Goal: Task Accomplishment & Management: Use online tool/utility

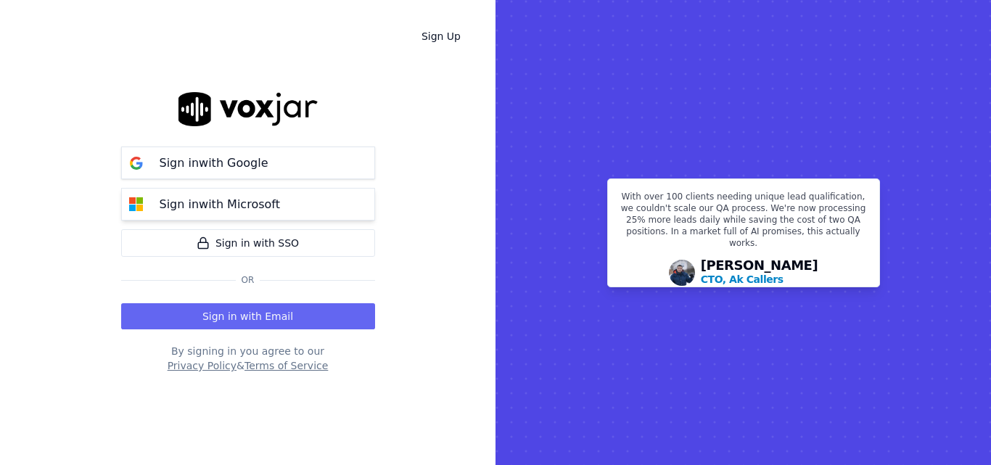
click at [322, 199] on button "Sign in with Microsoft" at bounding box center [248, 204] width 254 height 33
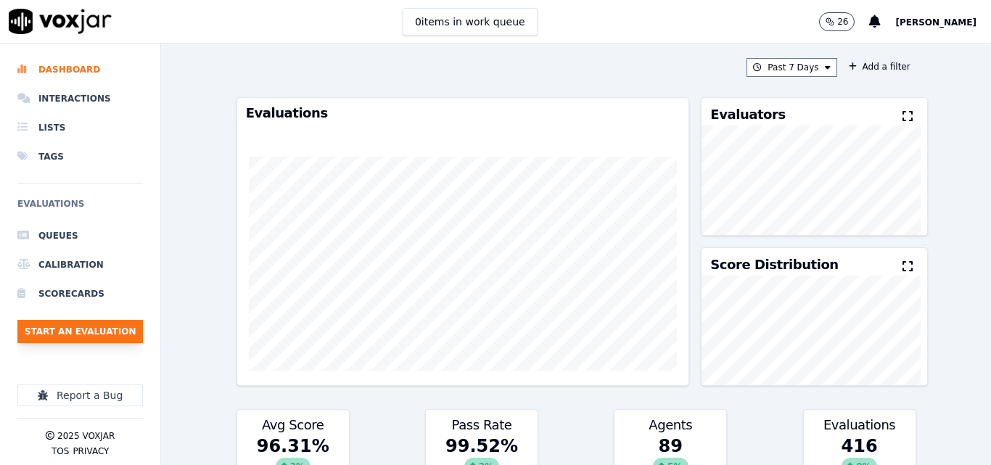
click at [122, 340] on button "Start an Evaluation" at bounding box center [80, 331] width 126 height 23
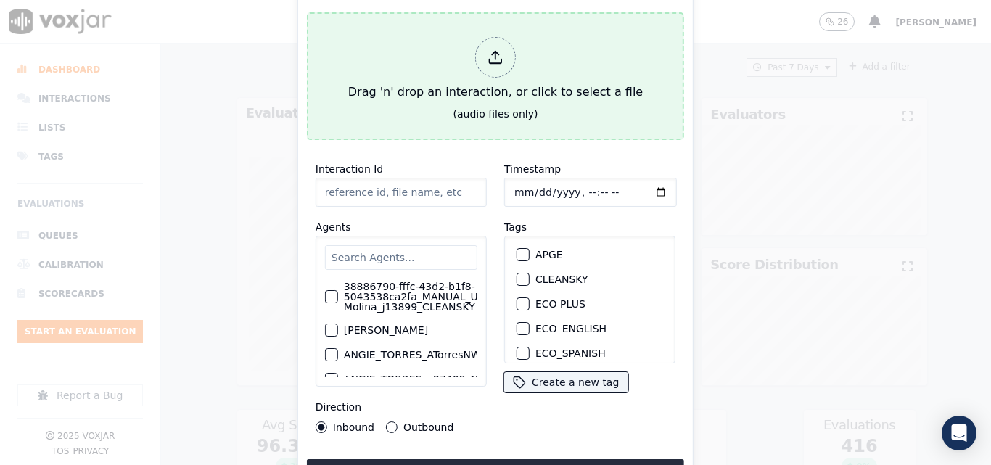
click at [438, 89] on div "Drag 'n' drop an interaction, or click to select a file" at bounding box center [496, 68] width 306 height 75
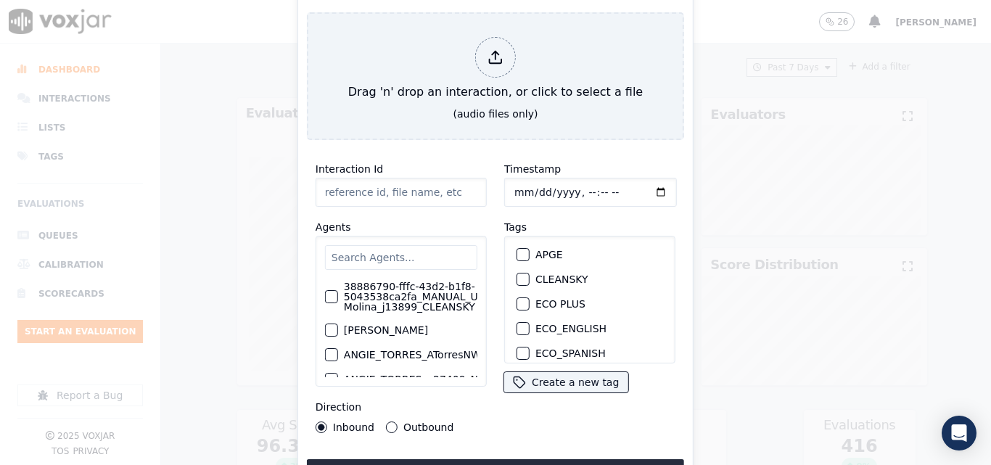
type input "20250813-191318_4012044333-all.mp3"
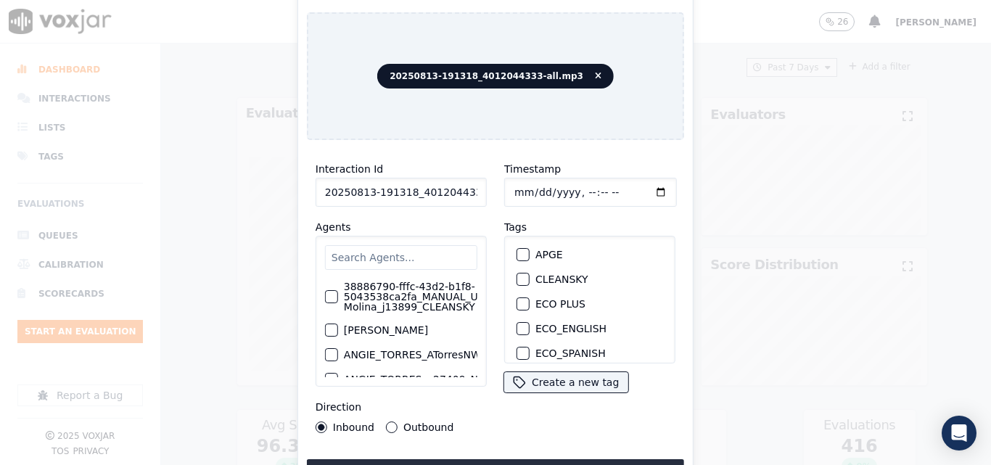
click at [444, 253] on input "text" at bounding box center [401, 257] width 152 height 25
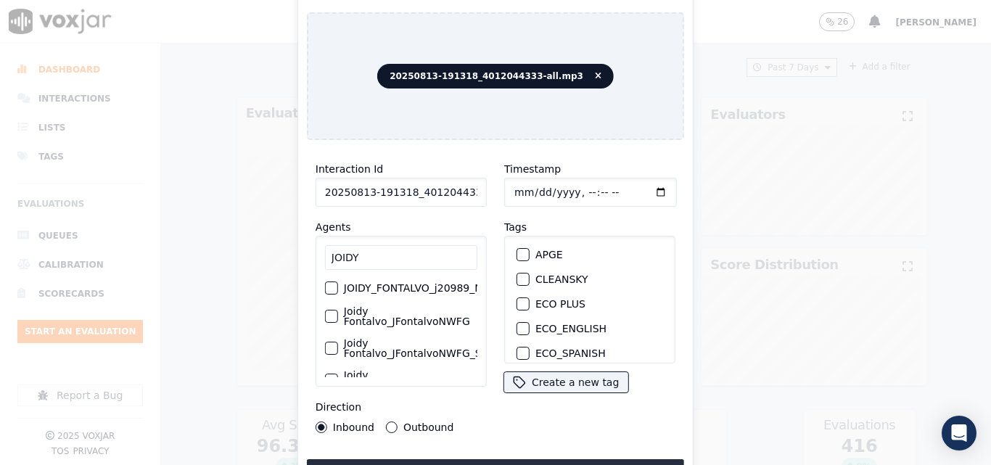
type input "JOIDY"
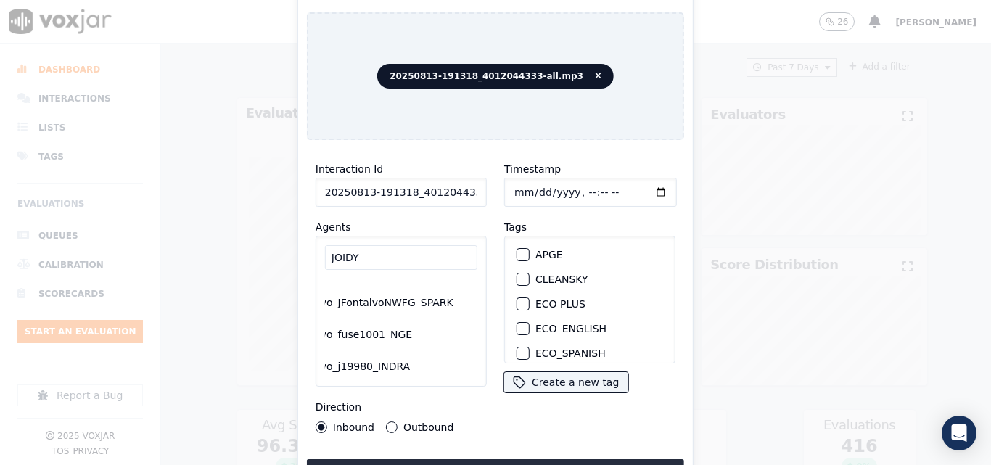
click at [362, 319] on label "Joidy Fontalvo_fuse1001_NGE" at bounding box center [357, 329] width 134 height 20
click at [284, 323] on button "Joidy Fontalvo_fuse1001_NGE" at bounding box center [277, 329] width 13 height 13
click at [390, 422] on button "Outbound" at bounding box center [392, 428] width 12 height 12
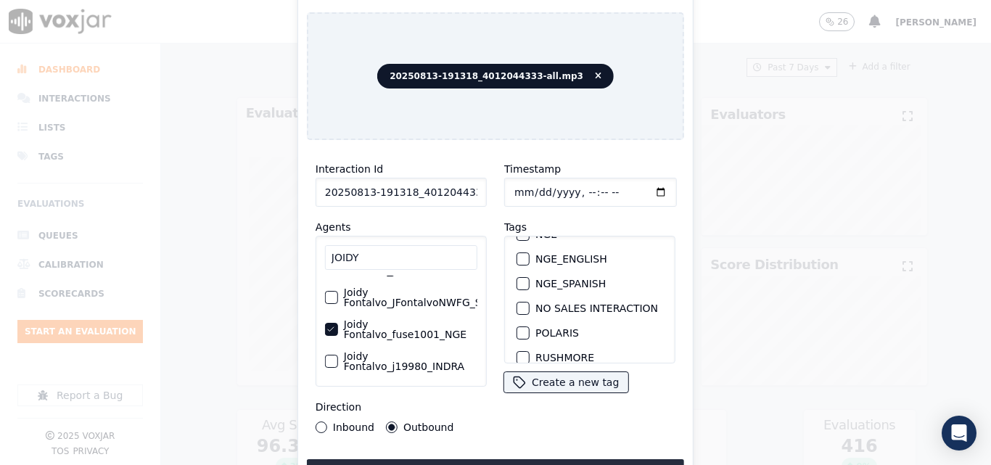
scroll to position [145, 0]
click at [523, 305] on button "NGE" at bounding box center [523, 306] width 13 height 13
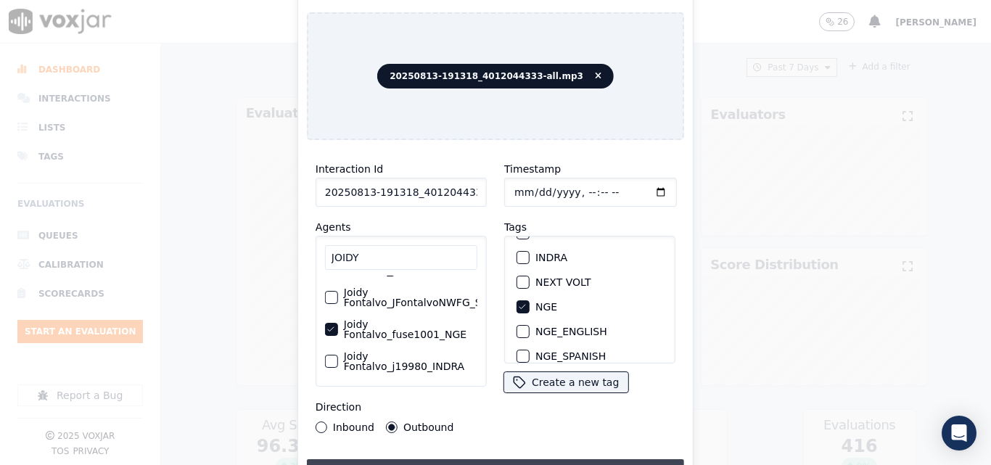
click at [467, 460] on button "Upload interaction to start evaluation" at bounding box center [495, 472] width 377 height 26
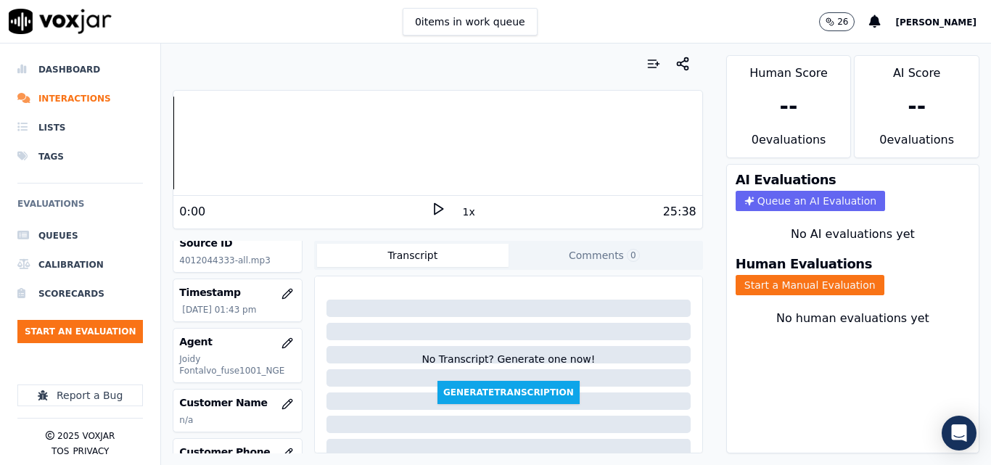
scroll to position [145, 0]
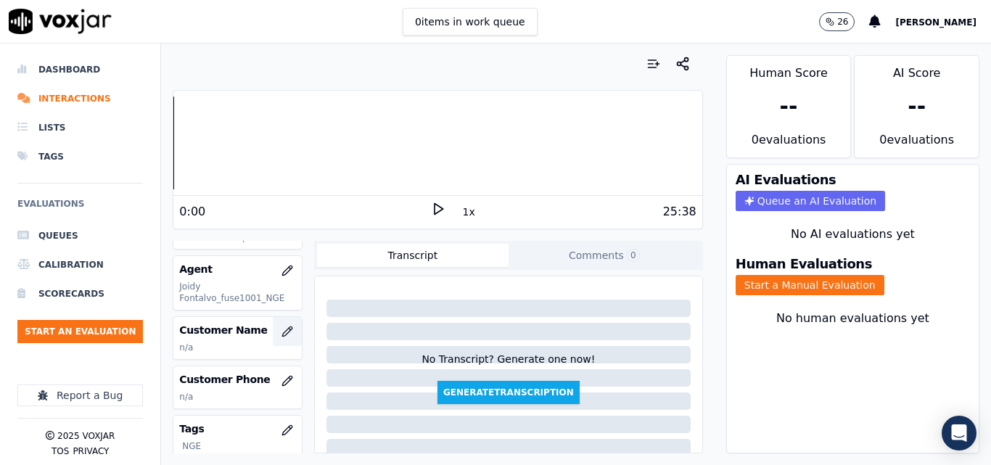
click at [282, 335] on icon "button" at bounding box center [288, 332] width 12 height 12
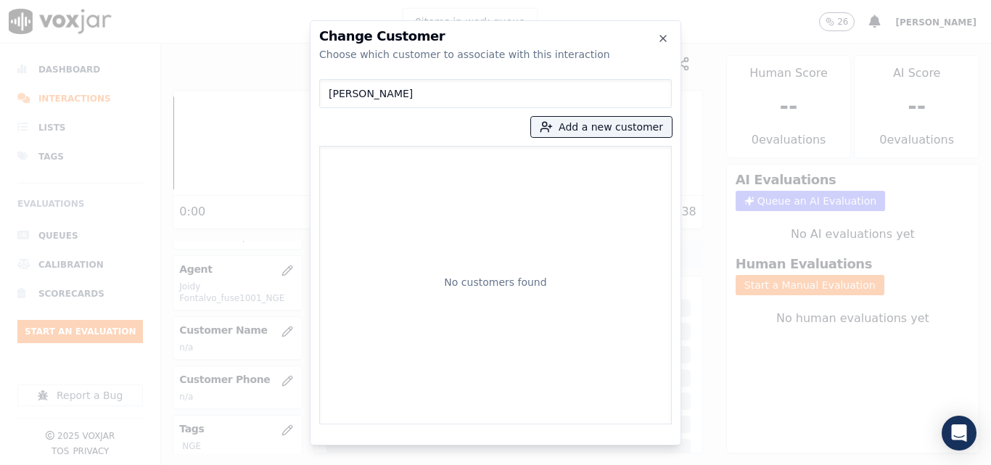
type input "[PERSON_NAME]"
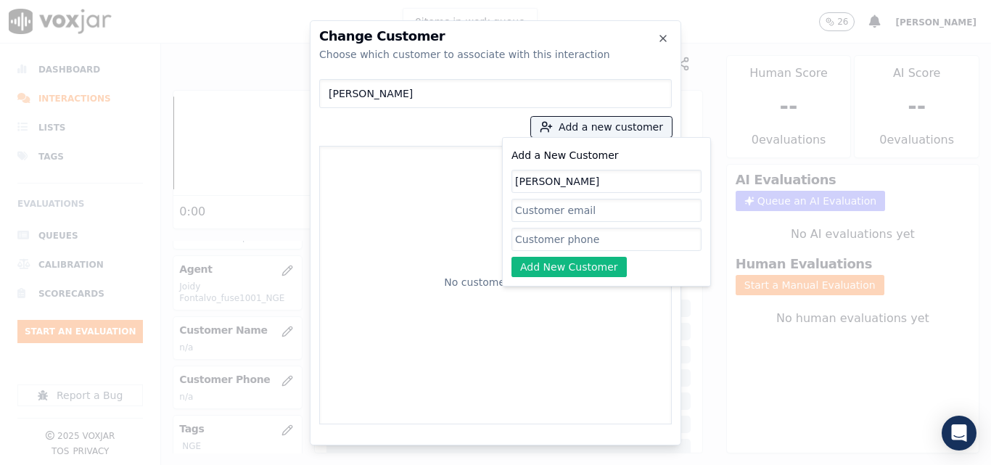
type input "[PERSON_NAME]"
paste input "4012044333"
type input "4012044333"
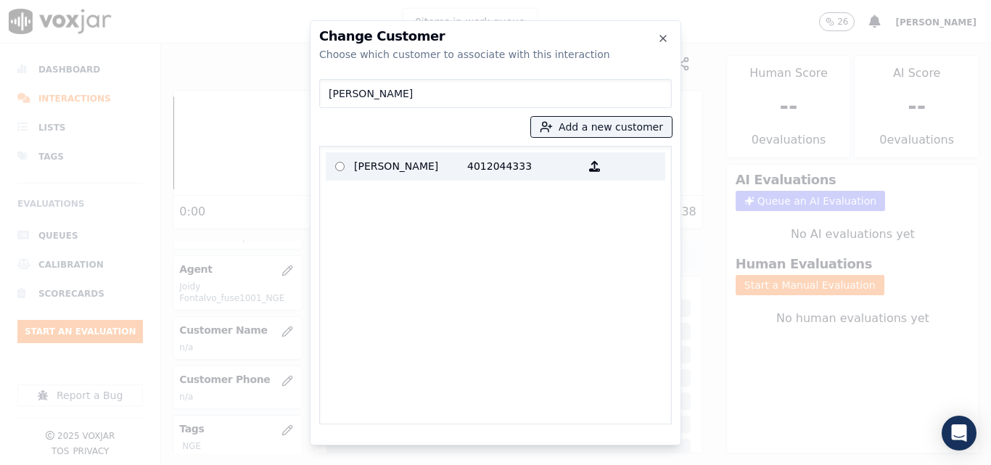
click at [444, 167] on p "[PERSON_NAME]" at bounding box center [410, 166] width 113 height 22
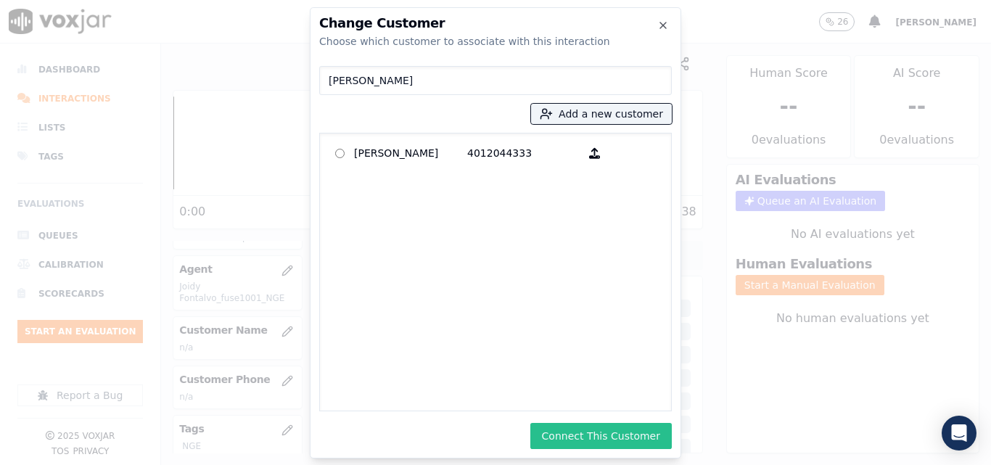
click at [627, 438] on button "Connect This Customer" at bounding box center [602, 436] width 142 height 26
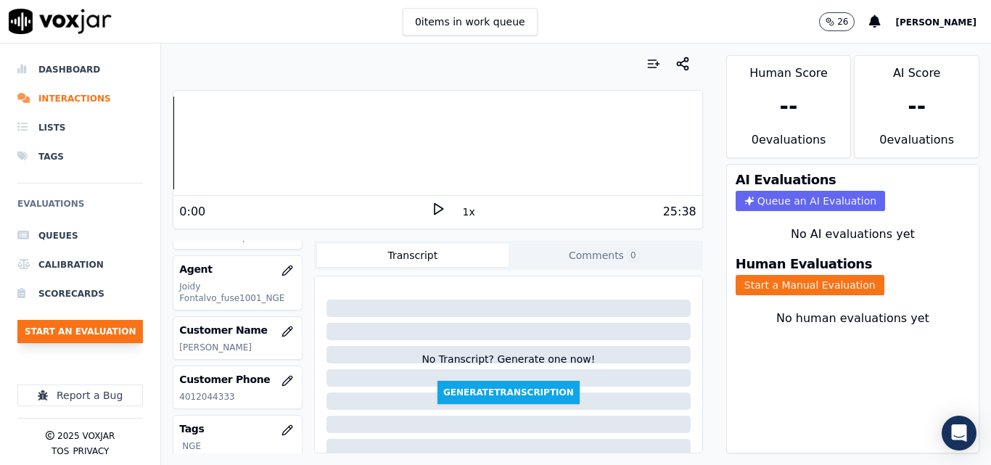
click at [93, 329] on button "Start an Evaluation" at bounding box center [80, 331] width 126 height 23
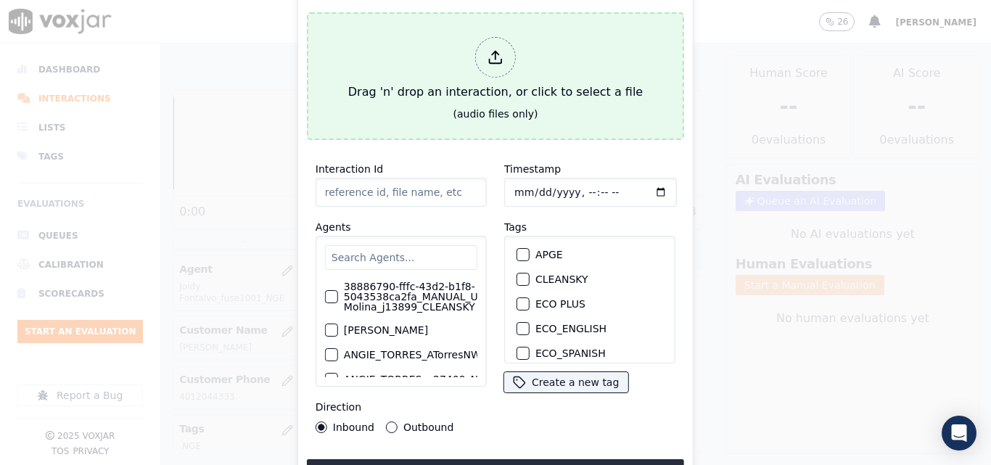
click at [398, 112] on button "Drag 'n' drop an interaction, or click to select a file (audio files only)" at bounding box center [495, 76] width 377 height 128
type input "20250731-174856_3058012809-all.mp3"
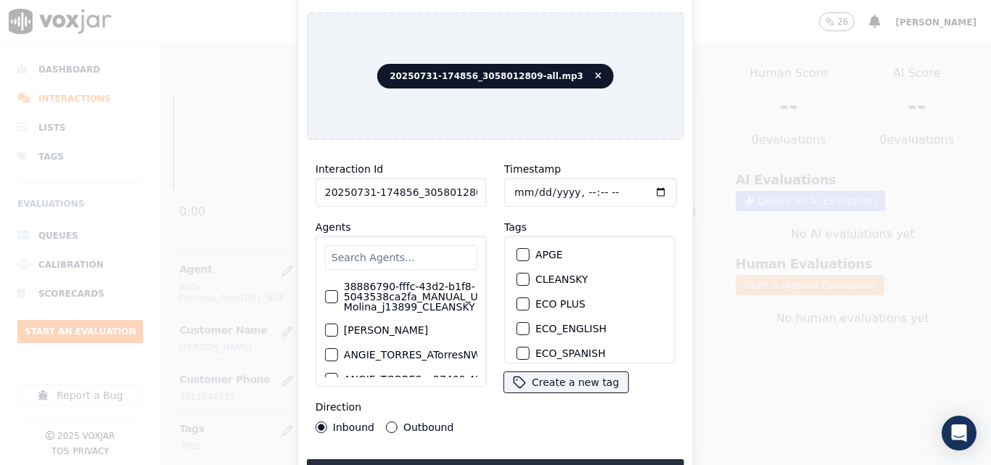
click at [412, 261] on input "text" at bounding box center [401, 257] width 152 height 25
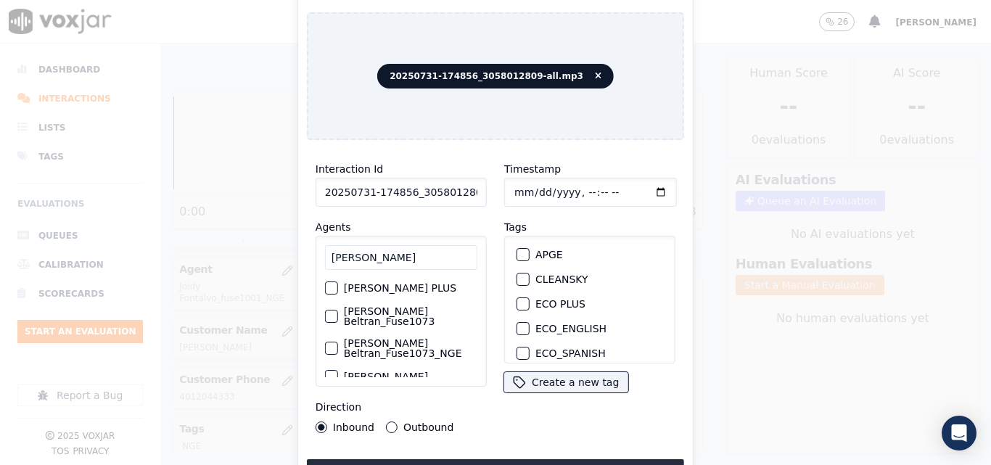
type input "[PERSON_NAME]"
click at [368, 350] on div "[PERSON_NAME] Beltran_Fuse1073­_NGE" at bounding box center [401, 348] width 152 height 32
click at [354, 338] on label "[PERSON_NAME] Beltran_Fuse1073­_NGE" at bounding box center [411, 348] width 134 height 20
click at [338, 342] on button "[PERSON_NAME] Beltran_Fuse1073­_NGE" at bounding box center [331, 348] width 13 height 13
click at [386, 422] on button "Outbound" at bounding box center [392, 428] width 12 height 12
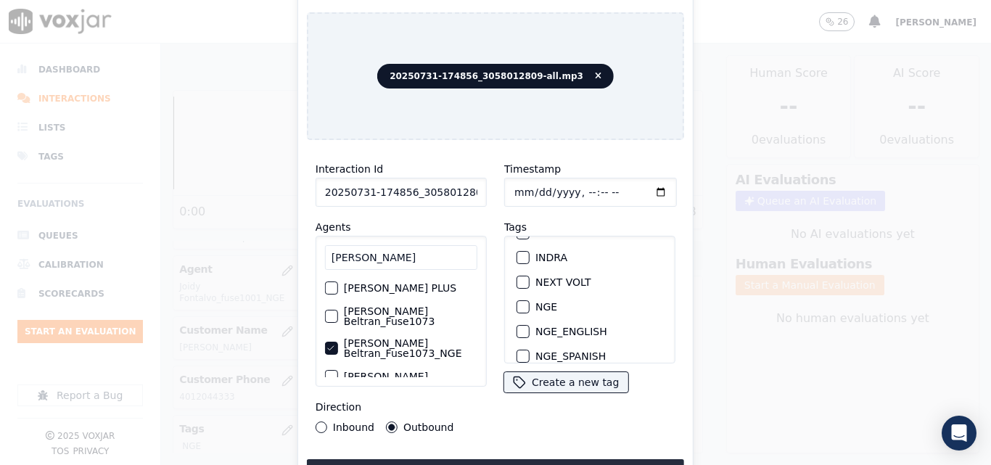
click at [520, 302] on div "button" at bounding box center [522, 307] width 10 height 10
click at [518, 459] on button "Upload interaction to start evaluation" at bounding box center [495, 472] width 377 height 26
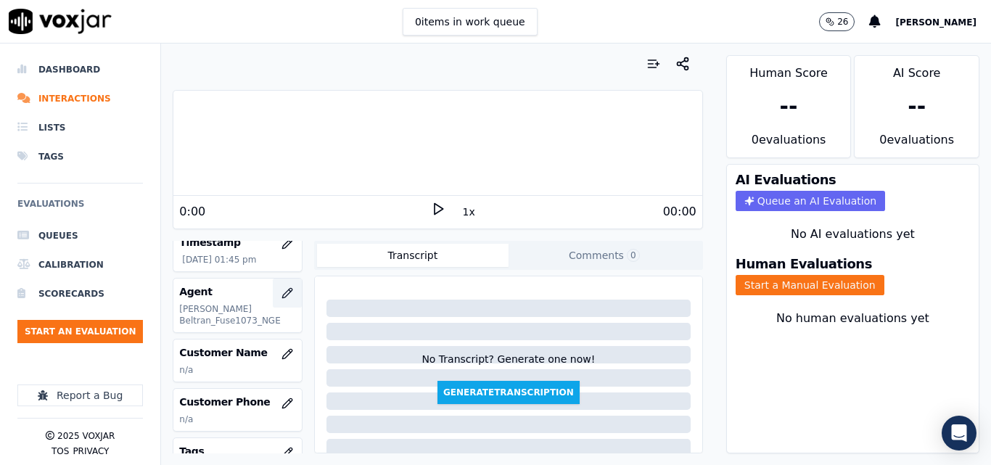
scroll to position [145, 0]
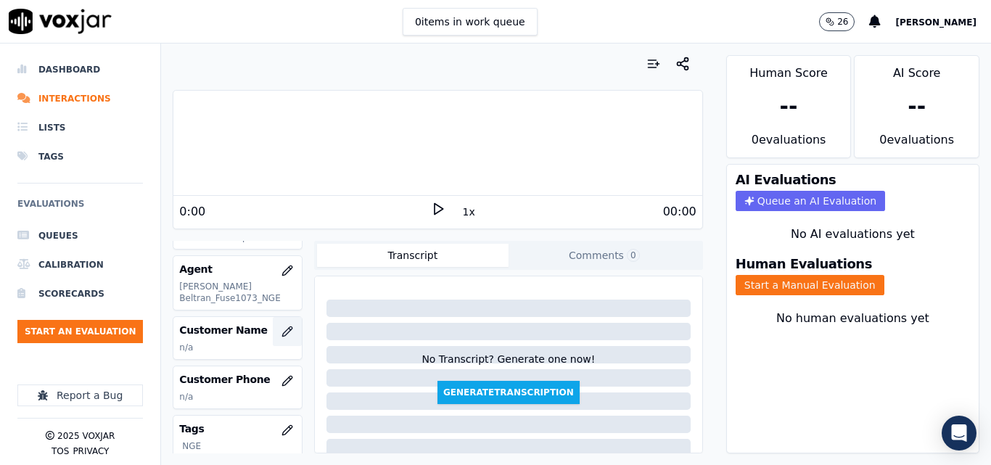
click at [273, 322] on button "button" at bounding box center [287, 331] width 29 height 29
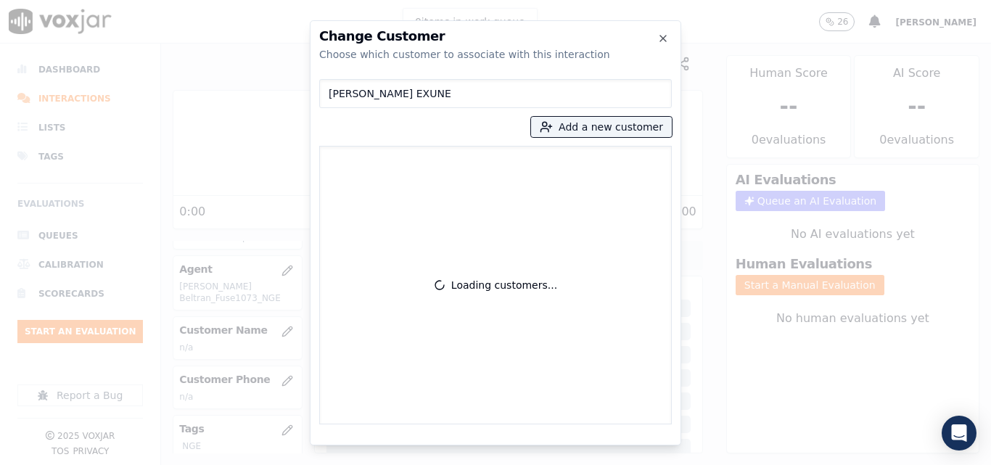
type input "[PERSON_NAME] EXUNE"
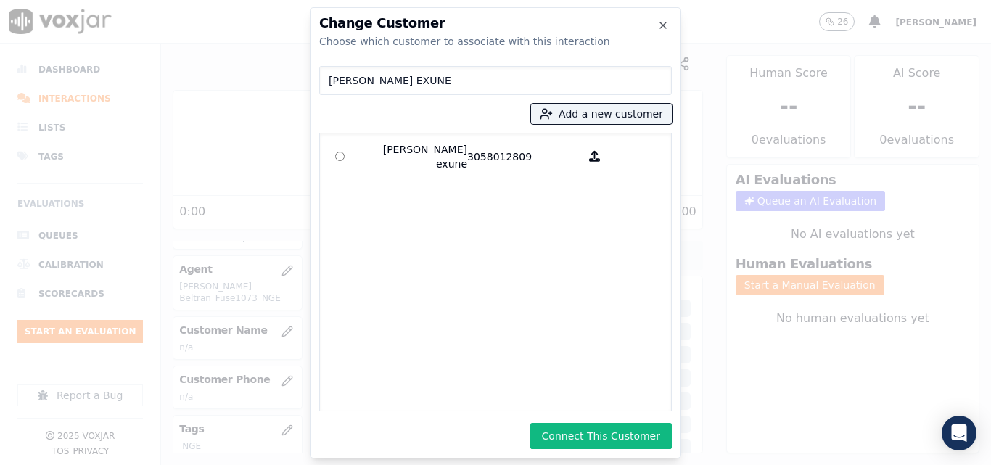
click at [615, 437] on button "Connect This Customer" at bounding box center [602, 436] width 142 height 26
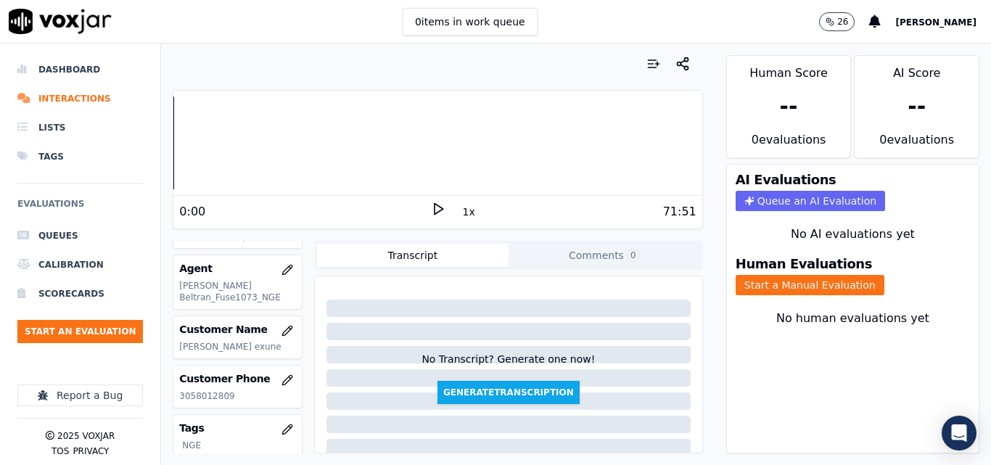
scroll to position [136, 0]
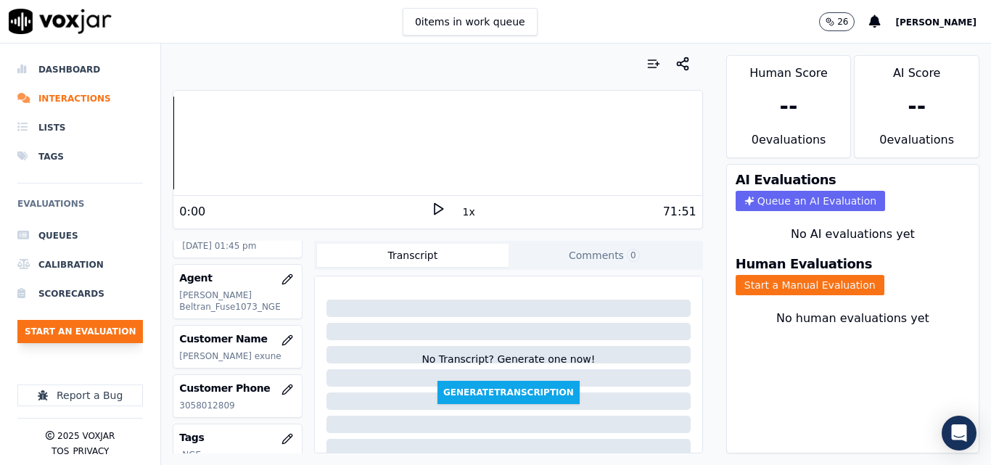
click at [65, 340] on button "Start an Evaluation" at bounding box center [80, 331] width 126 height 23
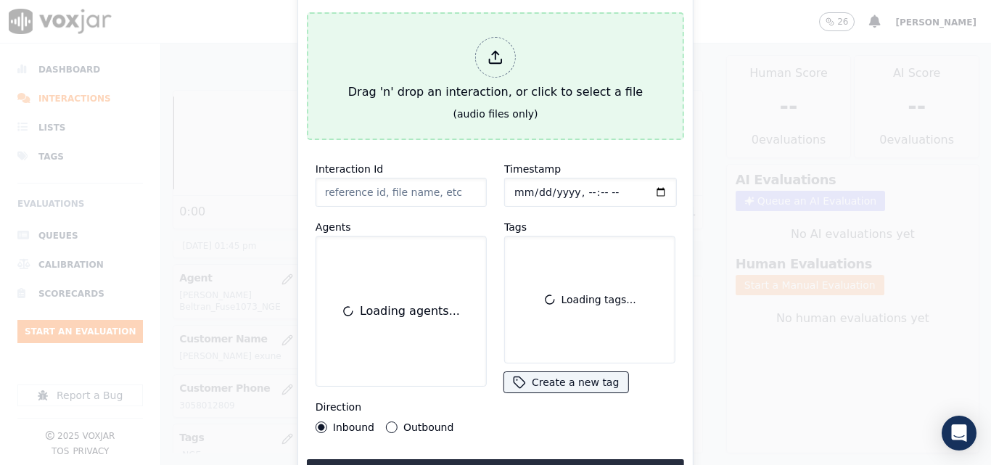
click at [478, 107] on div "(audio files only)" at bounding box center [496, 114] width 85 height 15
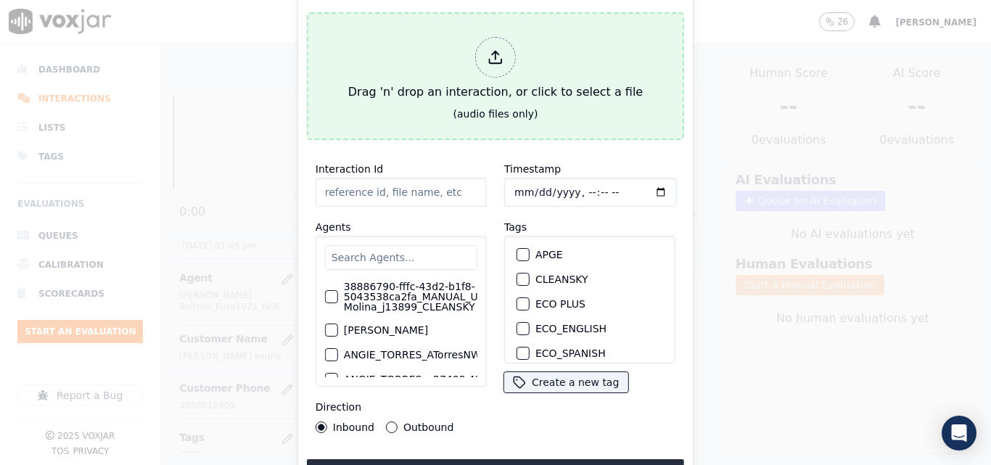
click at [455, 113] on button "Drag 'n' drop an interaction, or click to select a file (audio files only)" at bounding box center [495, 76] width 377 height 128
type input "20250813-165916_4843625448-all.mp3"
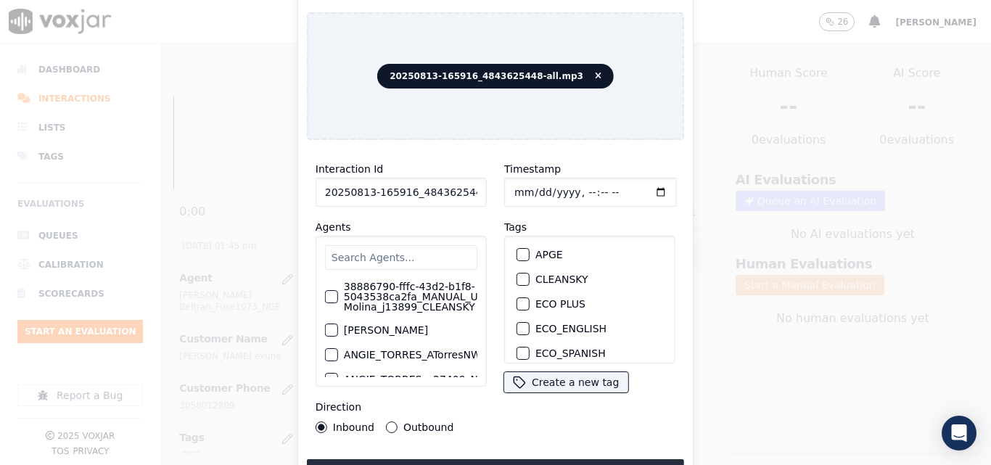
click at [436, 251] on input "text" at bounding box center [401, 257] width 152 height 25
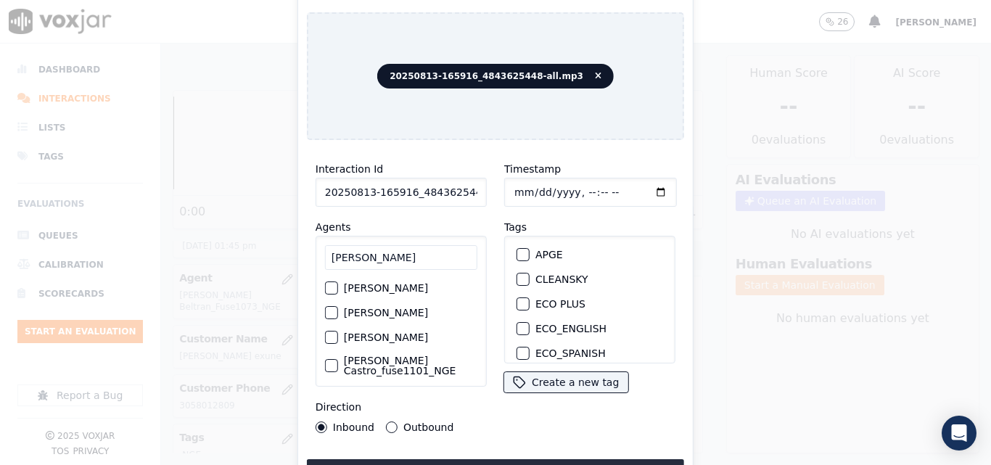
scroll to position [73, 0]
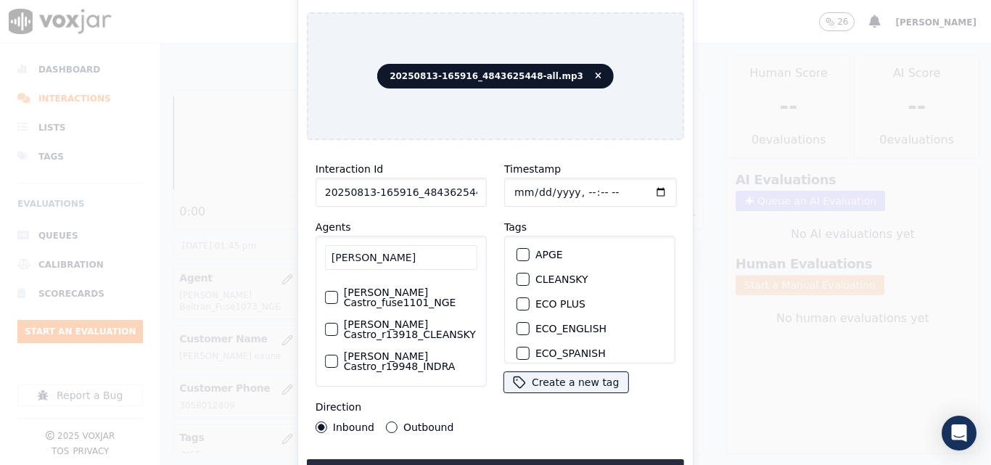
type input "[PERSON_NAME]"
click at [377, 308] on label "[PERSON_NAME] Castro_fuse1101_NGE" at bounding box center [411, 297] width 134 height 20
click at [338, 304] on button "[PERSON_NAME] Castro_fuse1101_NGE" at bounding box center [331, 297] width 13 height 13
click at [390, 422] on button "Outbound" at bounding box center [392, 428] width 12 height 12
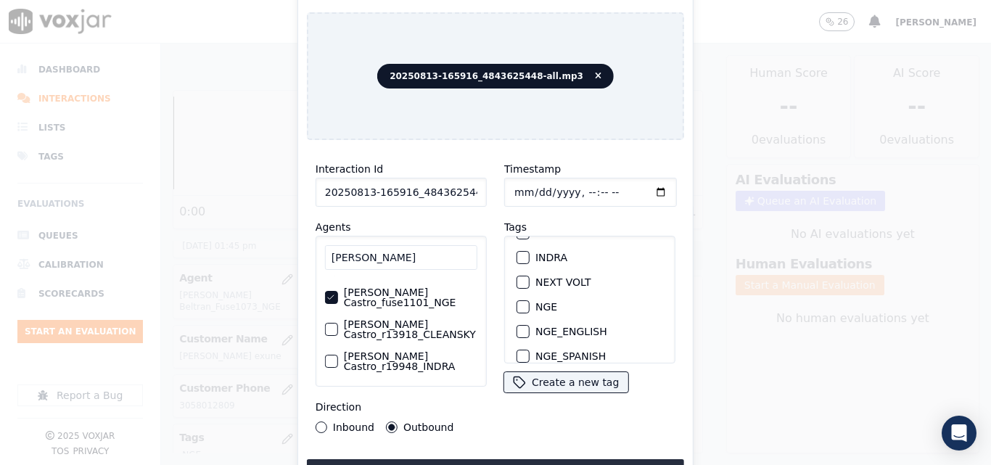
click at [523, 303] on button "NGE" at bounding box center [523, 306] width 13 height 13
click at [536, 461] on button "Upload interaction to start evaluation" at bounding box center [495, 472] width 377 height 26
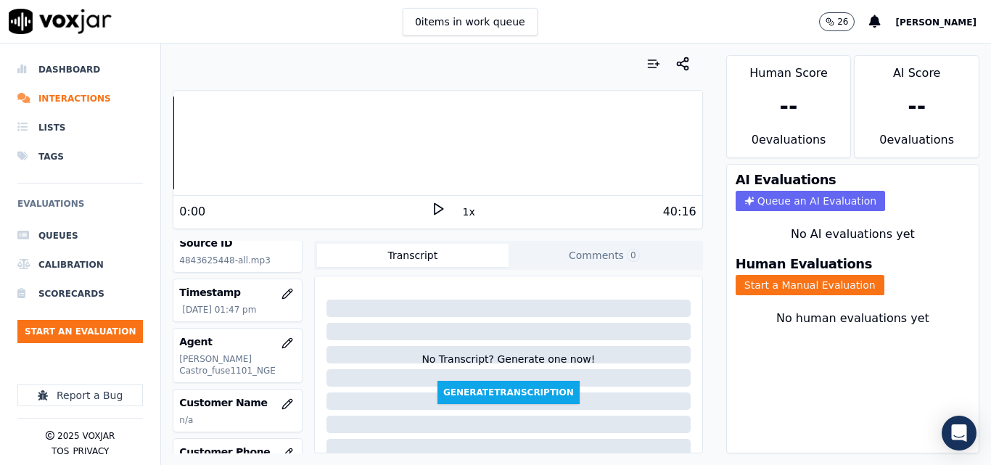
scroll to position [145, 0]
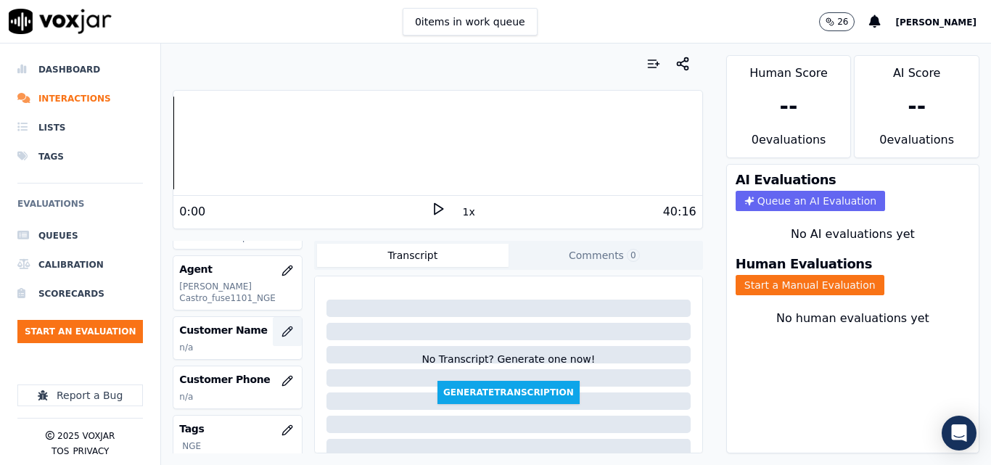
click at [273, 338] on button "button" at bounding box center [287, 331] width 29 height 29
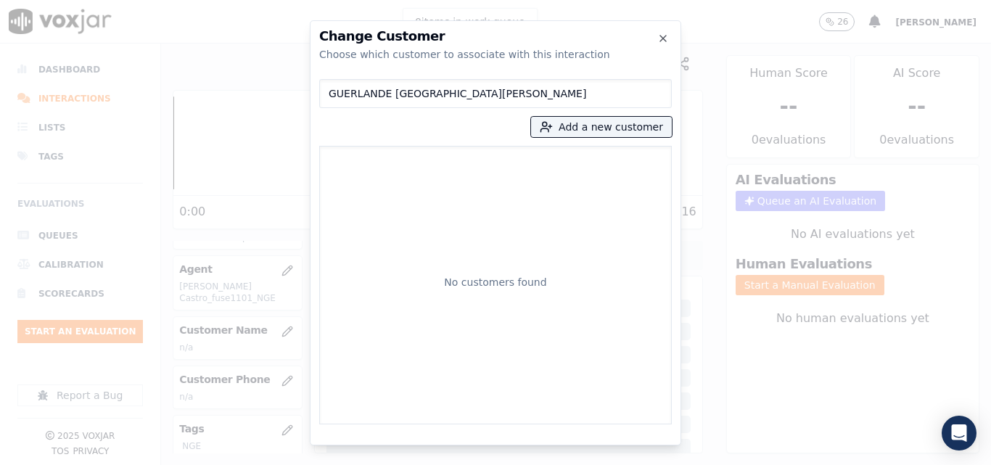
type input "GUERLANDE [GEOGRAPHIC_DATA][PERSON_NAME]"
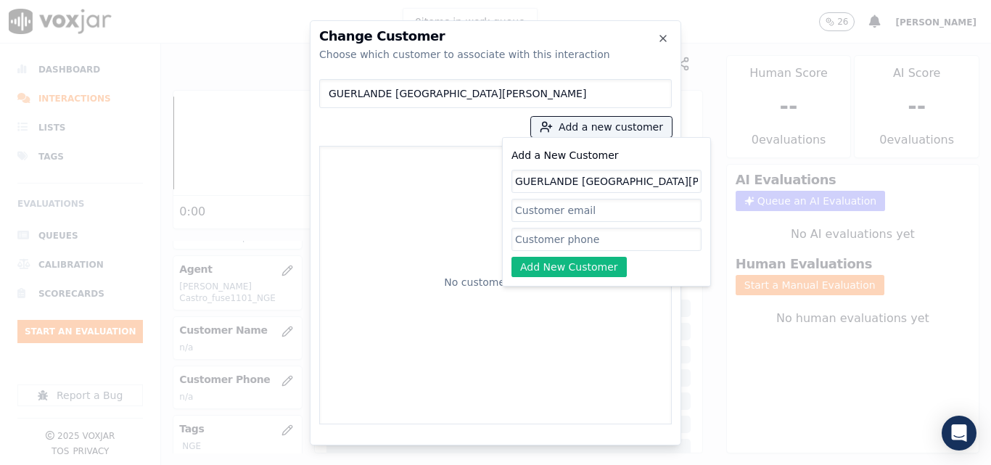
type input "GUERLANDE [GEOGRAPHIC_DATA][PERSON_NAME]"
paste input "4843625448"
type input "4843625448"
click at [539, 267] on button "Add New Customer" at bounding box center [569, 267] width 115 height 20
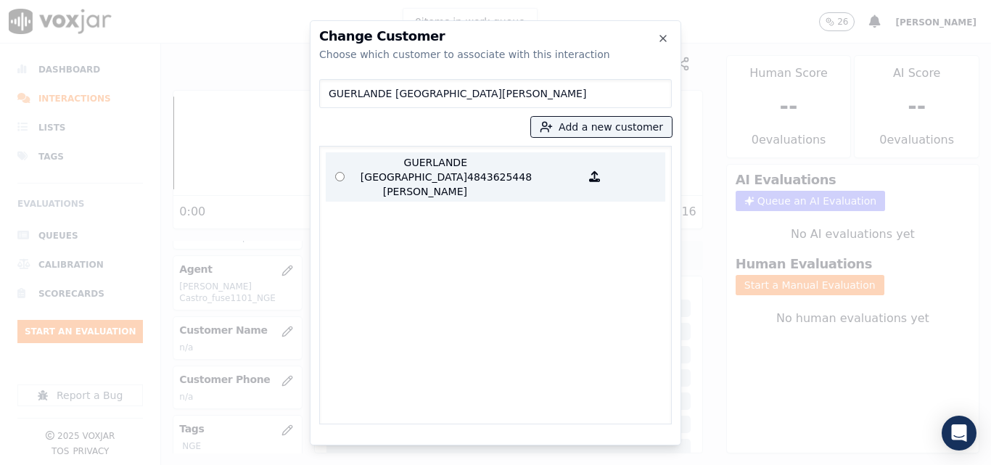
click at [452, 176] on p "GUERLANDE [GEOGRAPHIC_DATA][PERSON_NAME]" at bounding box center [410, 177] width 113 height 44
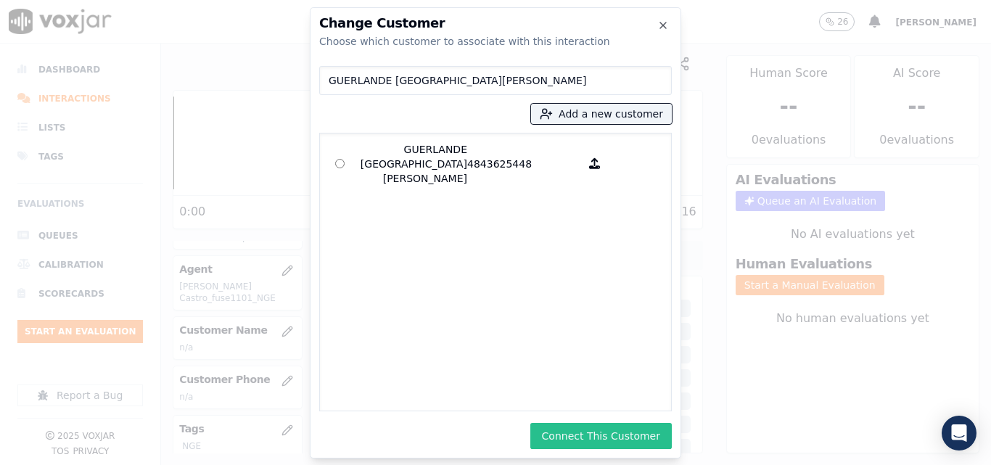
click at [605, 429] on button "Connect This Customer" at bounding box center [602, 436] width 142 height 26
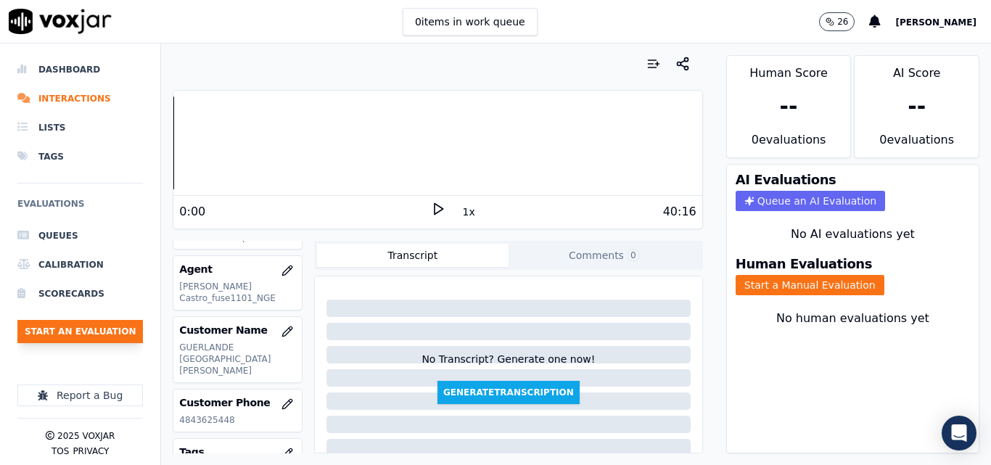
click at [108, 337] on button "Start an Evaluation" at bounding box center [80, 331] width 126 height 23
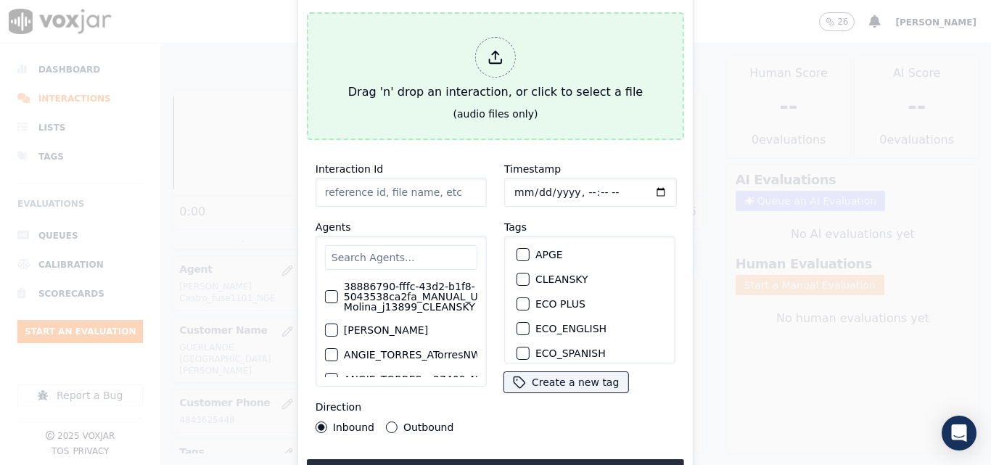
click at [470, 100] on div "Drag 'n' drop an interaction, or click to select a file" at bounding box center [496, 68] width 306 height 75
type input "20250813-161950_4012419929-all.mp3"
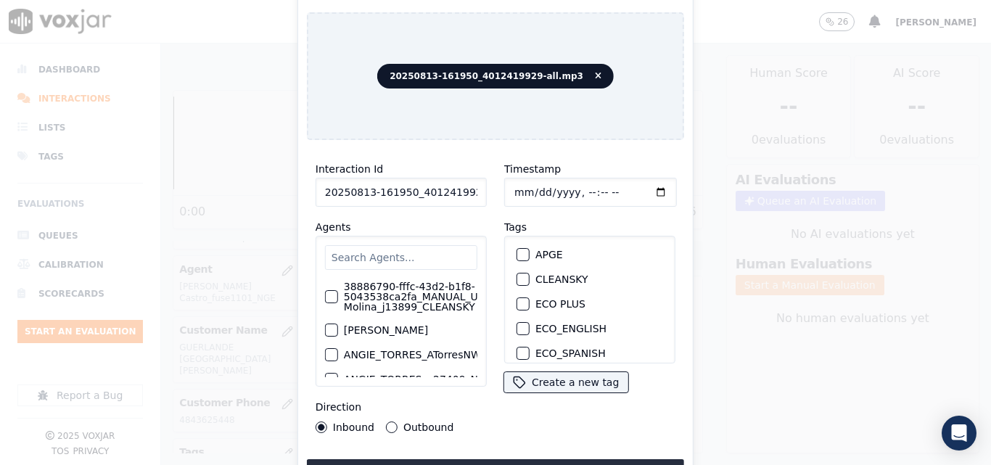
click at [396, 249] on input "text" at bounding box center [401, 257] width 152 height 25
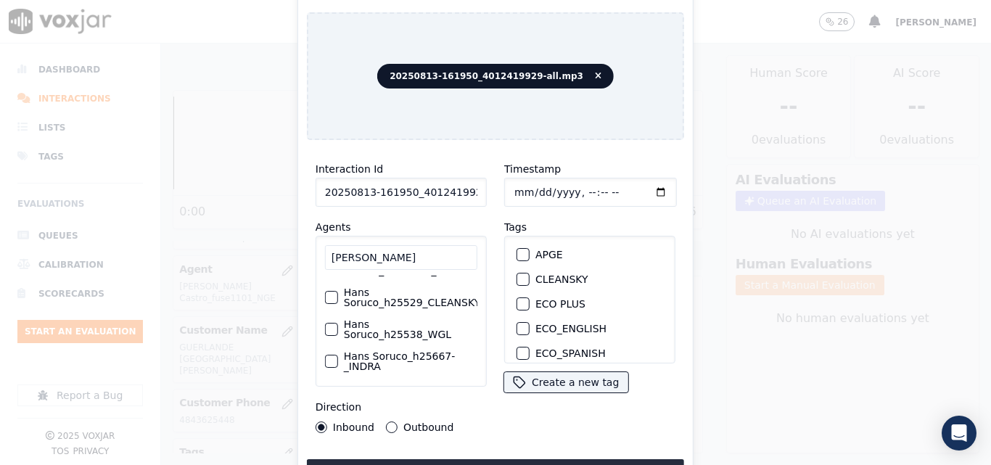
scroll to position [48, 0]
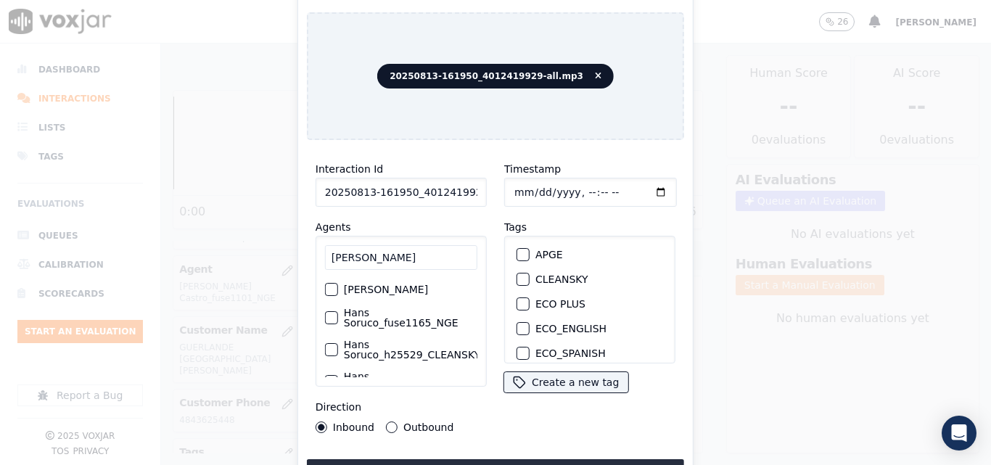
type input "[PERSON_NAME]"
click at [380, 328] on label "Hans Soruco_fuse1165_NGE" at bounding box center [411, 318] width 134 height 20
click at [338, 324] on button "Hans Soruco_fuse1165_NGE" at bounding box center [331, 317] width 13 height 13
click at [517, 302] on div "button" at bounding box center [522, 307] width 10 height 10
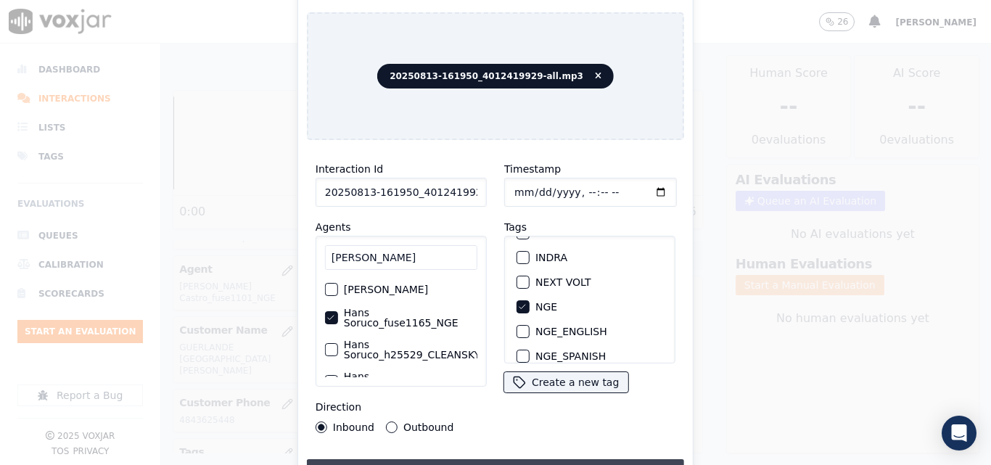
click at [548, 459] on button "Upload interaction to start evaluation" at bounding box center [495, 472] width 377 height 26
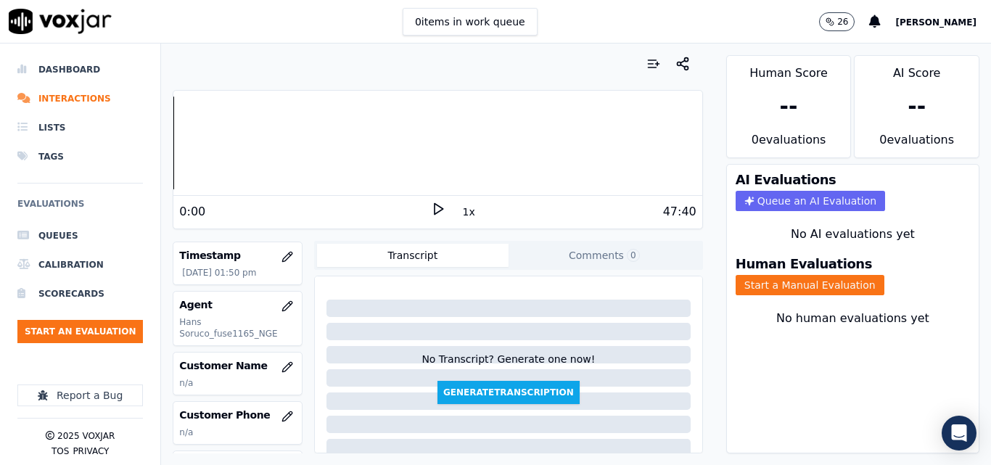
scroll to position [145, 0]
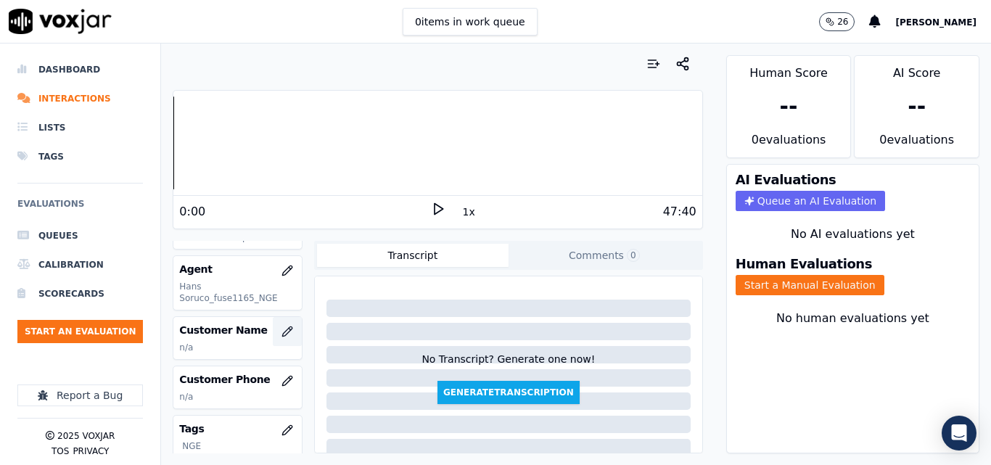
click at [273, 332] on button "button" at bounding box center [287, 331] width 29 height 29
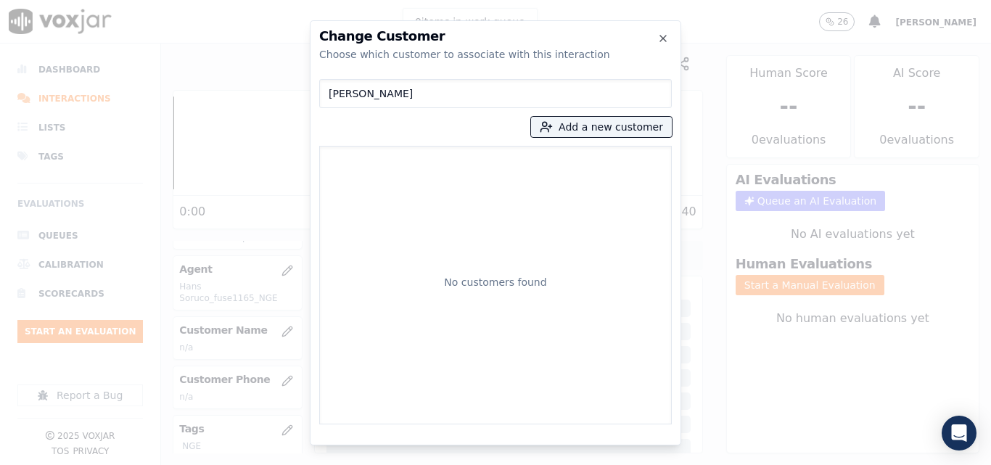
type input "[PERSON_NAME]"
click at [576, 122] on button "Add a new customer" at bounding box center [601, 127] width 141 height 20
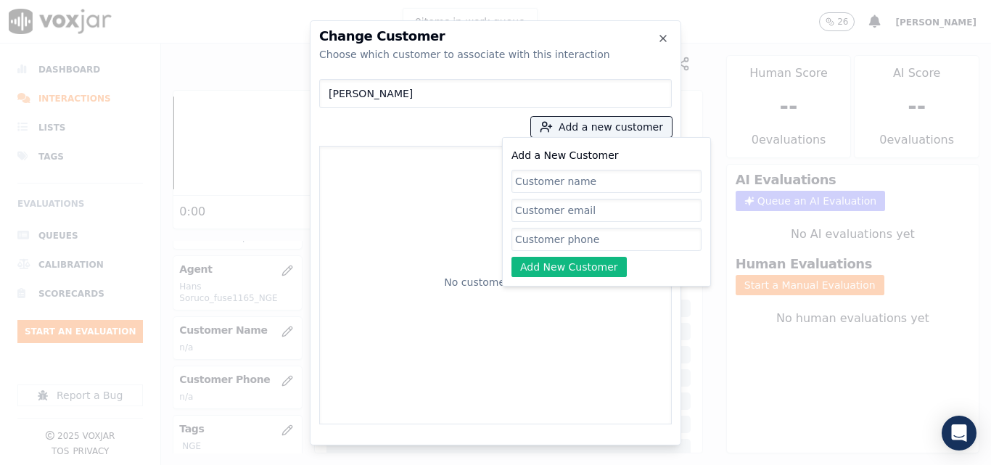
click at [553, 184] on input "Add a New Customer" at bounding box center [607, 181] width 190 height 23
type input "[PERSON_NAME]"
paste input "4012419929"
type input "4012419929"
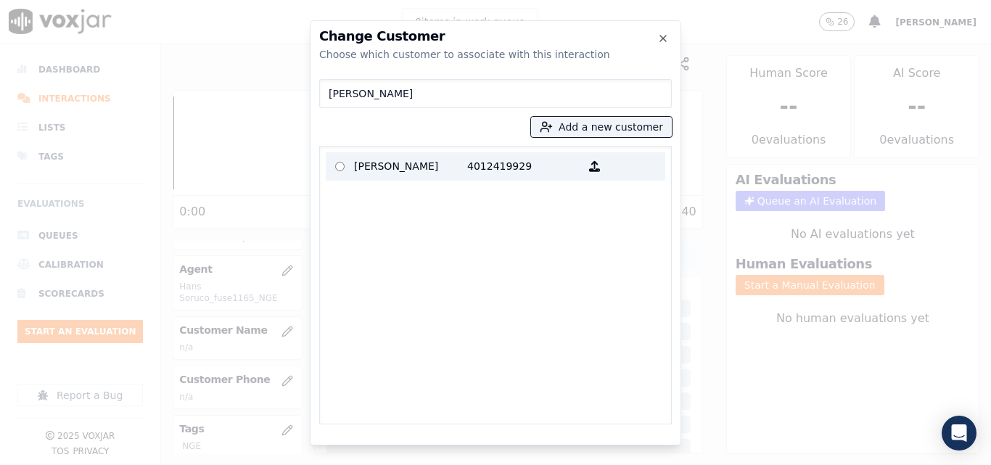
click at [449, 173] on p "[PERSON_NAME]" at bounding box center [410, 166] width 113 height 22
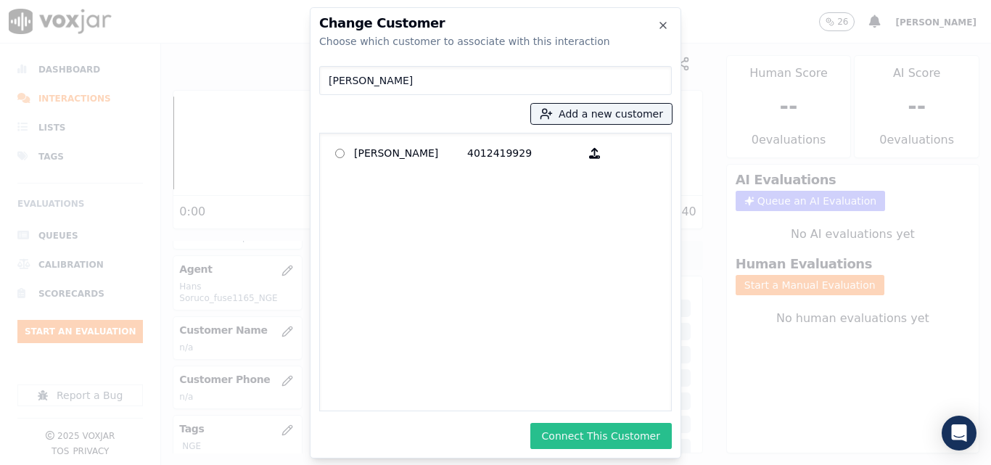
click at [580, 435] on button "Connect This Customer" at bounding box center [602, 436] width 142 height 26
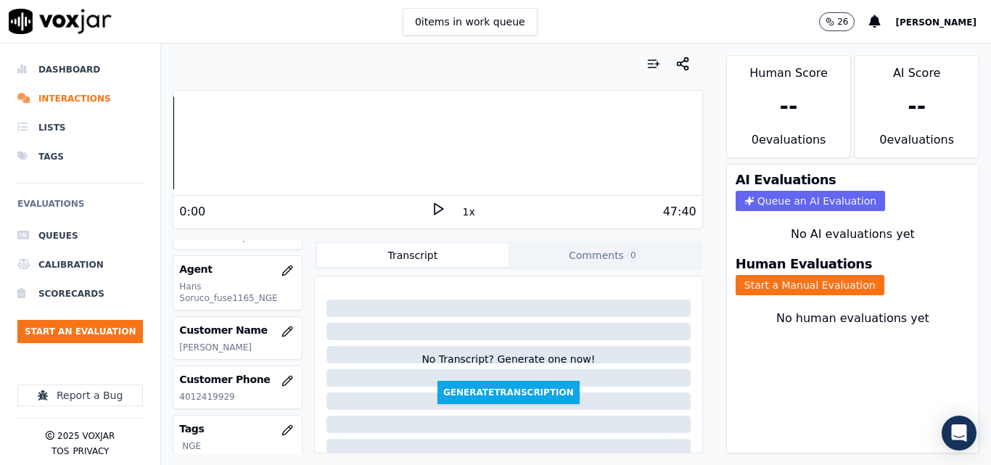
scroll to position [218, 0]
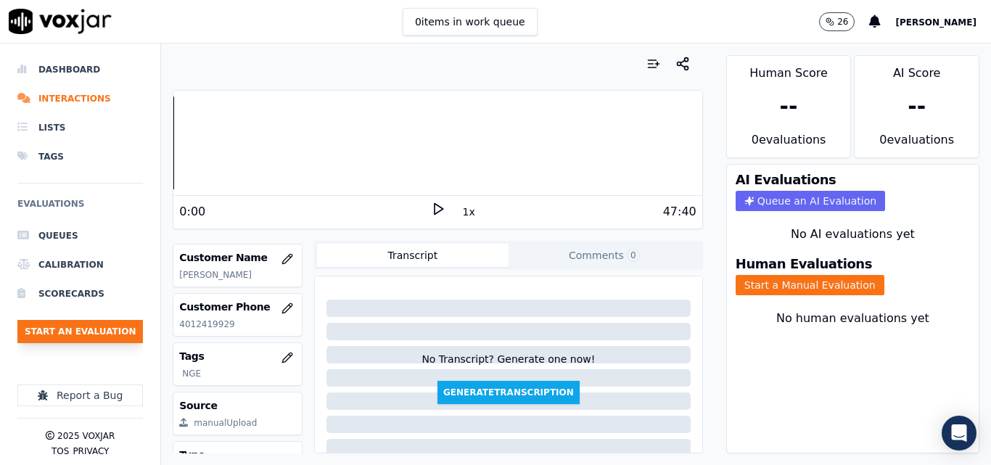
click at [102, 326] on button "Start an Evaluation" at bounding box center [80, 331] width 126 height 23
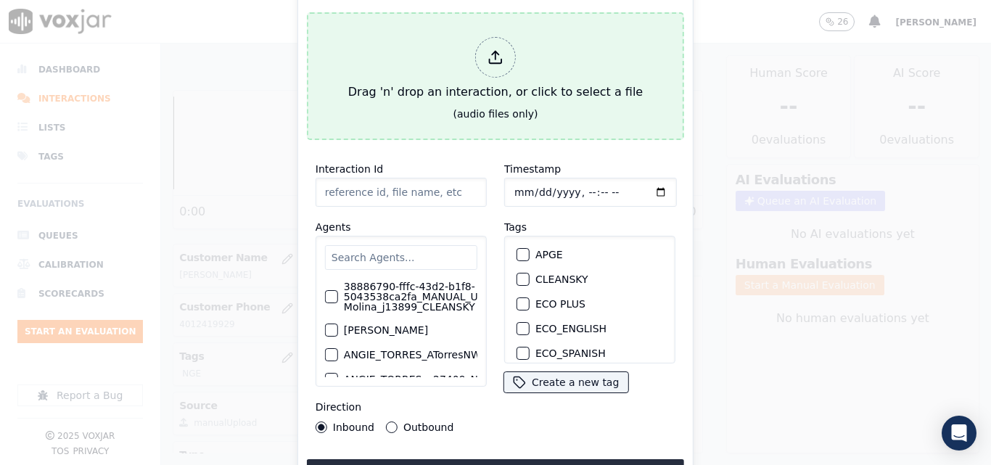
click at [410, 100] on div "Drag 'n' drop an interaction, or click to select a file" at bounding box center [496, 68] width 306 height 75
type input "20250813-143306_6172791640-all.mp3"
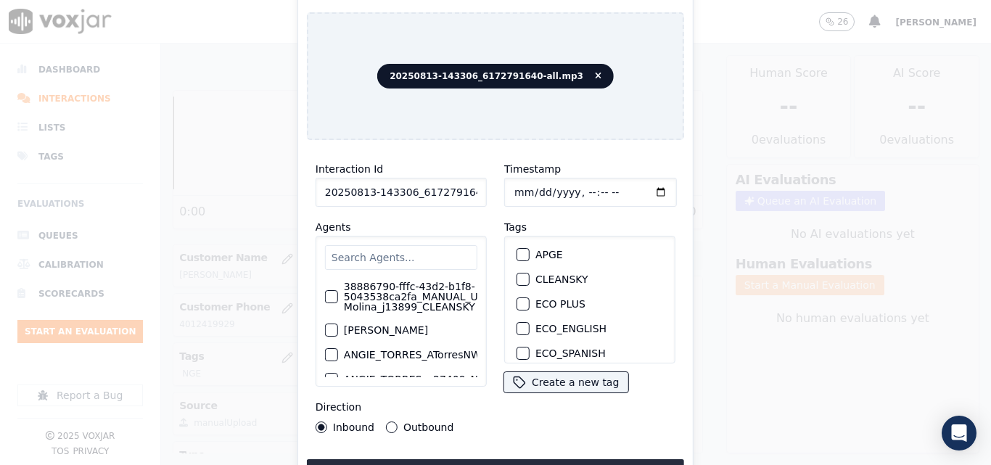
click at [351, 259] on input "text" at bounding box center [401, 257] width 152 height 25
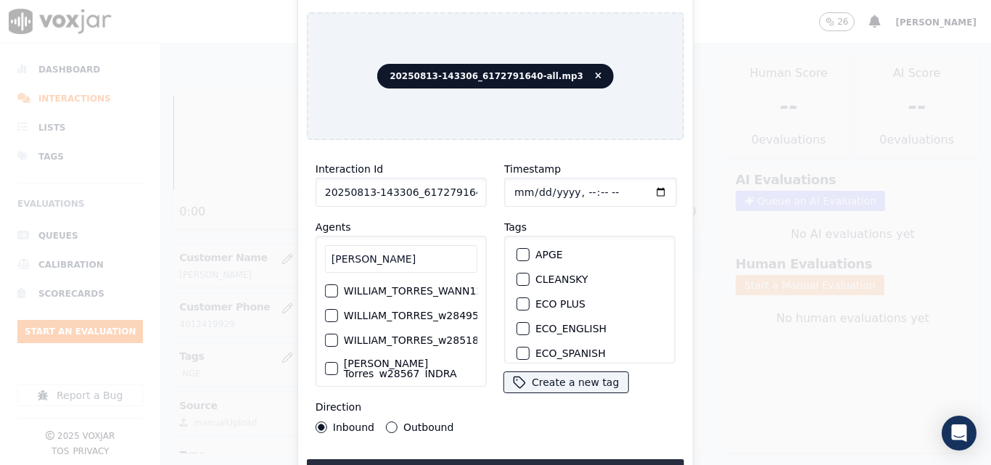
type input "[PERSON_NAME]"
click at [373, 279] on div "WILLIAM_TORRES_WANN1205_NGE" at bounding box center [401, 291] width 152 height 25
click at [388, 286] on label "WILLIAM_TORRES_WANN1205_NGE" at bounding box center [433, 291] width 179 height 10
click at [338, 285] on button "WILLIAM_TORRES_WANN1205_NGE" at bounding box center [331, 291] width 13 height 13
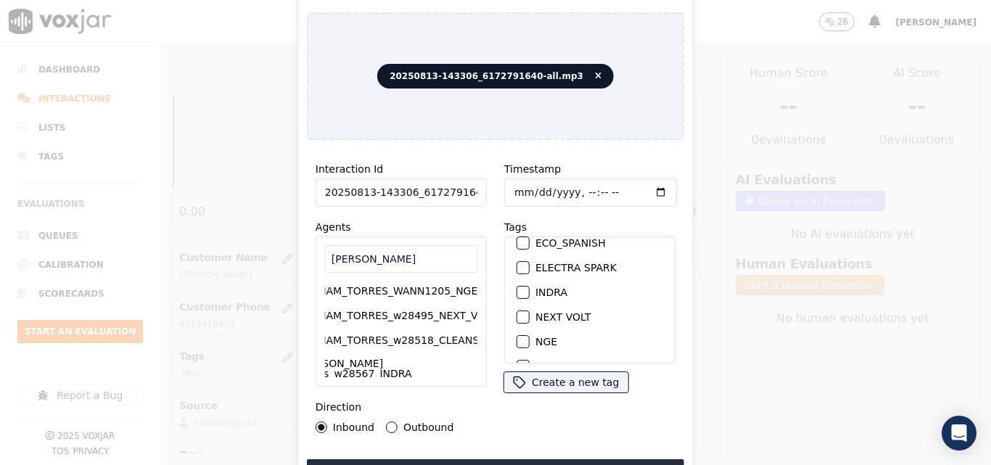
scroll to position [145, 0]
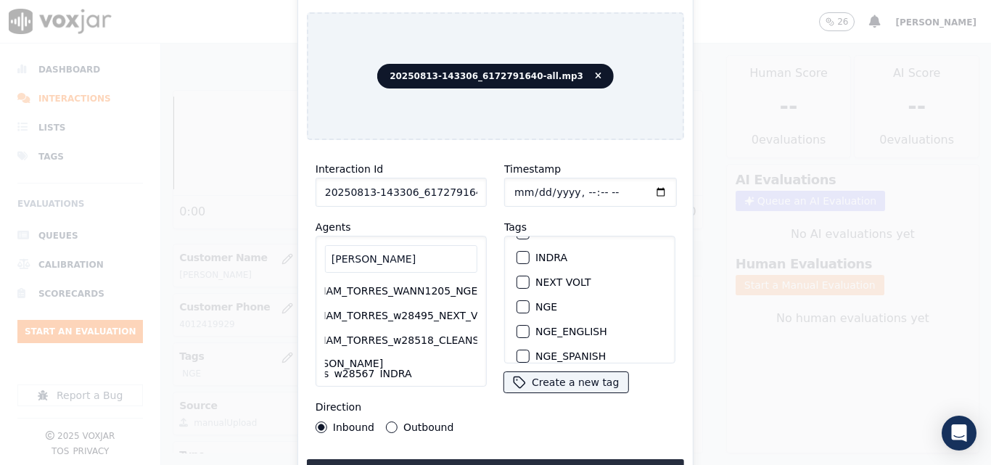
click at [518, 302] on div "button" at bounding box center [522, 307] width 10 height 10
click at [486, 459] on button "Upload interaction to start evaluation" at bounding box center [495, 472] width 377 height 26
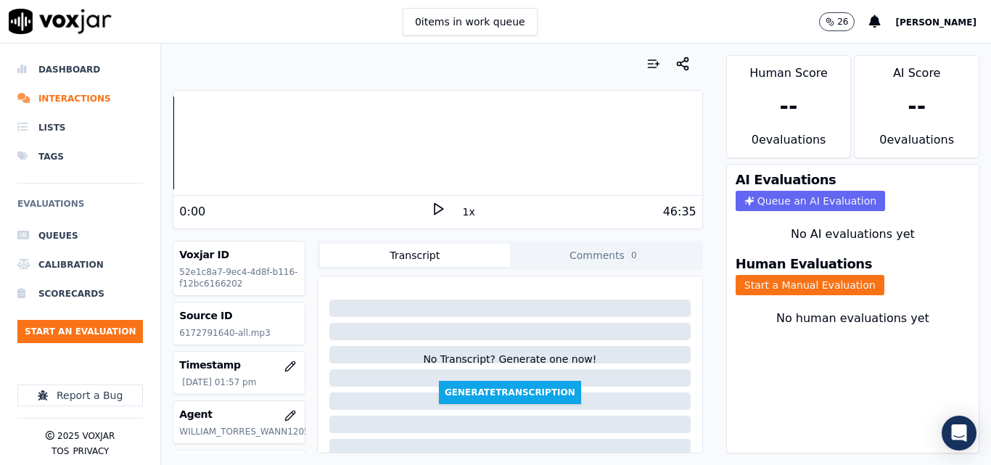
click at [446, 211] on div "46:35" at bounding box center [571, 211] width 251 height 17
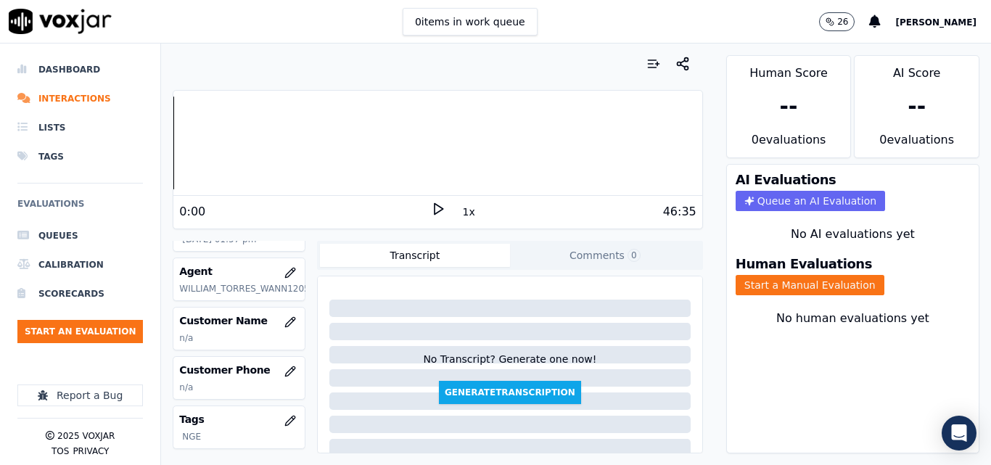
scroll to position [145, 0]
drag, startPoint x: 265, startPoint y: 337, endPoint x: 269, endPoint y: 328, distance: 10.4
click at [266, 337] on p "n/a" at bounding box center [239, 336] width 120 height 12
click at [285, 318] on icon "button" at bounding box center [291, 320] width 12 height 12
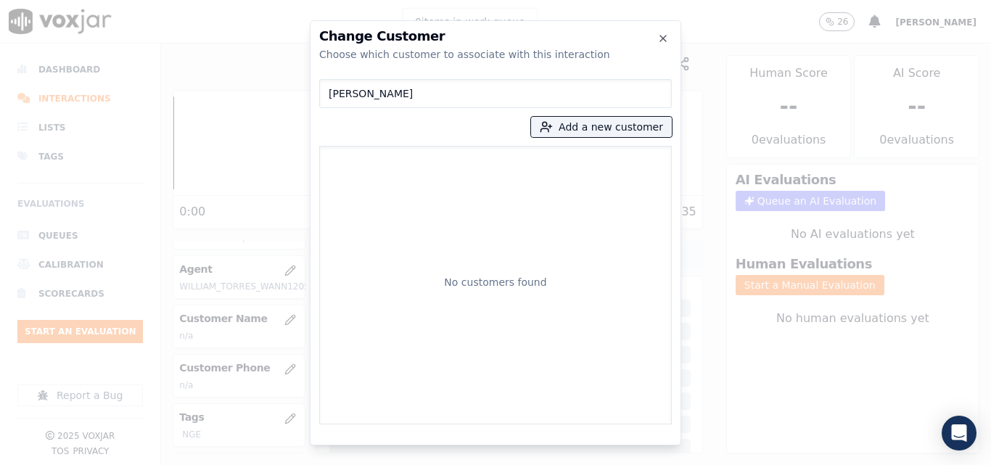
type input "[PERSON_NAME]"
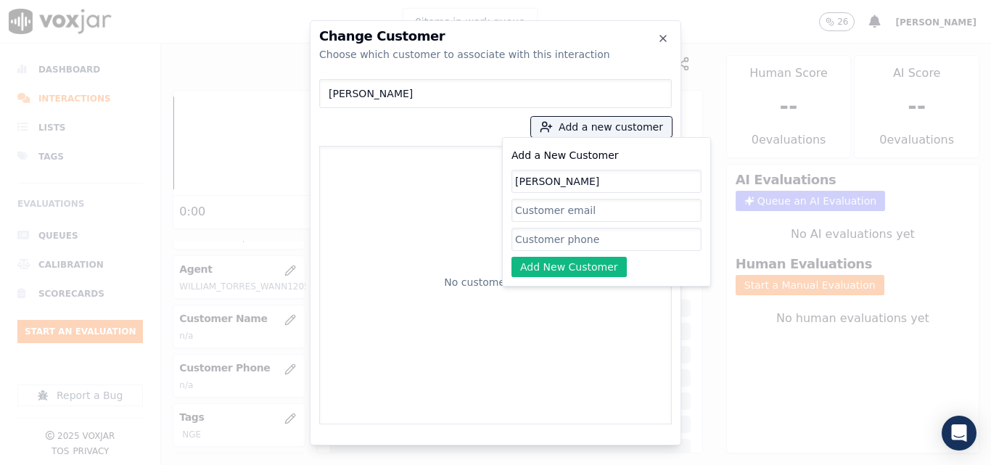
type input "[PERSON_NAME]"
paste input "6172791640"
type input "6172791640"
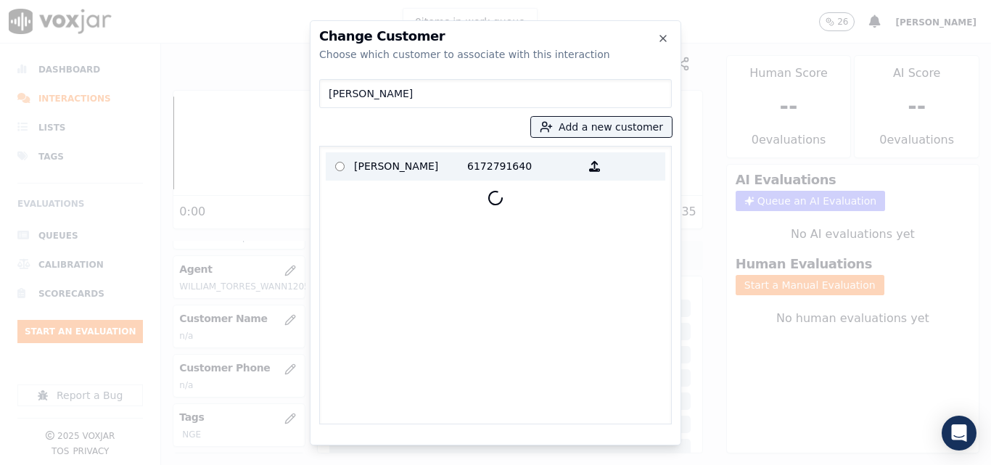
click at [483, 162] on p "6172791640" at bounding box center [523, 166] width 113 height 22
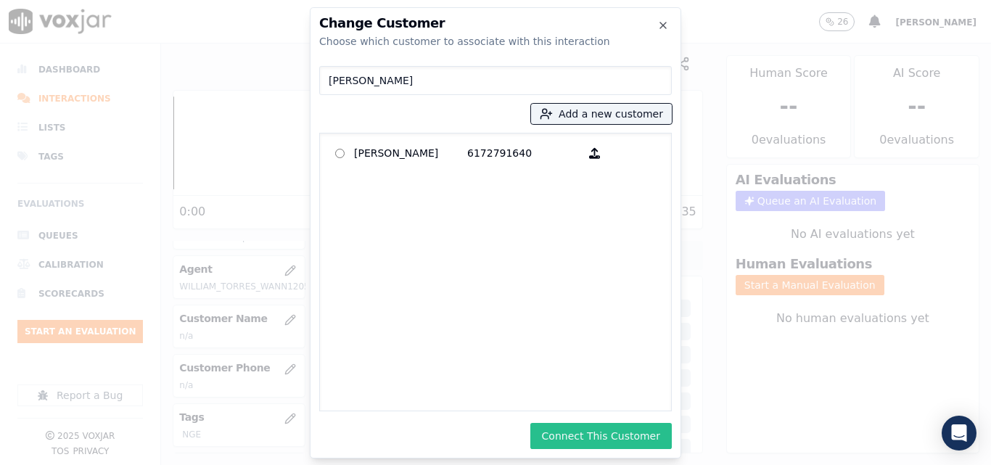
click at [605, 430] on button "Connect This Customer" at bounding box center [602, 436] width 142 height 26
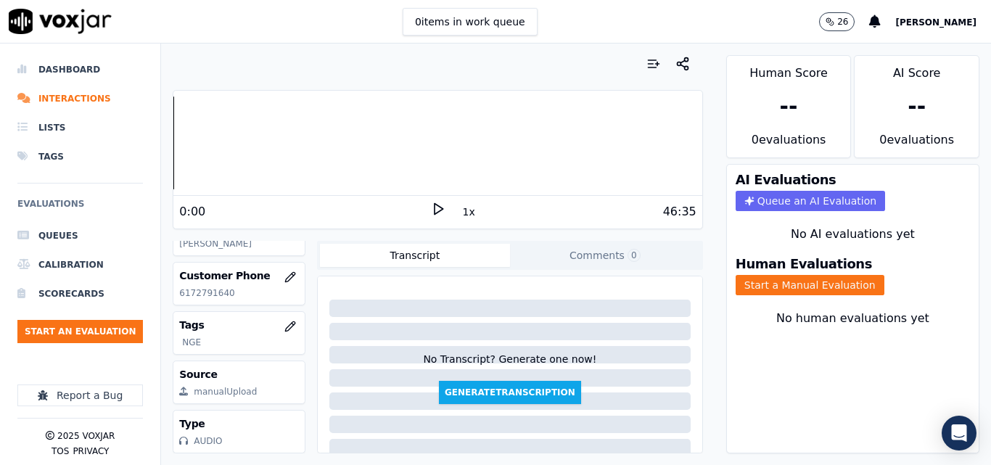
scroll to position [270, 0]
click at [105, 320] on button "Start an Evaluation" at bounding box center [80, 331] width 126 height 23
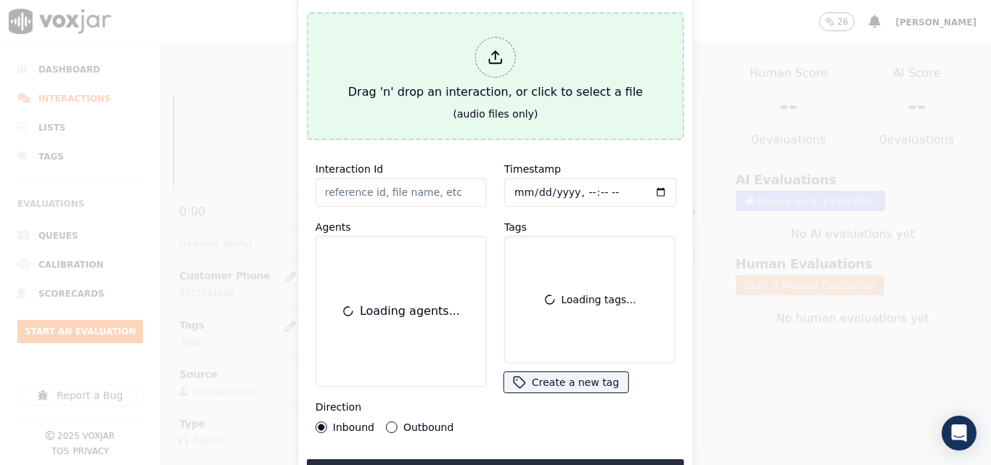
click at [417, 48] on div "Drag 'n' drop an interaction, or click to select a file" at bounding box center [496, 68] width 306 height 75
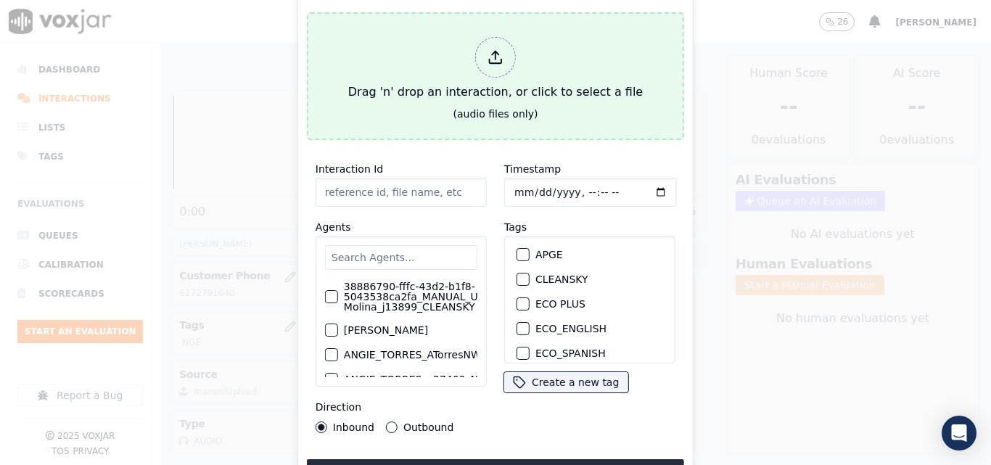
click at [441, 41] on div "Drag 'n' drop an interaction, or click to select a file" at bounding box center [496, 68] width 306 height 75
type input "20250813-132431_8174350522-all.mp3"
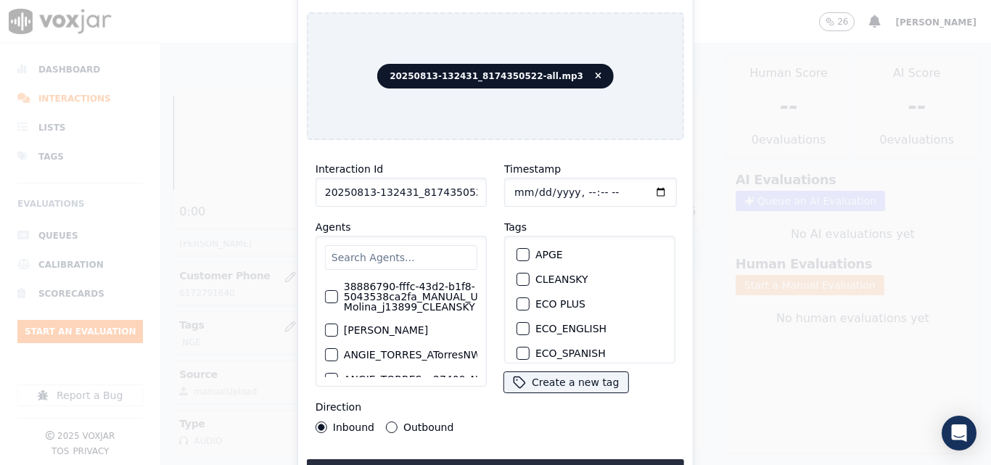
click at [406, 252] on input "text" at bounding box center [401, 257] width 152 height 25
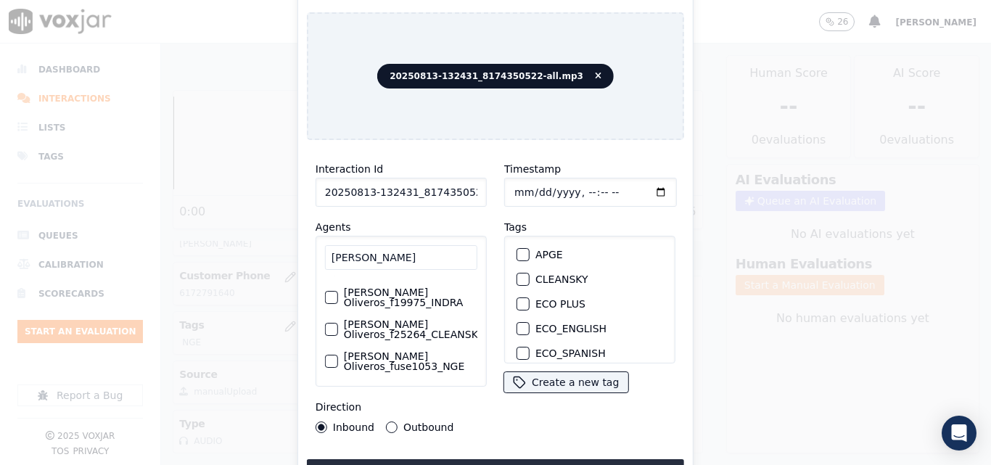
scroll to position [96, 0]
type input "[PERSON_NAME]"
click at [410, 351] on label "[PERSON_NAME] Oliveros_fuse1053_NGE" at bounding box center [411, 361] width 134 height 20
click at [338, 355] on button "[PERSON_NAME] Oliveros_fuse1053_NGE" at bounding box center [331, 361] width 13 height 13
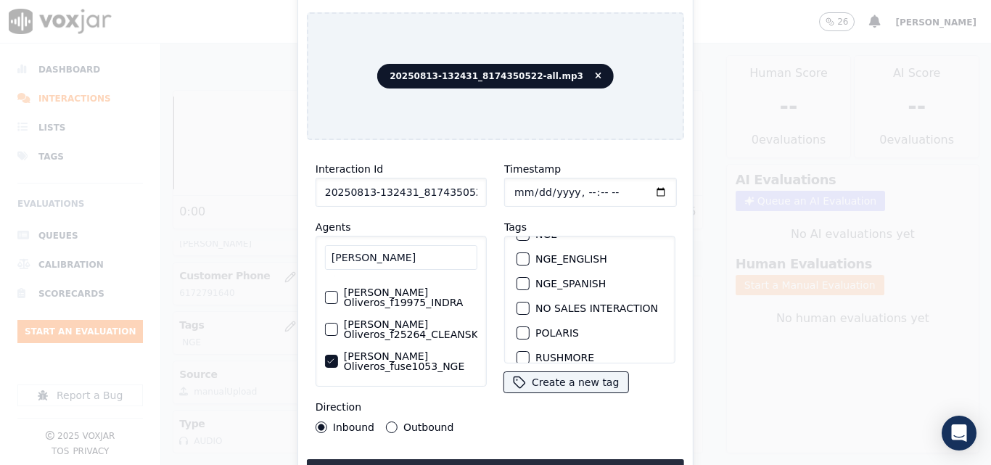
scroll to position [145, 0]
click at [519, 300] on button "NGE" at bounding box center [523, 306] width 13 height 13
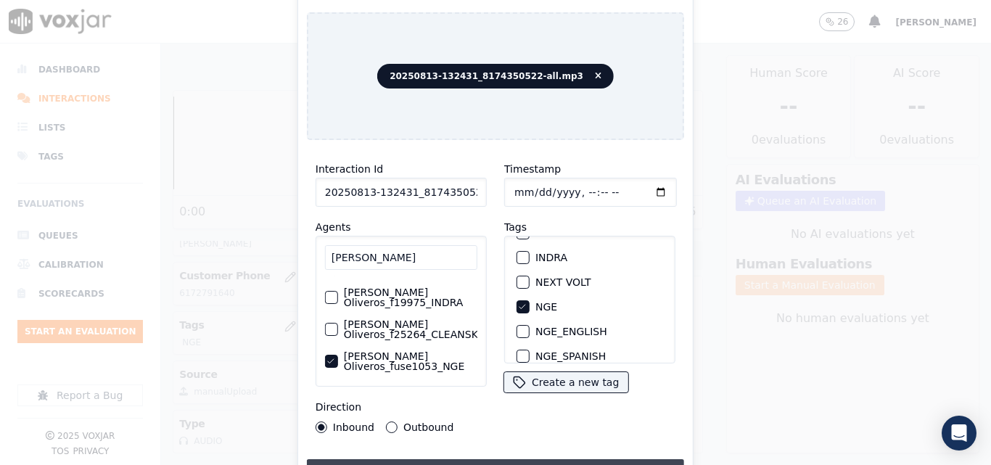
click at [444, 459] on button "Upload interaction to start evaluation" at bounding box center [495, 472] width 377 height 26
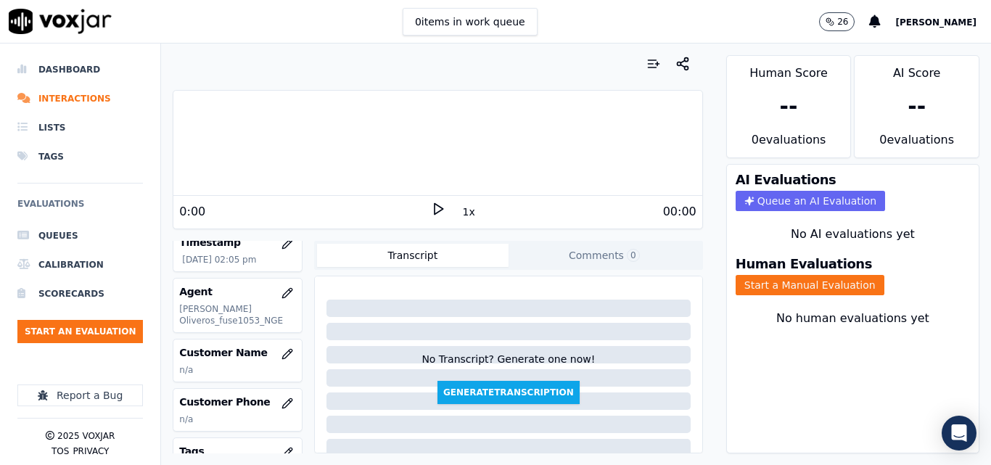
scroll to position [145, 0]
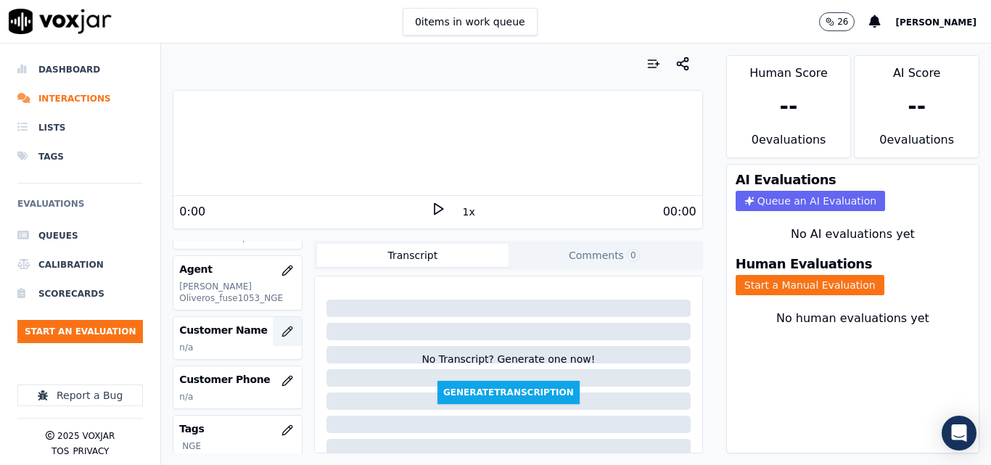
click at [282, 332] on icon "button" at bounding box center [286, 331] width 9 height 9
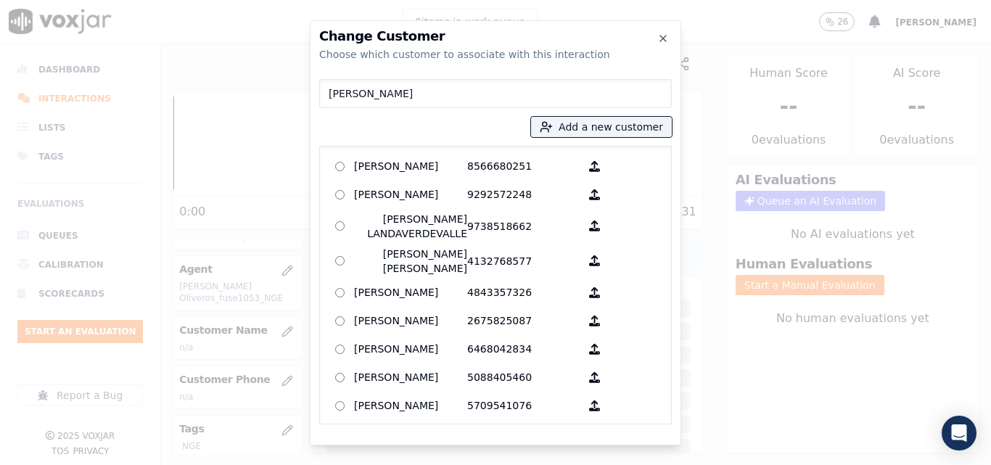
type input "[PERSON_NAME]"
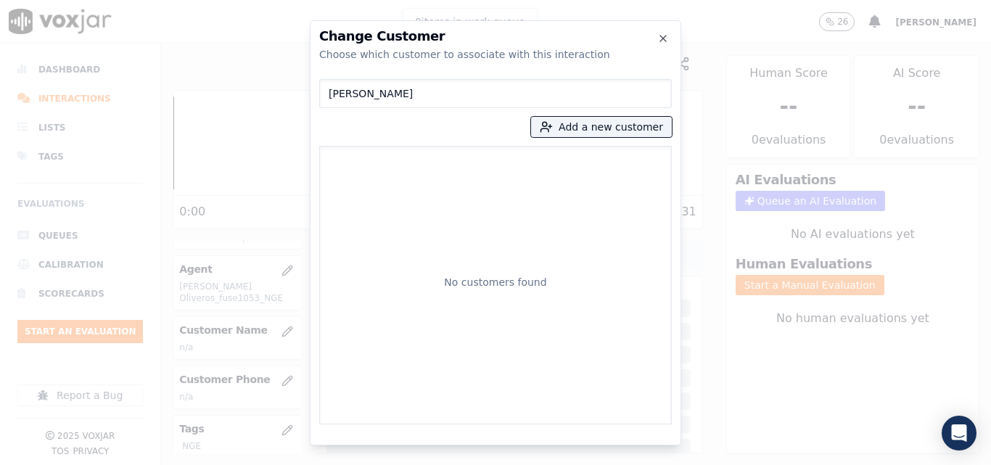
type input "[PERSON_NAME]"
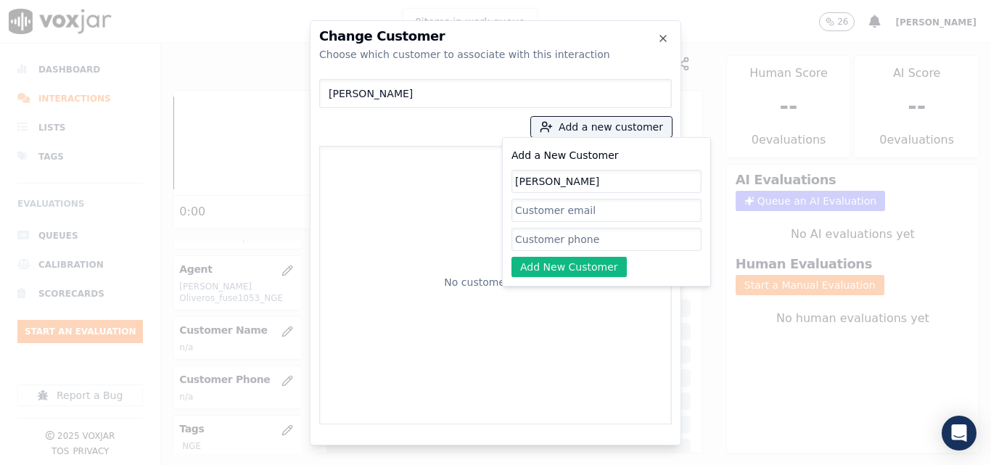
type input "[PERSON_NAME]"
paste input "8174350522"
type input "8174350522"
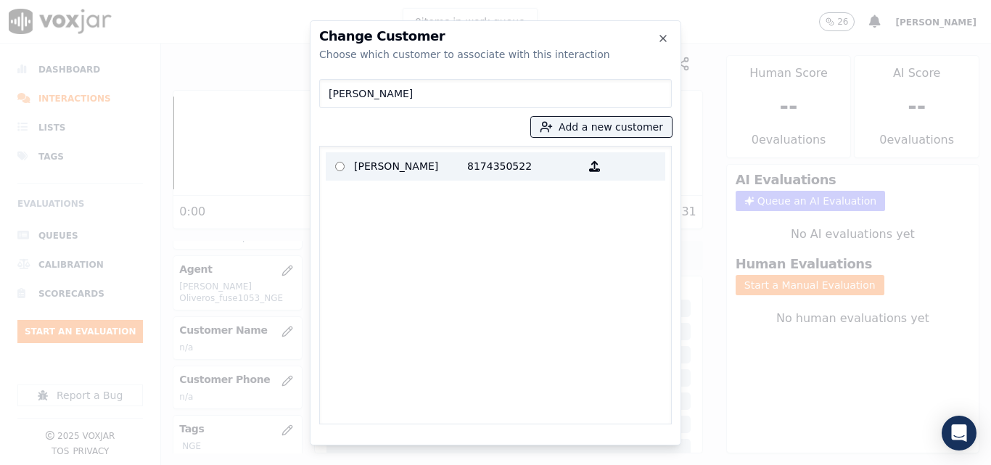
click at [426, 163] on p "[PERSON_NAME]" at bounding box center [410, 166] width 113 height 22
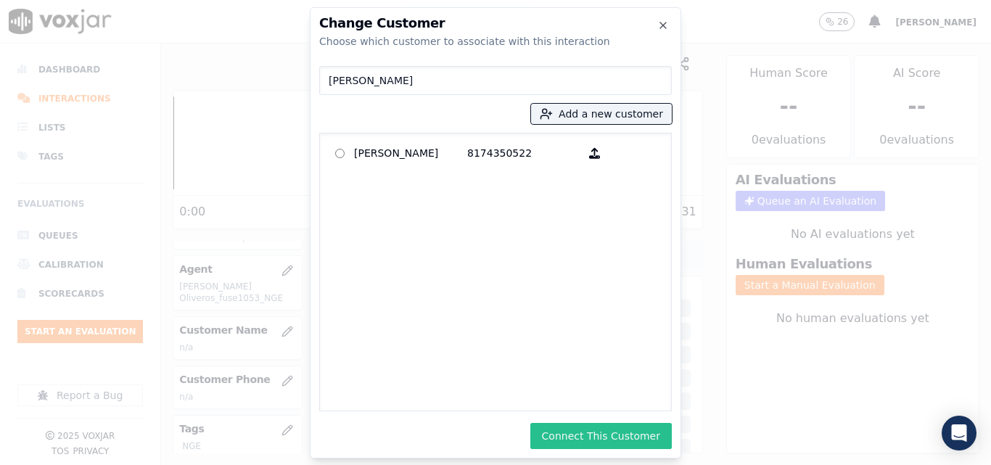
click at [590, 443] on button "Connect This Customer" at bounding box center [602, 436] width 142 height 26
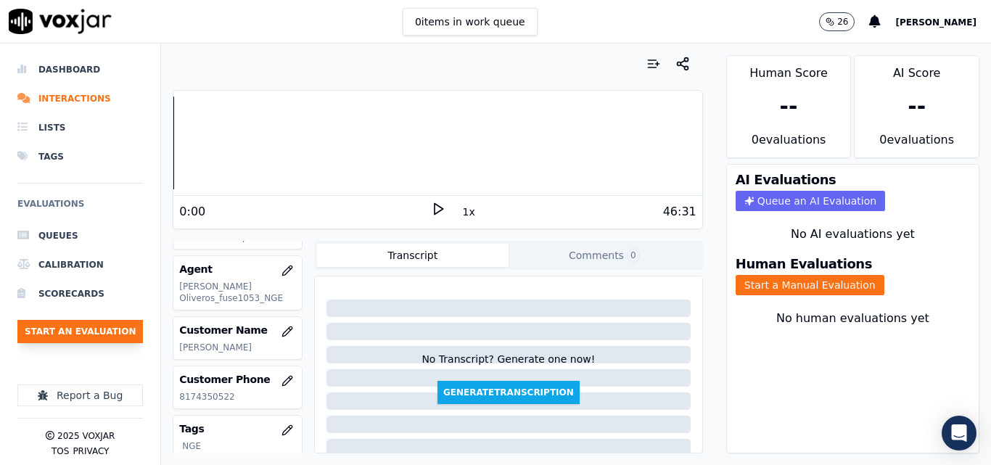
click at [126, 332] on button "Start an Evaluation" at bounding box center [80, 331] width 126 height 23
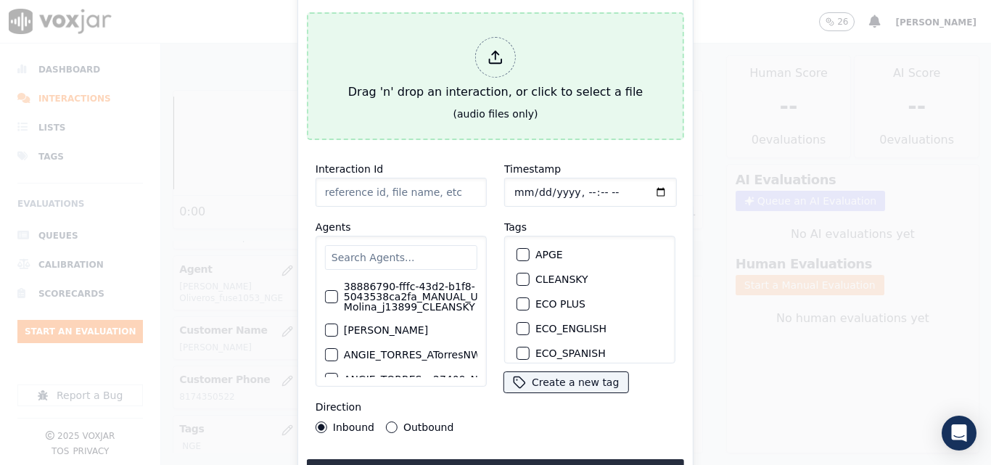
click at [398, 91] on div "Drag 'n' drop an interaction, or click to select a file" at bounding box center [496, 68] width 306 height 75
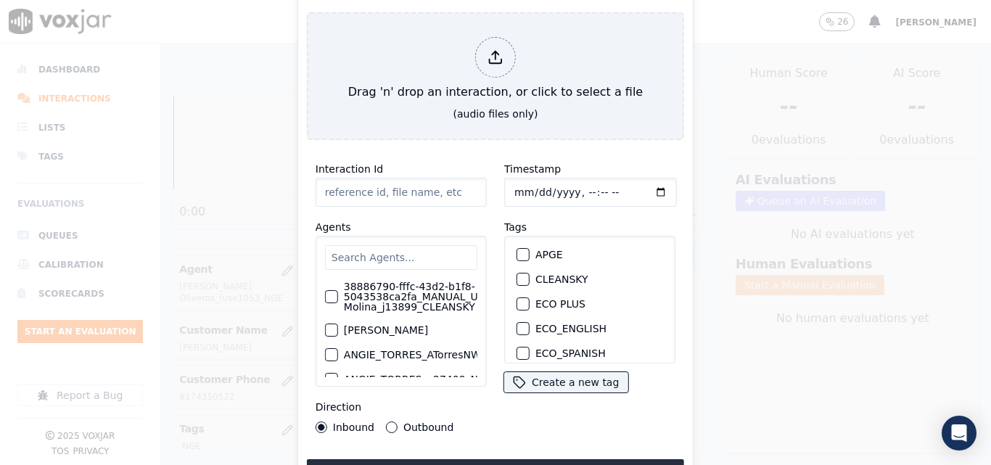
click at [368, 249] on input "text" at bounding box center [401, 257] width 152 height 25
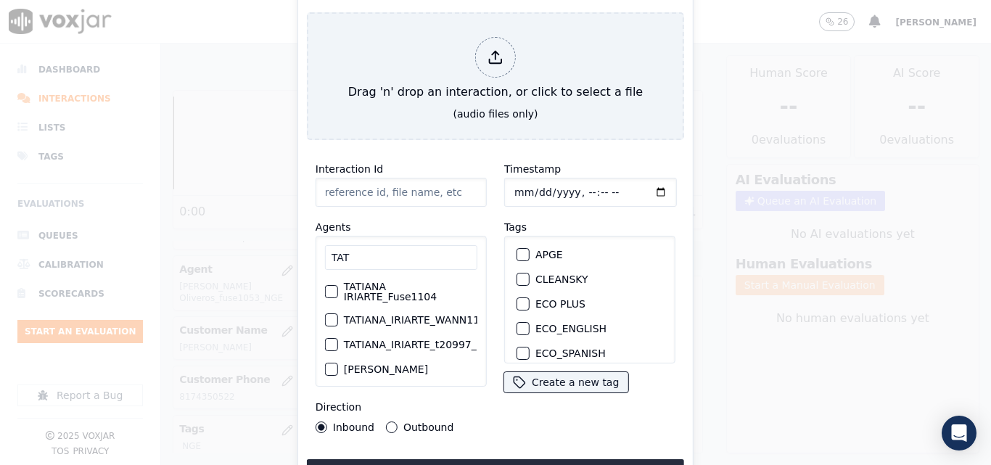
type input "TAT"
click at [377, 315] on label "TATIANA_IRIARTE_WANN1104_NGE" at bounding box center [432, 320] width 176 height 10
click at [338, 314] on button "TATIANA_IRIARTE_WANN1104_NGE" at bounding box center [331, 320] width 13 height 13
click at [390, 425] on button "Outbound" at bounding box center [392, 428] width 12 height 12
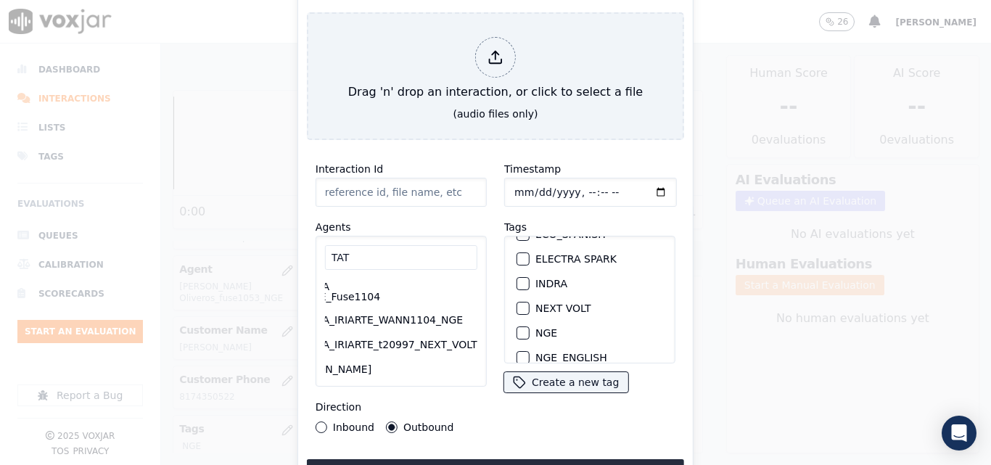
scroll to position [145, 0]
click at [523, 304] on button "NGE" at bounding box center [523, 306] width 13 height 13
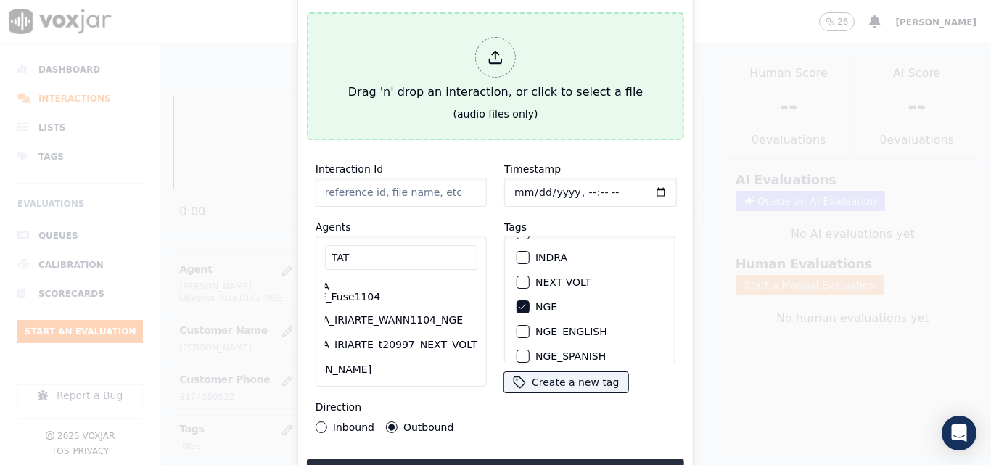
click at [475, 91] on div "Drag 'n' drop an interaction, or click to select a file" at bounding box center [496, 68] width 306 height 75
type input "20250813-110006_6178883670-all.mp3"
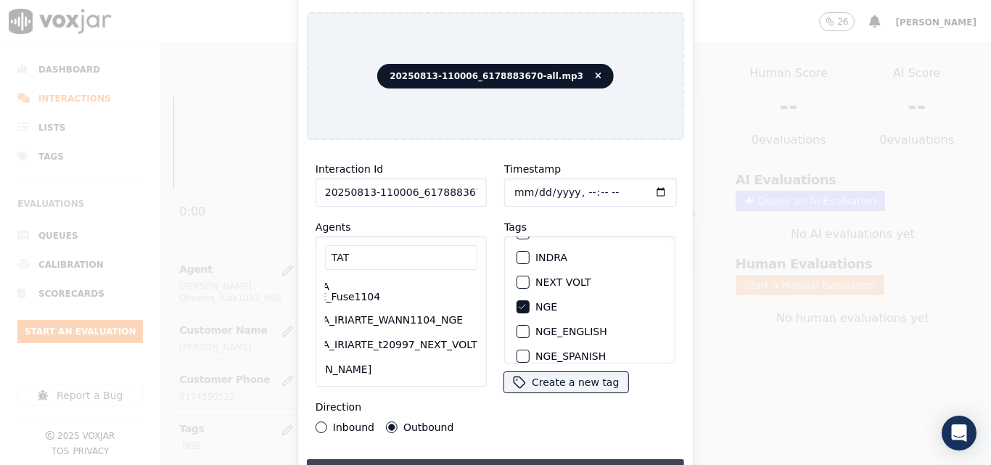
click at [560, 459] on button "Upload interaction to start evaluation" at bounding box center [495, 472] width 377 height 26
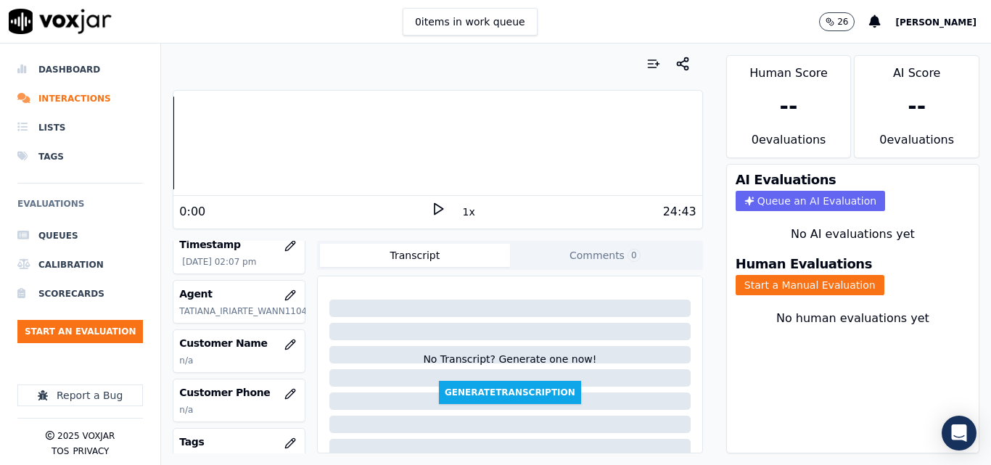
scroll to position [145, 0]
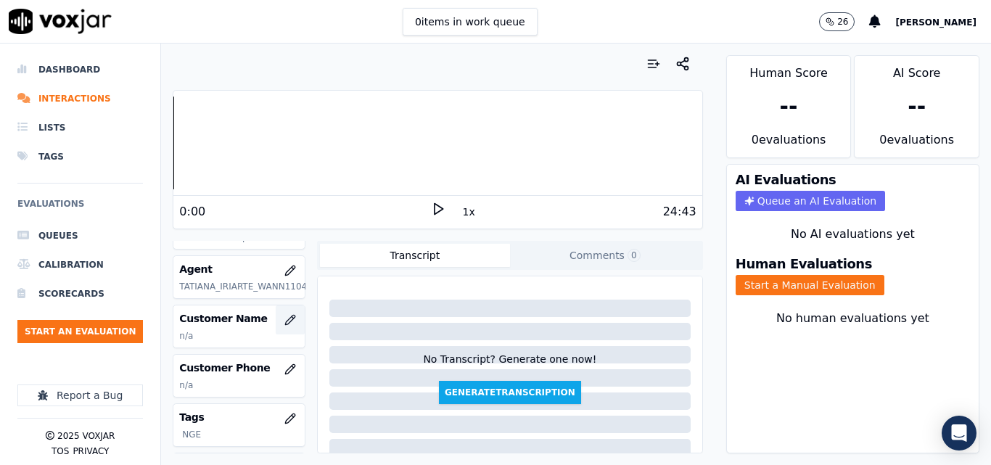
click at [285, 322] on icon "button" at bounding box center [291, 320] width 12 height 12
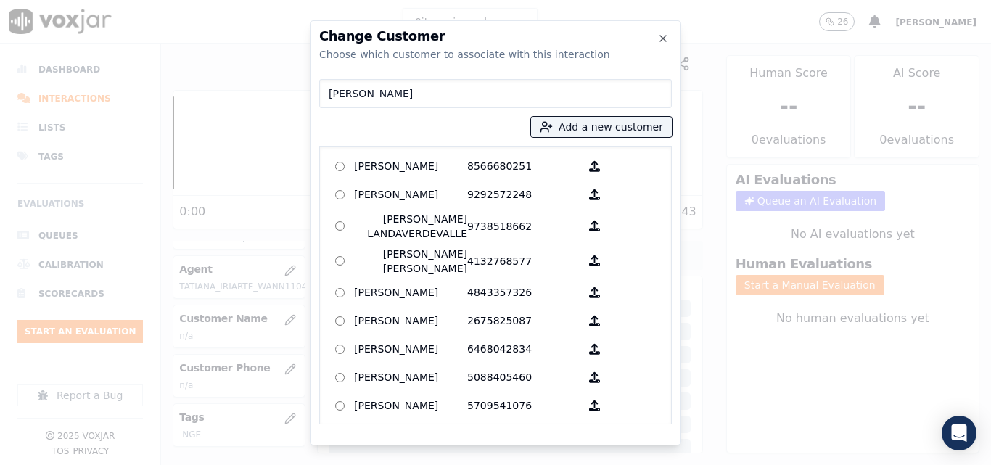
type input "[PERSON_NAME]"
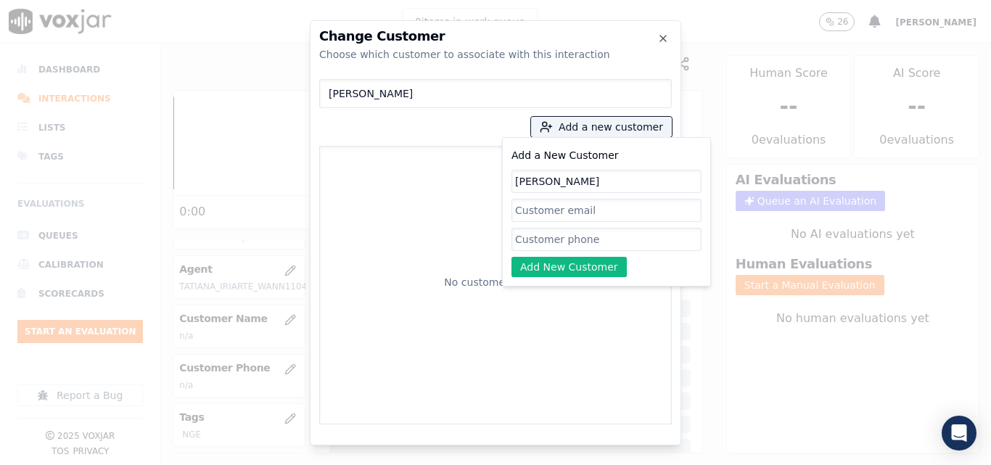
type input "[PERSON_NAME]"
paste input "6178883670"
type input "6178883670"
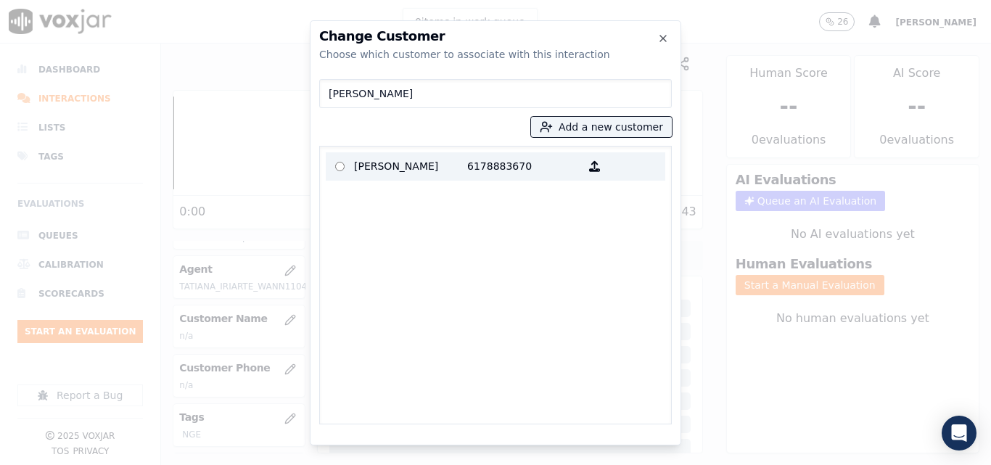
click at [487, 174] on p "6178883670" at bounding box center [523, 166] width 113 height 22
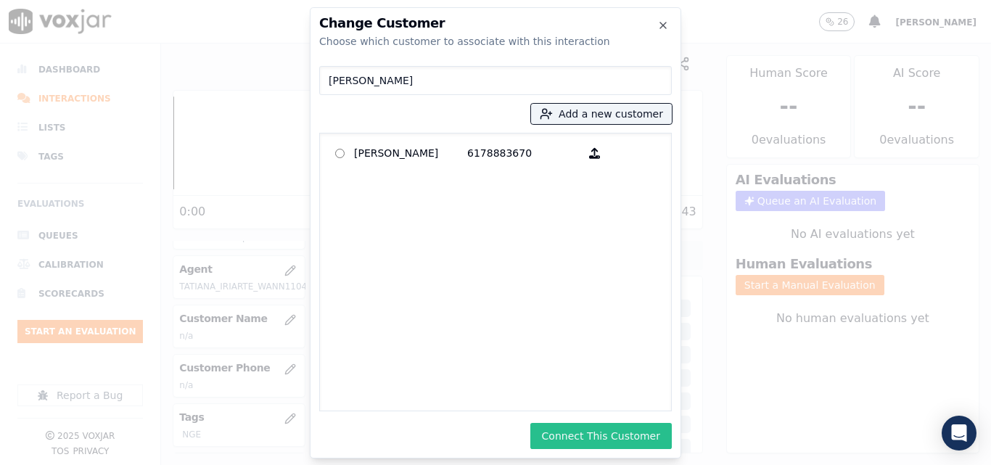
click at [573, 426] on button "Connect This Customer" at bounding box center [602, 436] width 142 height 26
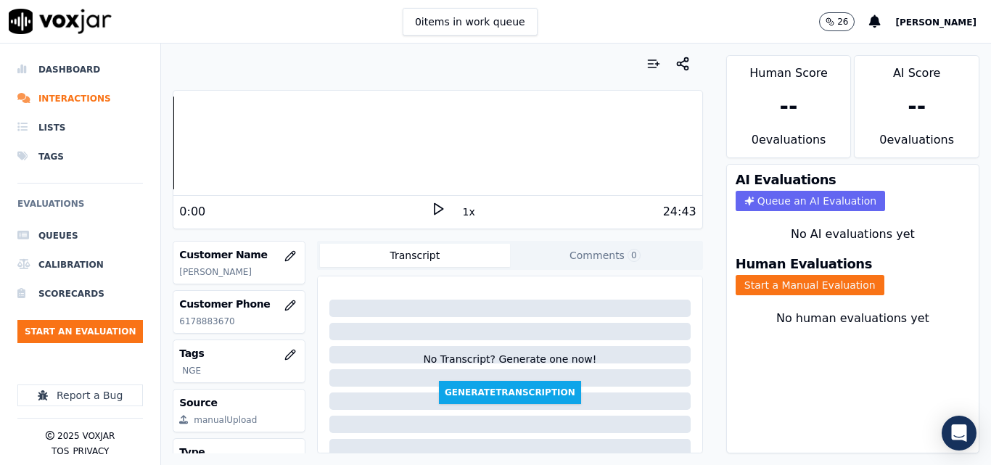
scroll to position [282, 0]
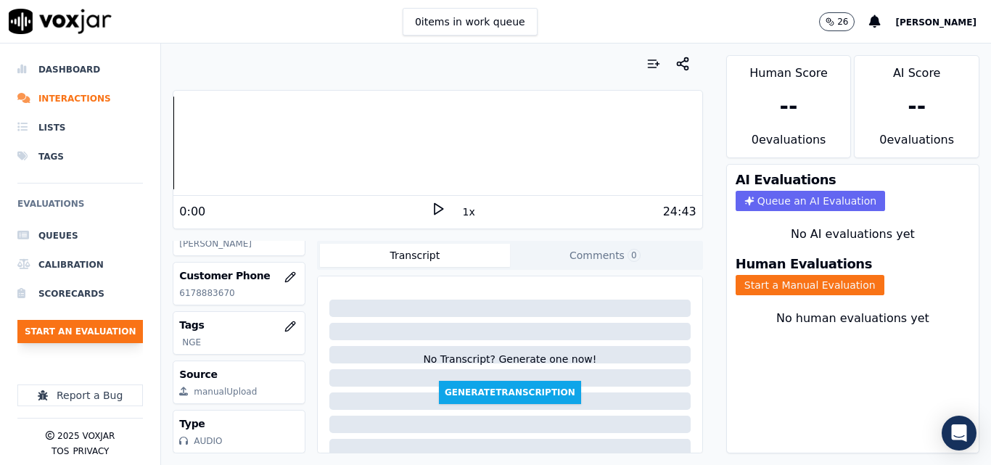
click at [86, 330] on button "Start an Evaluation" at bounding box center [80, 331] width 126 height 23
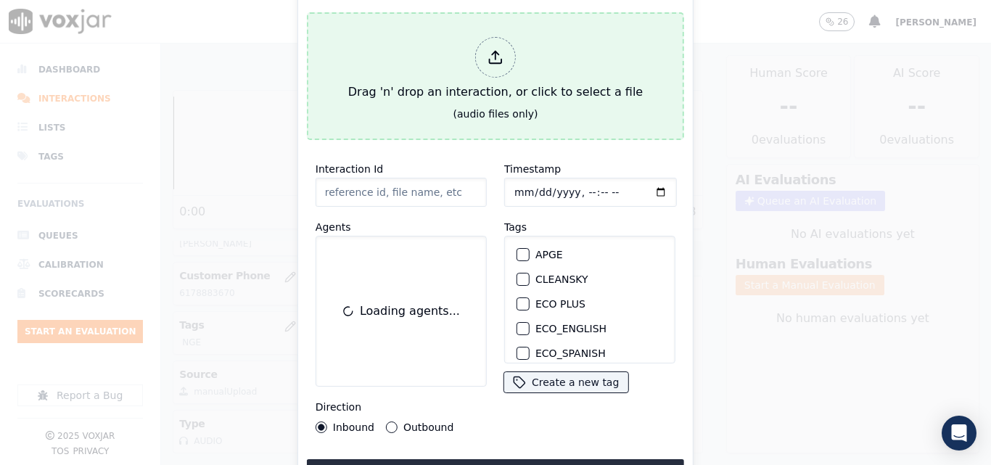
click at [404, 81] on div "Drag 'n' drop an interaction, or click to select a file" at bounding box center [496, 68] width 306 height 75
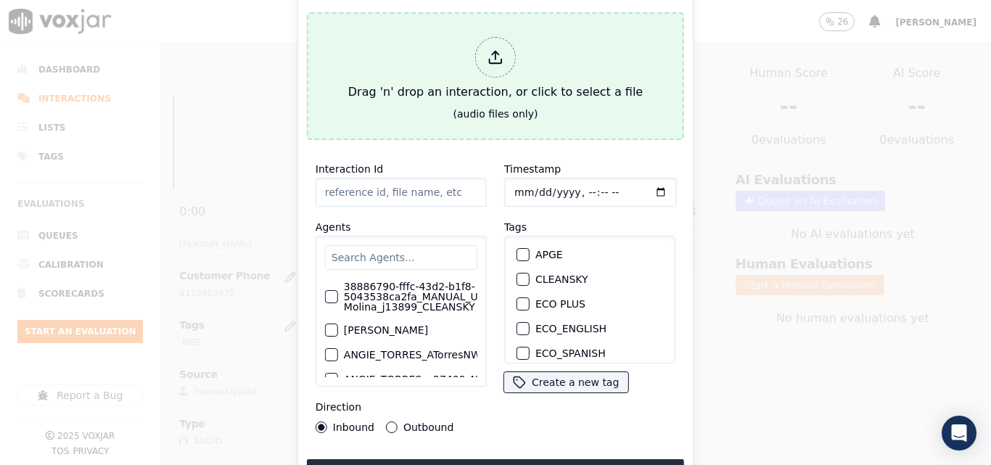
type input "20250813-103113_8502841142-all.mp3"
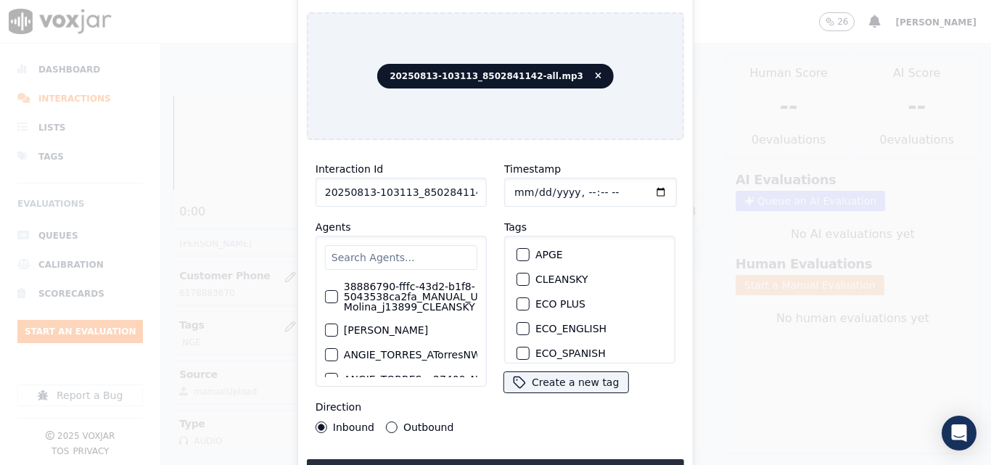
click at [426, 251] on input "text" at bounding box center [401, 257] width 152 height 25
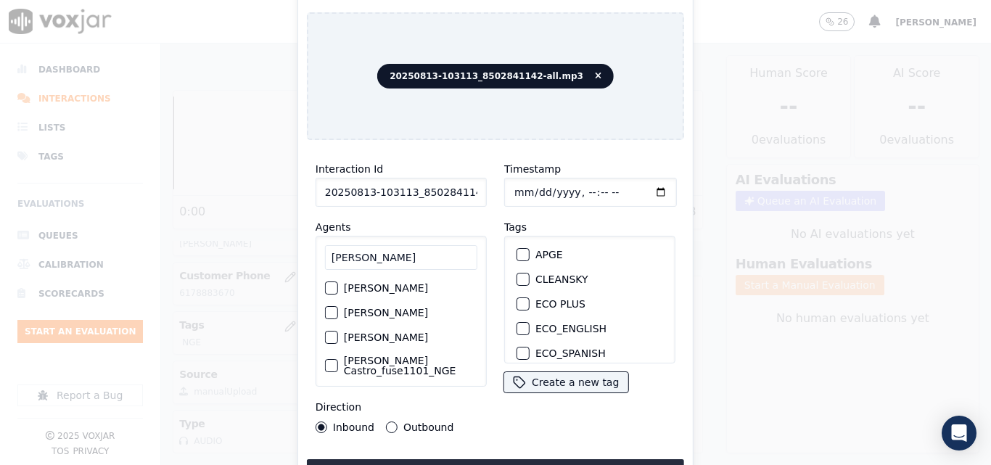
scroll to position [73, 0]
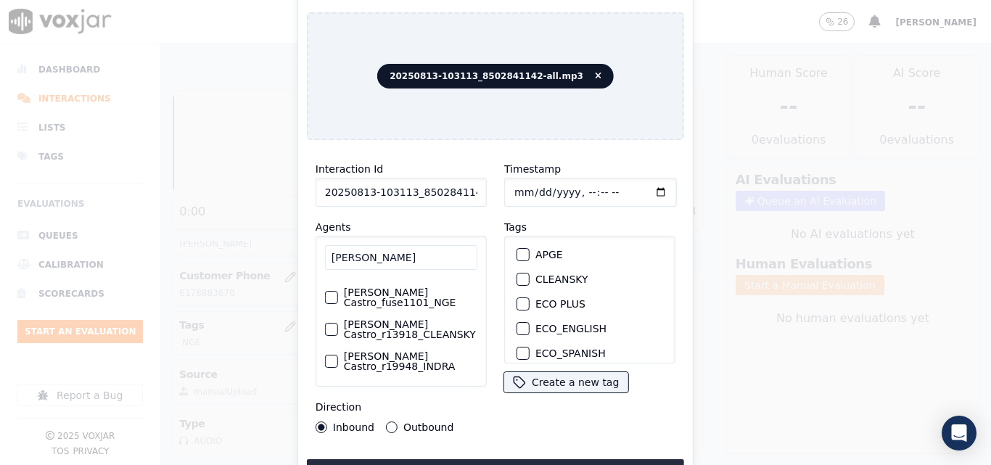
type input "[PERSON_NAME]"
click at [385, 314] on div "[PERSON_NAME] Castro_fuse1101_NGE" at bounding box center [401, 298] width 152 height 32
click at [382, 304] on label "[PERSON_NAME] Castro_fuse1101_NGE" at bounding box center [411, 297] width 134 height 20
click at [338, 304] on button "[PERSON_NAME] Castro_fuse1101_NGE" at bounding box center [331, 297] width 13 height 13
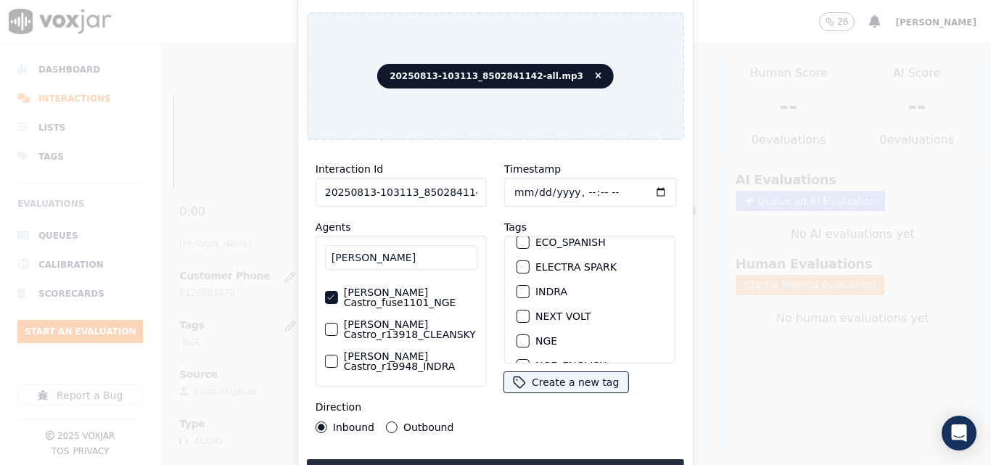
scroll to position [145, 0]
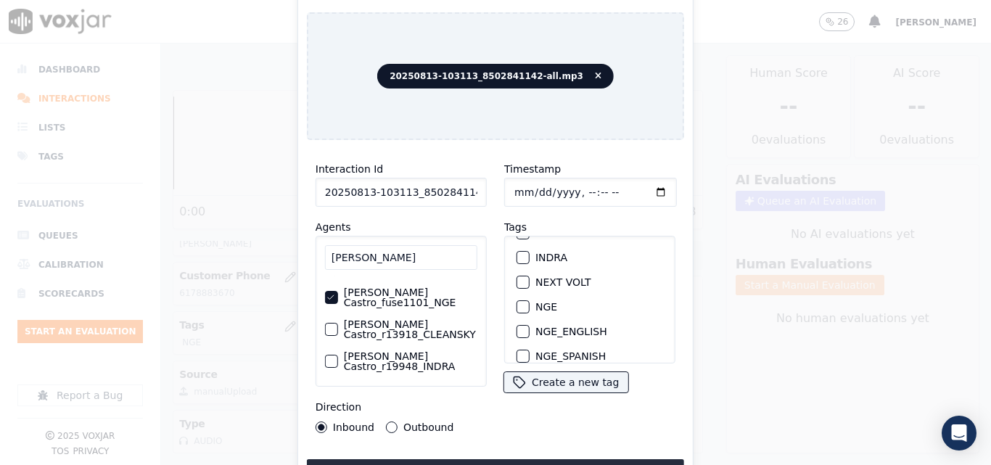
click at [517, 302] on div "button" at bounding box center [522, 307] width 10 height 10
click at [514, 459] on button "Upload interaction to start evaluation" at bounding box center [495, 472] width 377 height 26
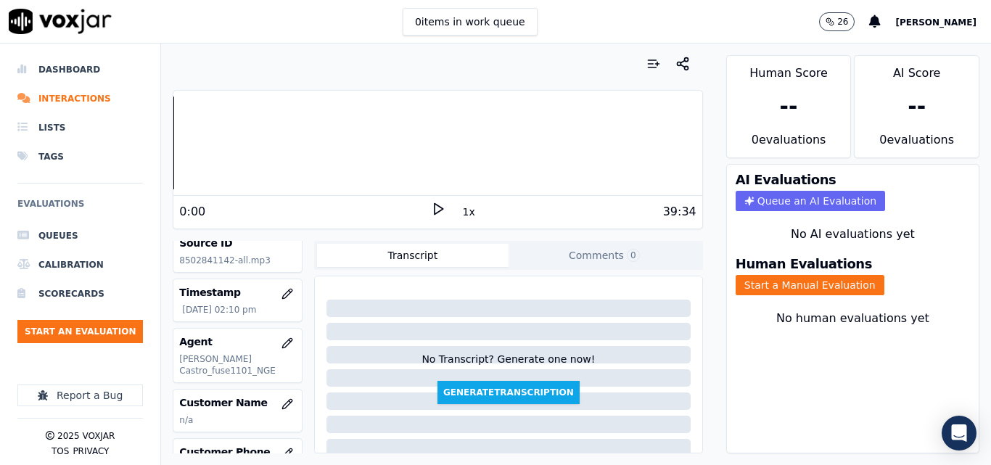
scroll to position [145, 0]
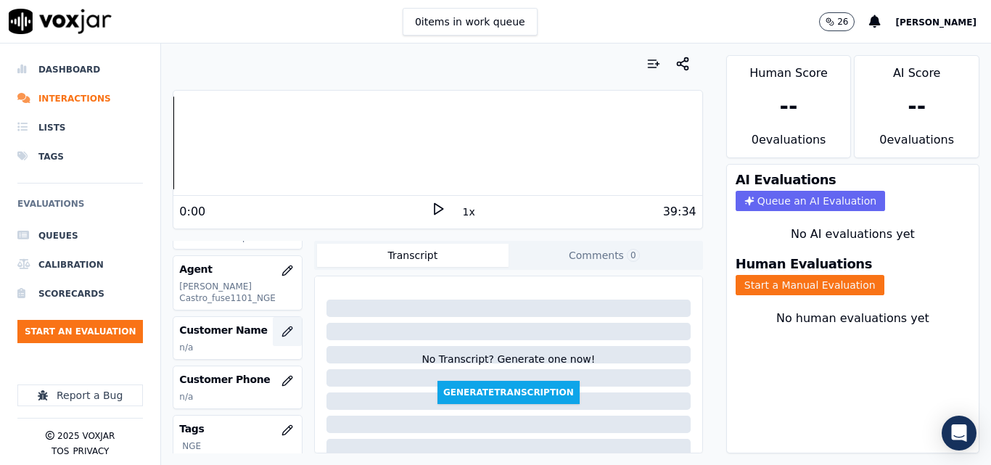
click at [282, 331] on icon "button" at bounding box center [286, 331] width 9 height 9
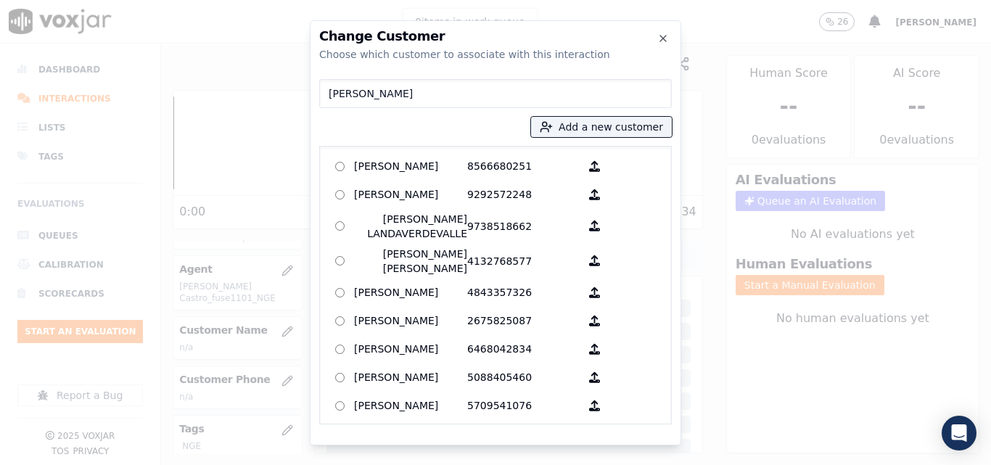
type input "[PERSON_NAME]"
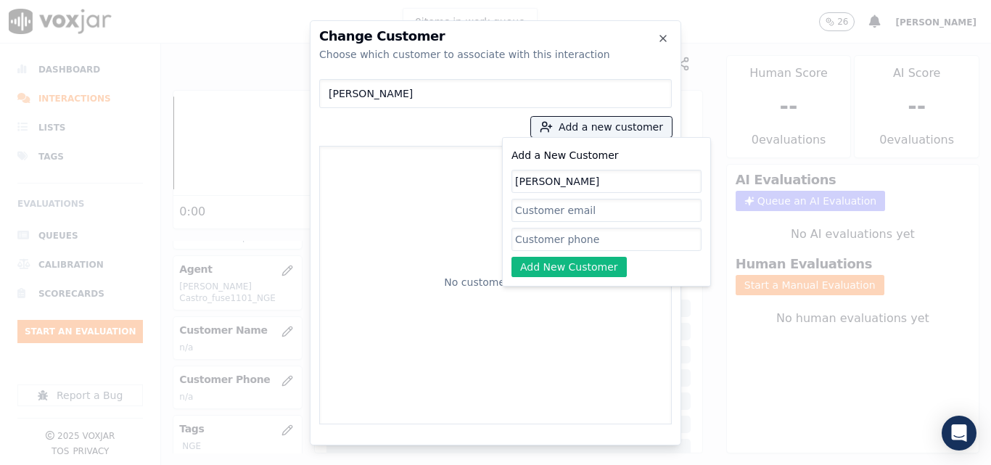
type input "[PERSON_NAME]"
paste input "8502841142"
click at [417, 82] on input "[PERSON_NAME]" at bounding box center [495, 93] width 353 height 29
type input "8502841142"
click at [564, 253] on div "Add a New Customer [PERSON_NAME] 8502841142 Add New Customer" at bounding box center [607, 212] width 190 height 131
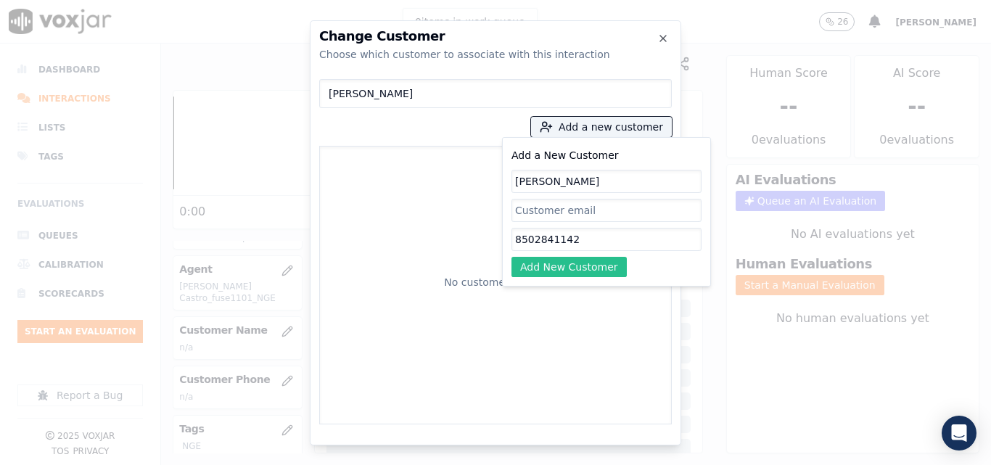
click at [578, 267] on button "Add New Customer" at bounding box center [569, 267] width 115 height 20
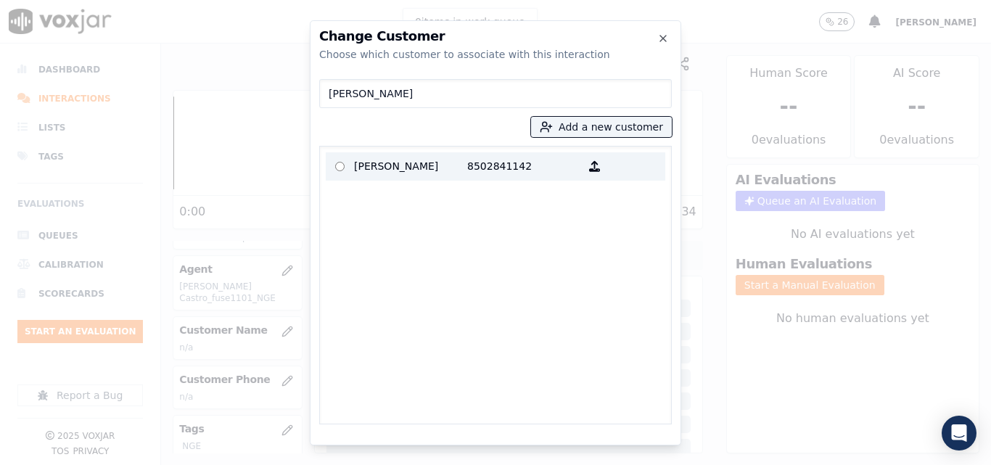
click at [478, 162] on p "8502841142" at bounding box center [523, 166] width 113 height 22
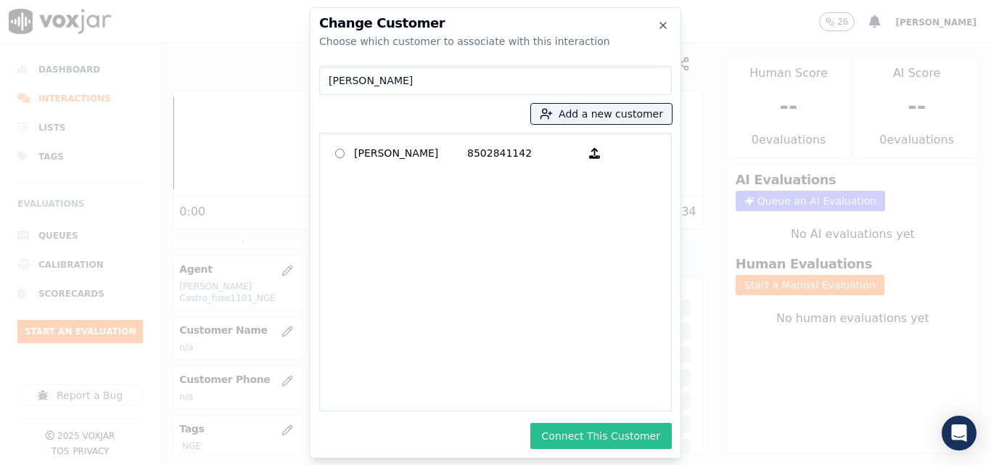
click at [626, 435] on button "Connect This Customer" at bounding box center [602, 436] width 142 height 26
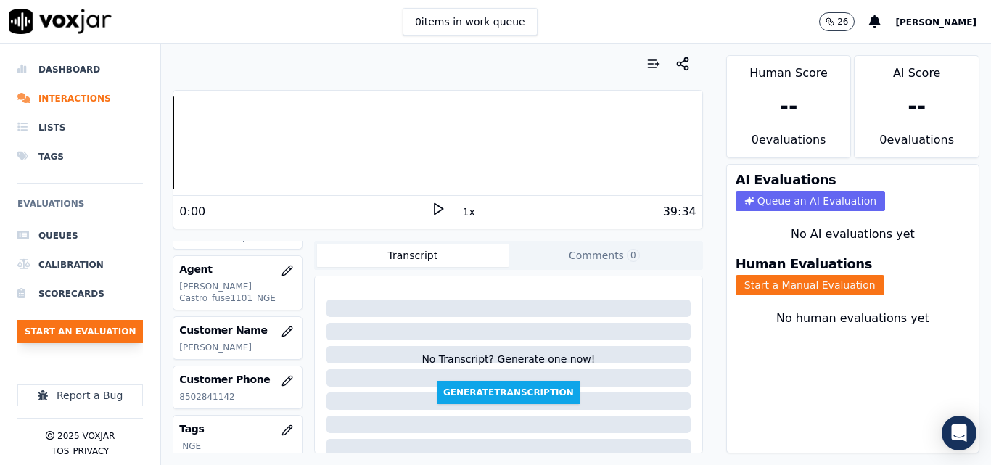
click at [70, 338] on button "Start an Evaluation" at bounding box center [80, 331] width 126 height 23
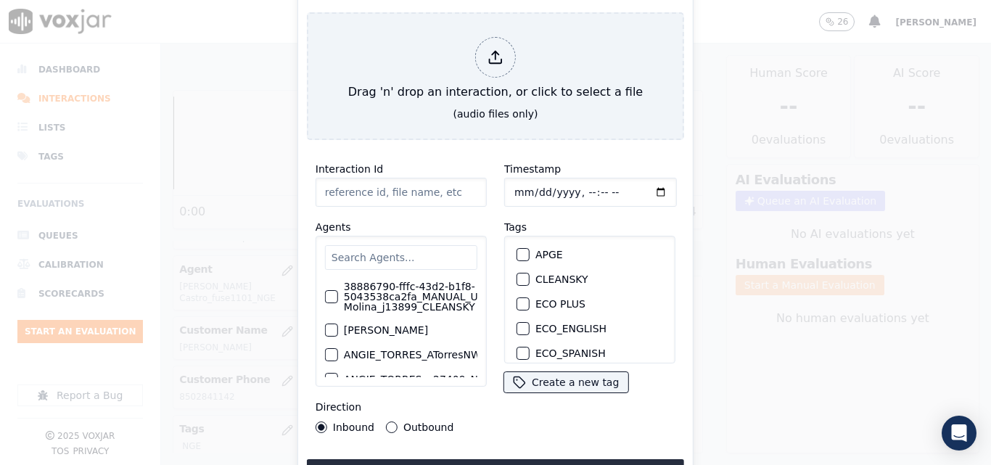
click at [390, 422] on button "Outbound" at bounding box center [392, 428] width 12 height 12
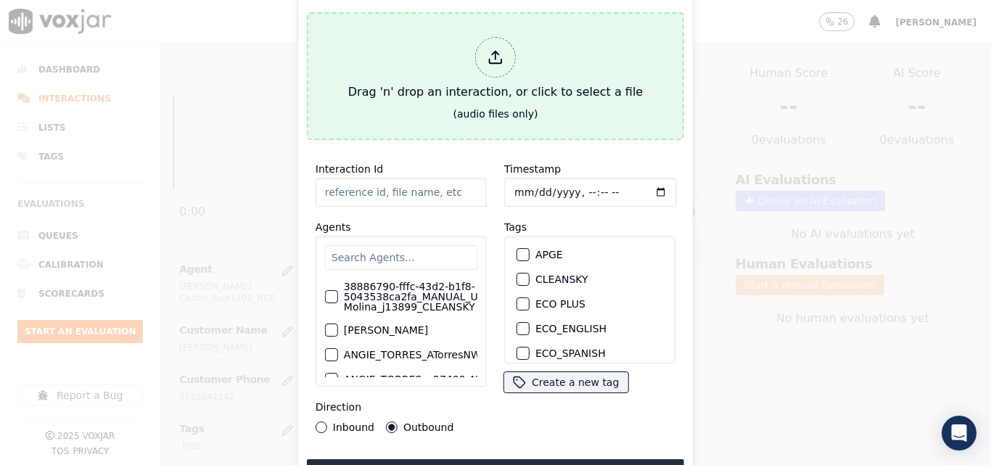
click at [456, 68] on div "Drag 'n' drop an interaction, or click to select a file" at bounding box center [496, 68] width 306 height 75
type input "20250813-102641_9789587143-all.mp3"
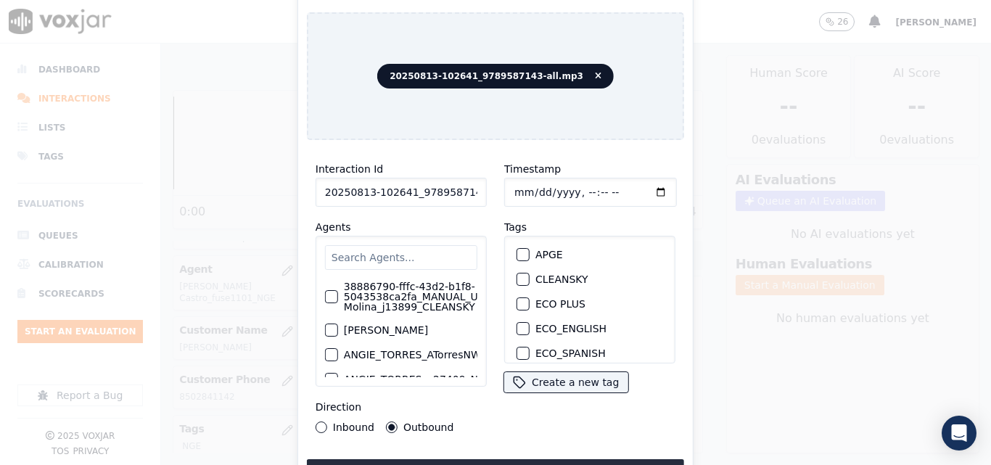
click at [422, 245] on input "text" at bounding box center [401, 257] width 152 height 25
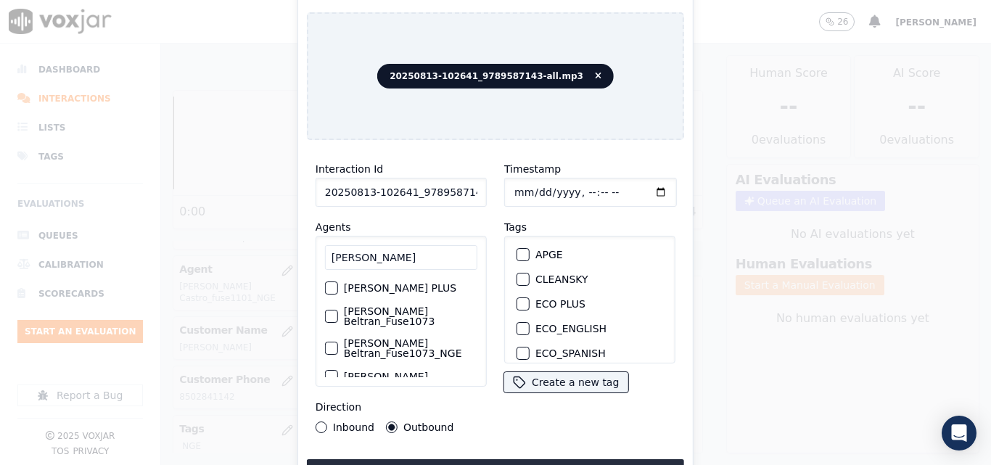
type input "[PERSON_NAME]"
click at [382, 339] on label "[PERSON_NAME] Beltran_Fuse1073­_NGE" at bounding box center [411, 348] width 134 height 20
click at [338, 342] on button "[PERSON_NAME] Beltran_Fuse1073­_NGE" at bounding box center [331, 348] width 13 height 13
drag, startPoint x: 524, startPoint y: 298, endPoint x: 519, endPoint y: 396, distance: 98.1
click at [523, 300] on button "NGE" at bounding box center [523, 306] width 13 height 13
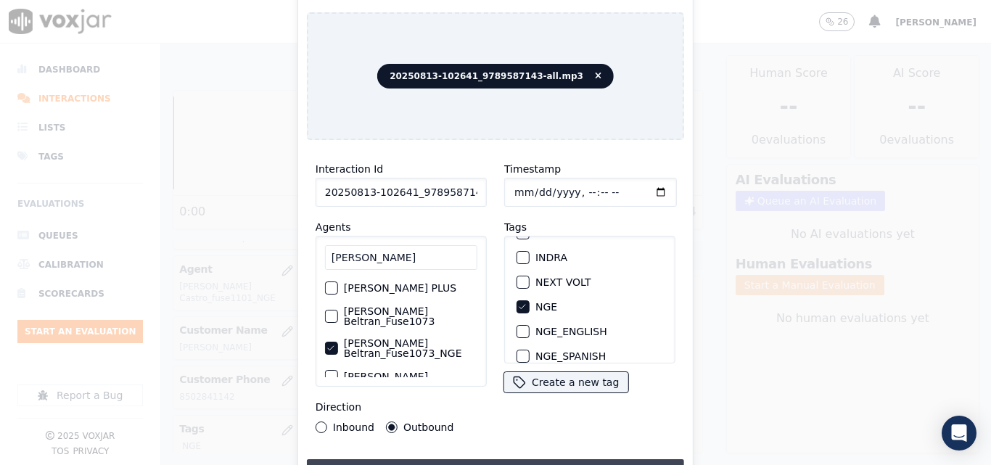
click at [524, 459] on button "Upload interaction to start evaluation" at bounding box center [495, 472] width 377 height 26
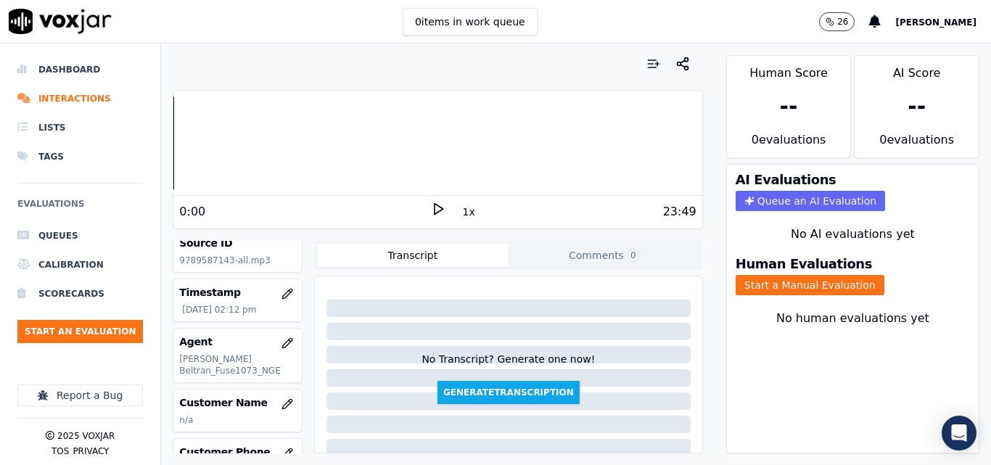
scroll to position [145, 0]
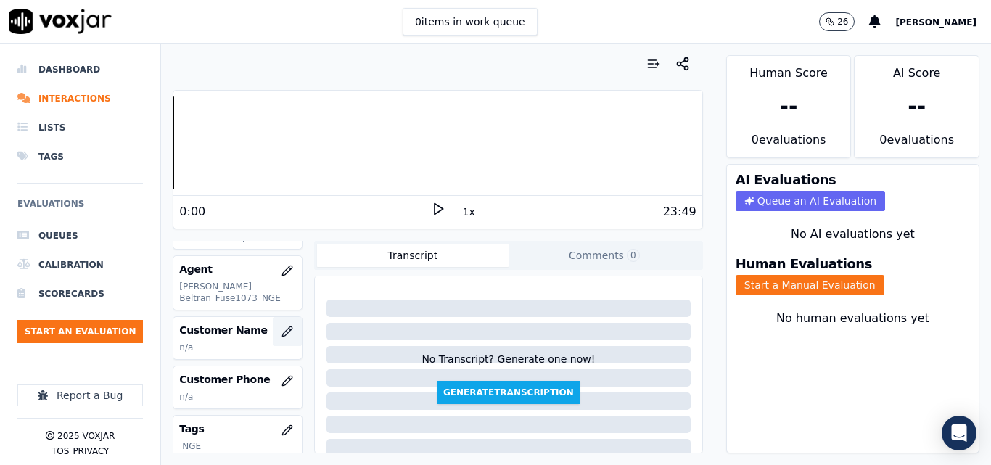
click at [282, 336] on icon "button" at bounding box center [288, 332] width 12 height 12
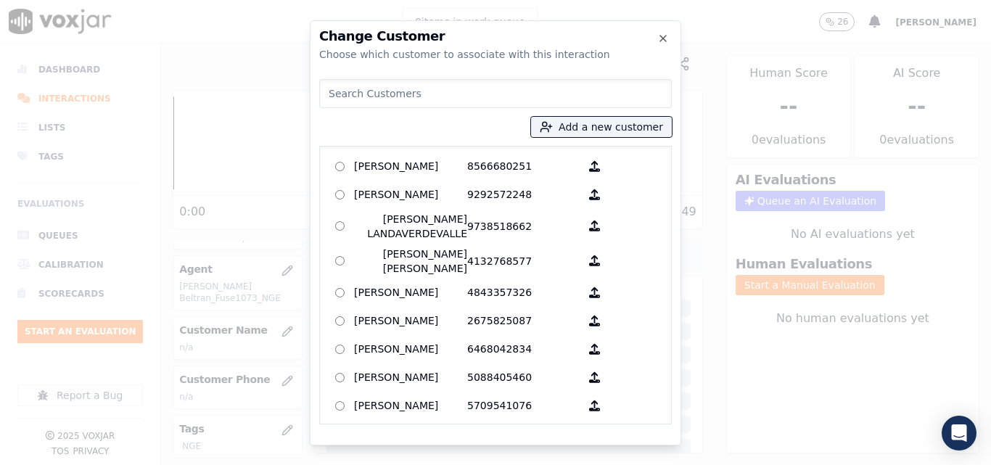
click at [396, 98] on input at bounding box center [495, 93] width 353 height 29
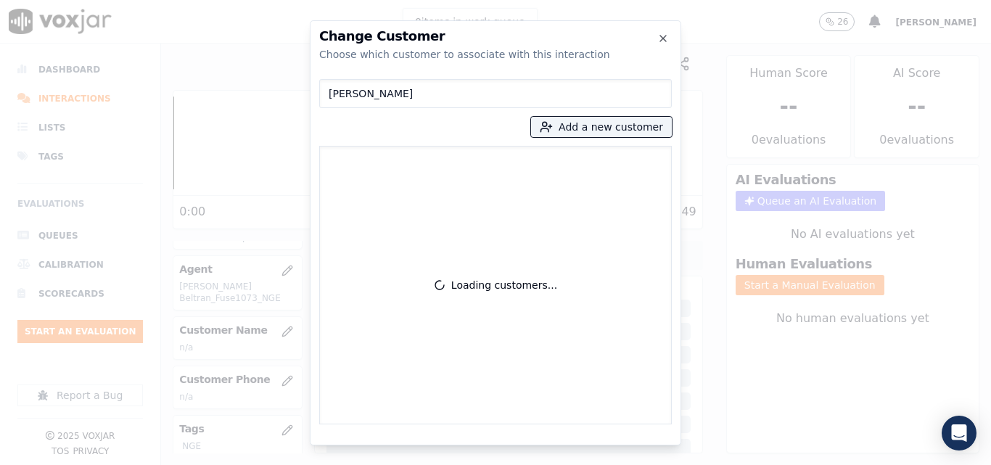
type input "[PERSON_NAME]"
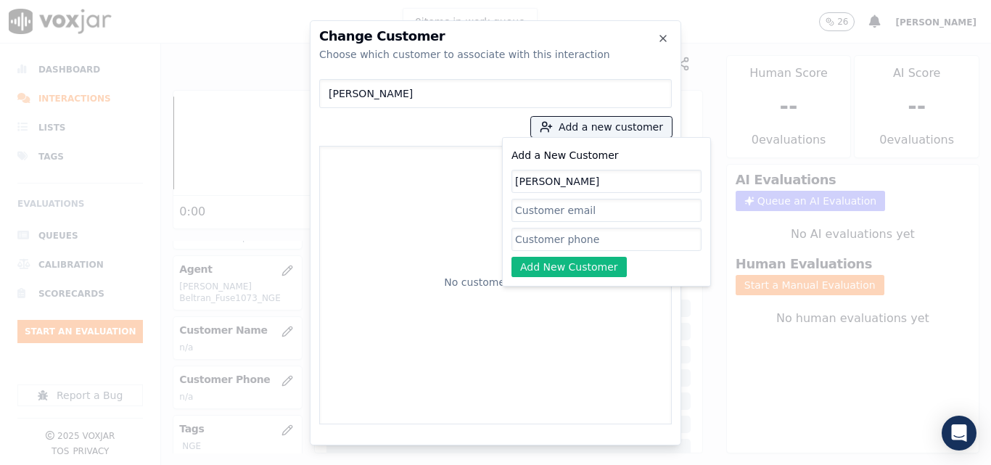
type input "[PERSON_NAME]"
paste input "3802608555"
click at [551, 237] on input "3802608555" at bounding box center [607, 239] width 190 height 23
paste input "9789587143"
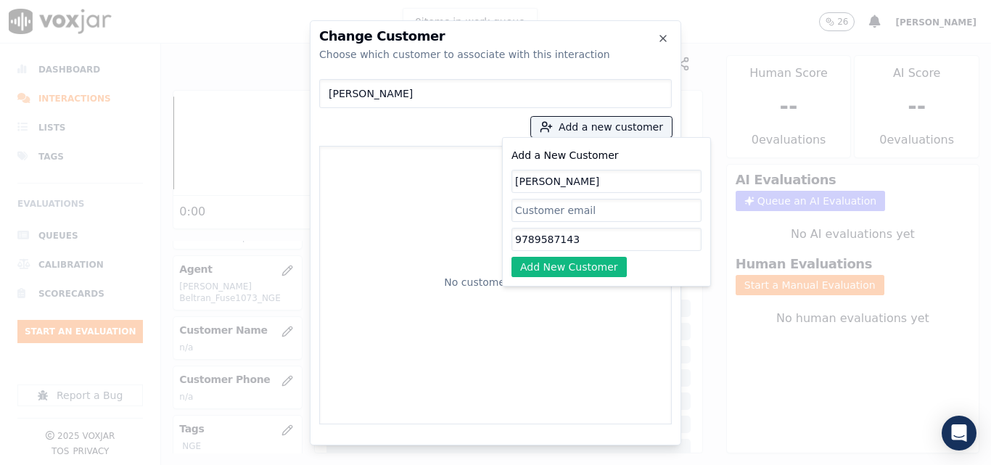
type input "9789587143"
click at [570, 272] on button "Add New Customer" at bounding box center [569, 267] width 115 height 20
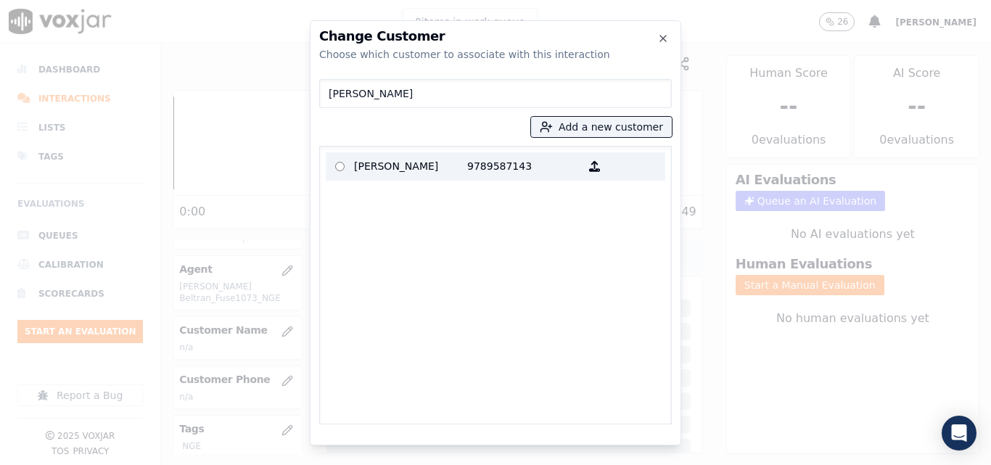
click at [475, 178] on p "9789587143" at bounding box center [523, 166] width 113 height 22
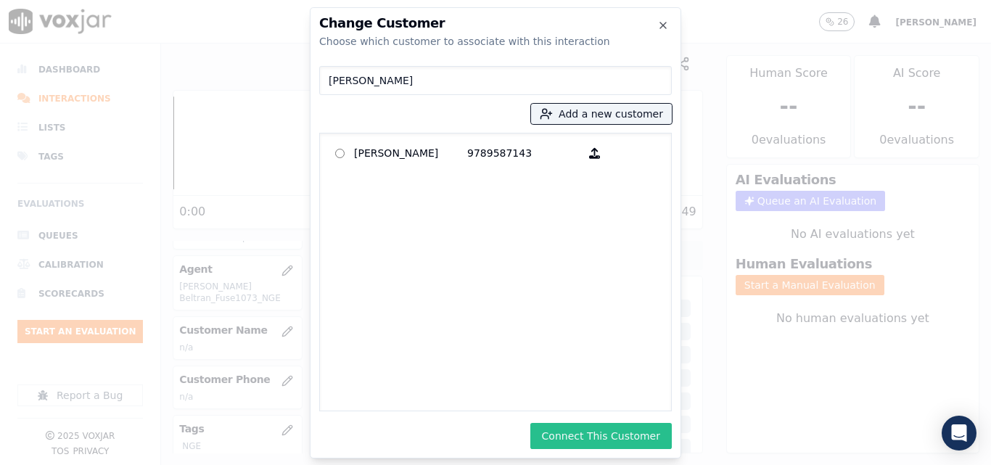
click at [652, 429] on button "Connect This Customer" at bounding box center [602, 436] width 142 height 26
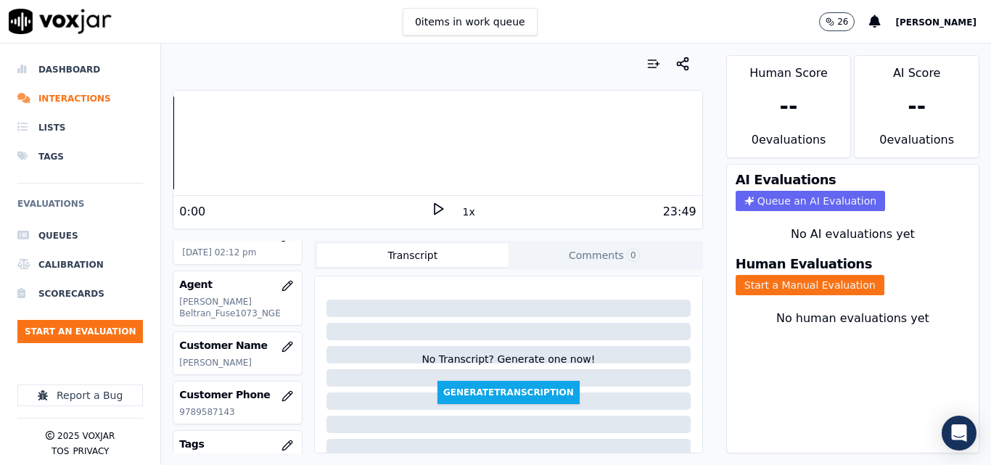
scroll to position [218, 0]
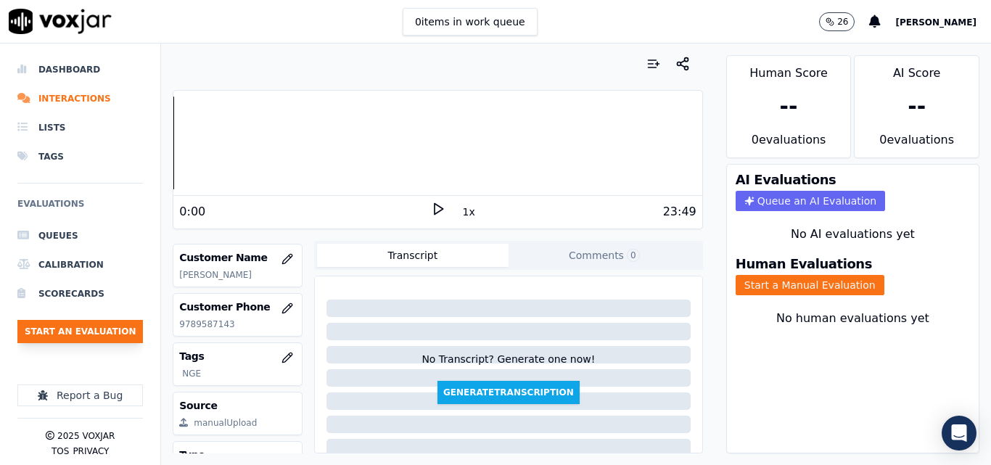
click at [115, 333] on button "Start an Evaluation" at bounding box center [80, 331] width 126 height 23
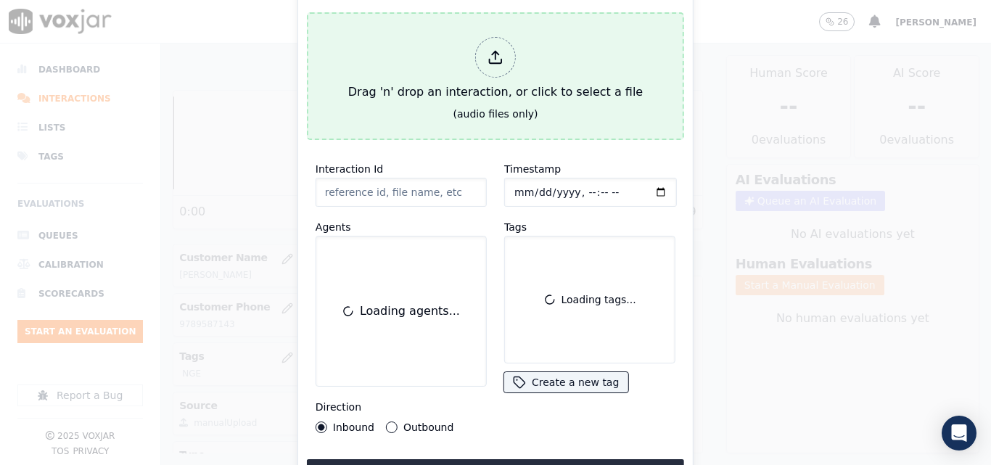
click at [493, 89] on div "Drag 'n' drop an interaction, or click to select a file" at bounding box center [496, 68] width 306 height 75
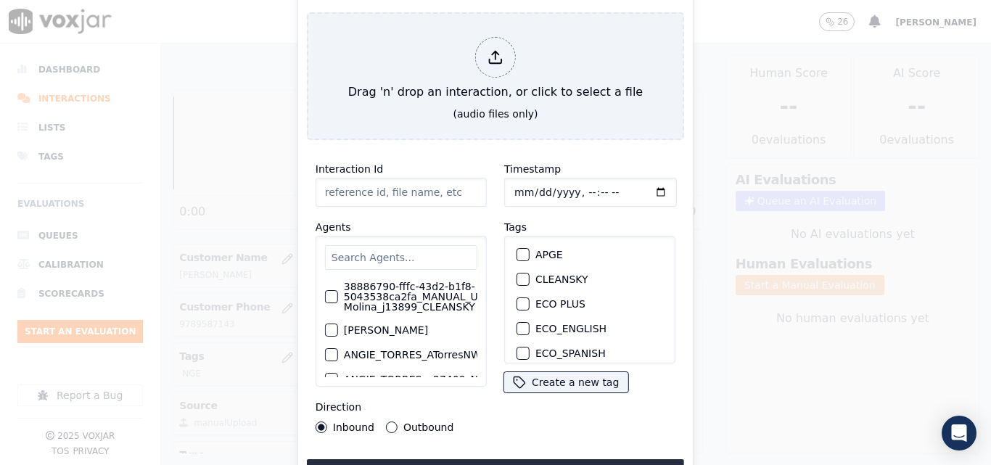
type input "20250813-094755_3802608555-all.mp3"
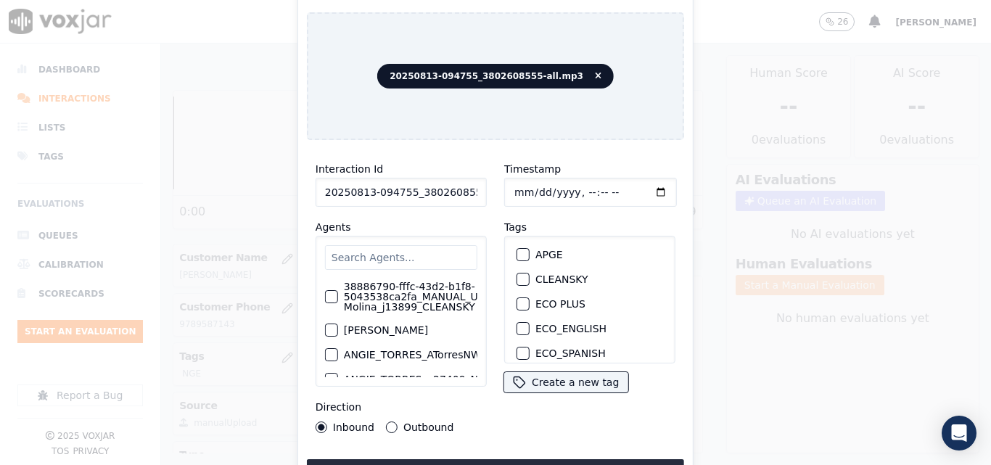
click at [386, 252] on input "text" at bounding box center [401, 257] width 152 height 25
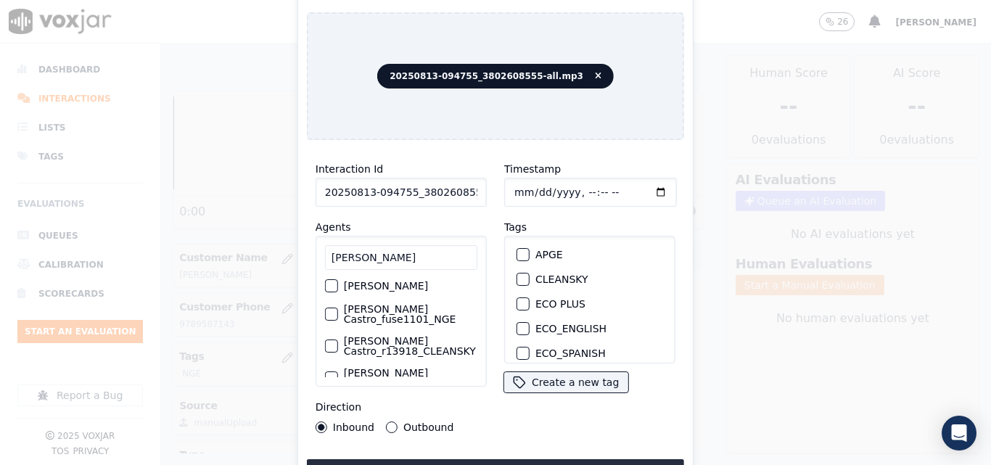
scroll to position [73, 0]
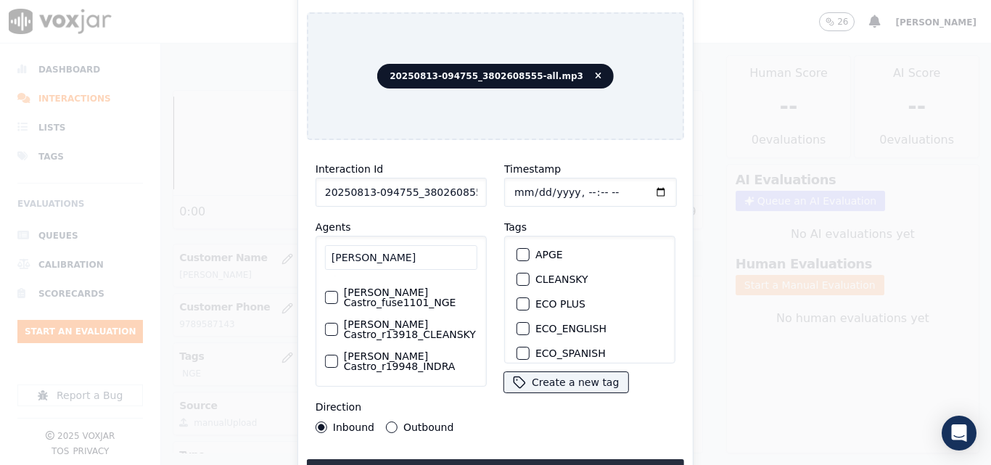
type input "[PERSON_NAME]"
click at [356, 308] on label "[PERSON_NAME] Castro_fuse1101_NGE" at bounding box center [411, 297] width 134 height 20
click at [338, 304] on button "[PERSON_NAME] Castro_fuse1101_NGE" at bounding box center [331, 297] width 13 height 13
click at [390, 425] on button "Outbound" at bounding box center [392, 428] width 12 height 12
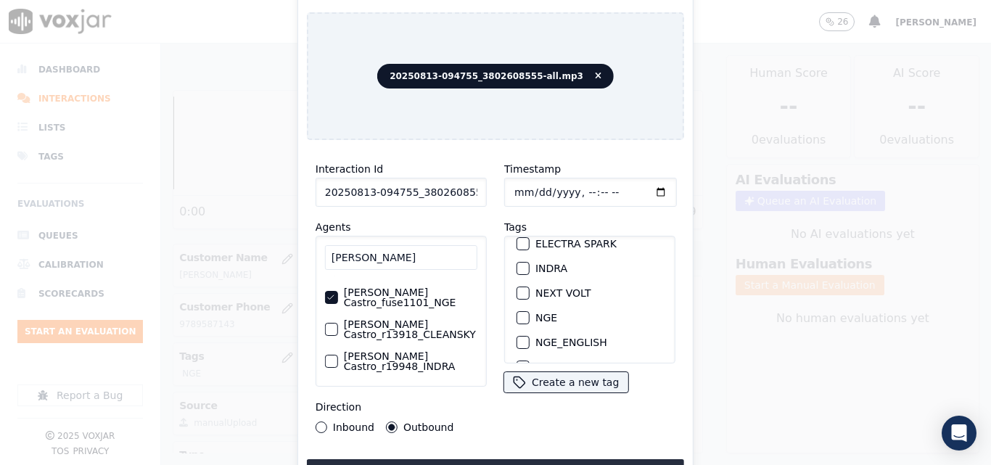
scroll to position [145, 0]
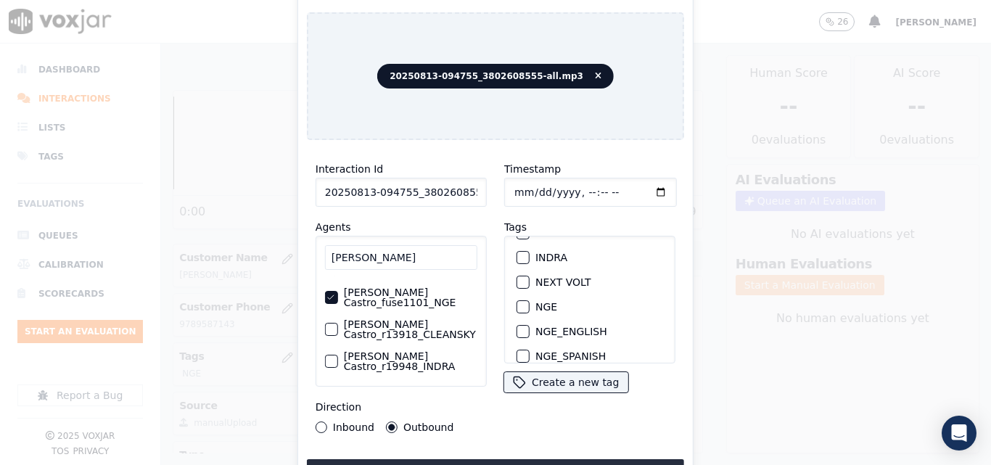
click at [517, 304] on div "button" at bounding box center [522, 307] width 10 height 10
click at [504, 459] on button "Upload interaction to start evaluation" at bounding box center [495, 472] width 377 height 26
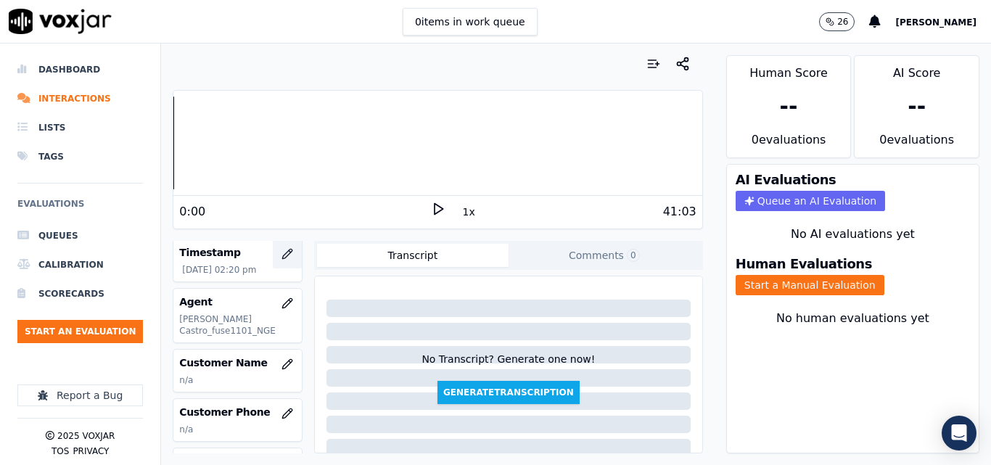
scroll to position [145, 0]
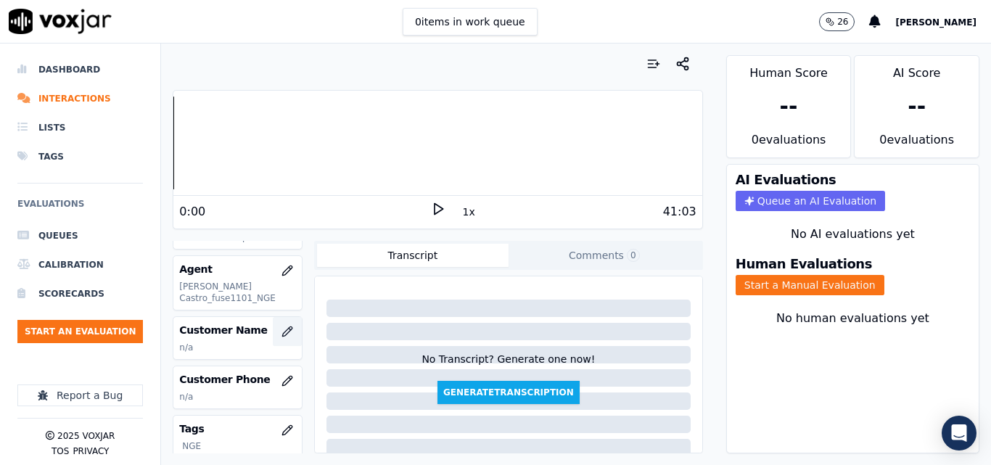
click at [282, 331] on icon "button" at bounding box center [288, 332] width 12 height 12
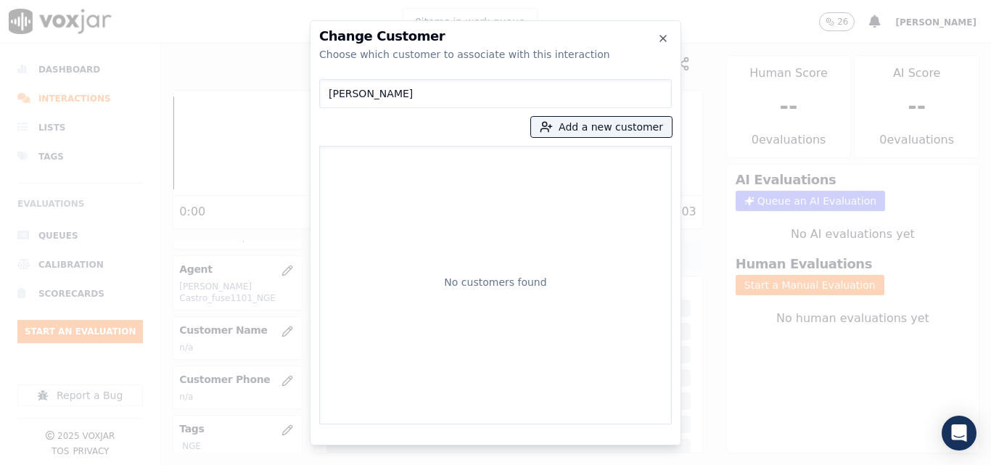
type input "[PERSON_NAME]"
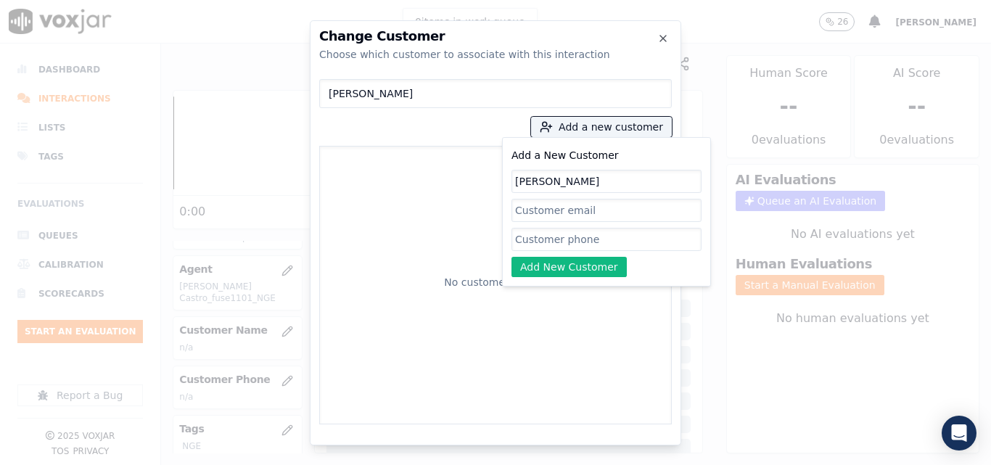
type input "[PERSON_NAME]"
paste input "3802608555"
type input "3802608555"
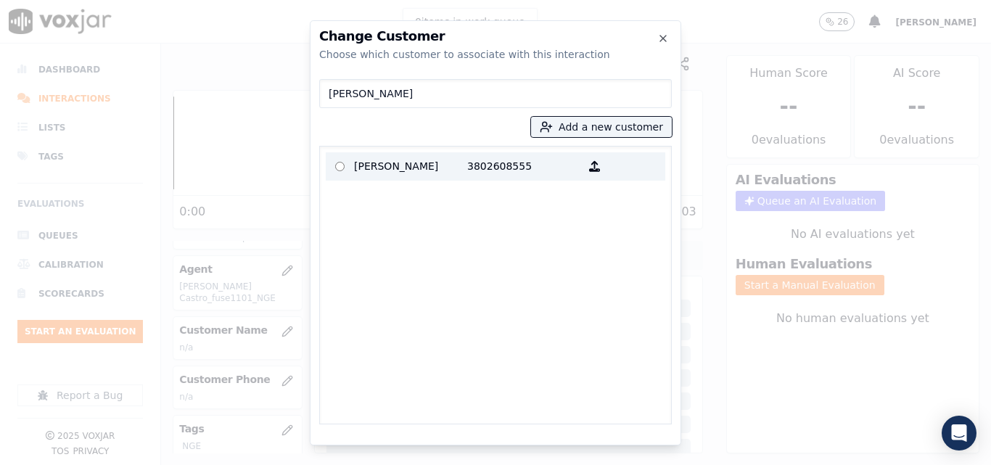
click at [470, 176] on p "3802608555" at bounding box center [523, 166] width 113 height 22
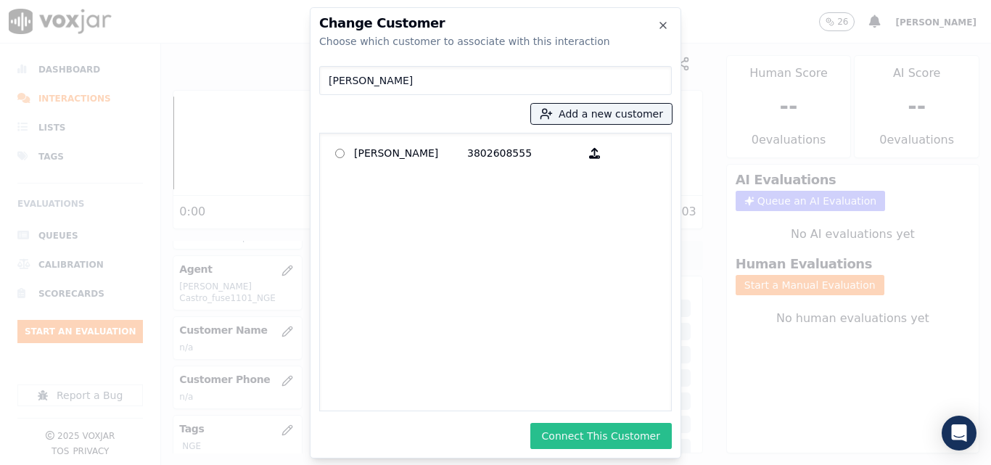
click at [607, 430] on button "Connect This Customer" at bounding box center [602, 436] width 142 height 26
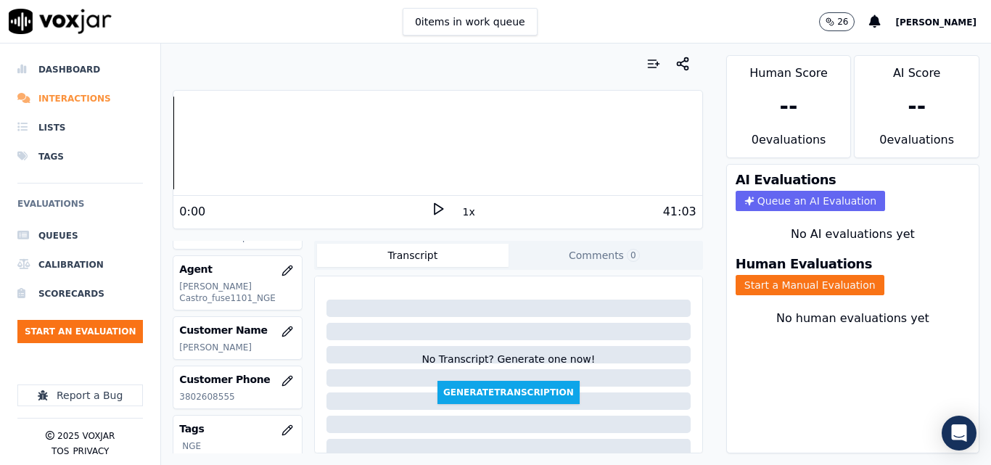
click at [66, 104] on li "Interactions" at bounding box center [80, 98] width 126 height 29
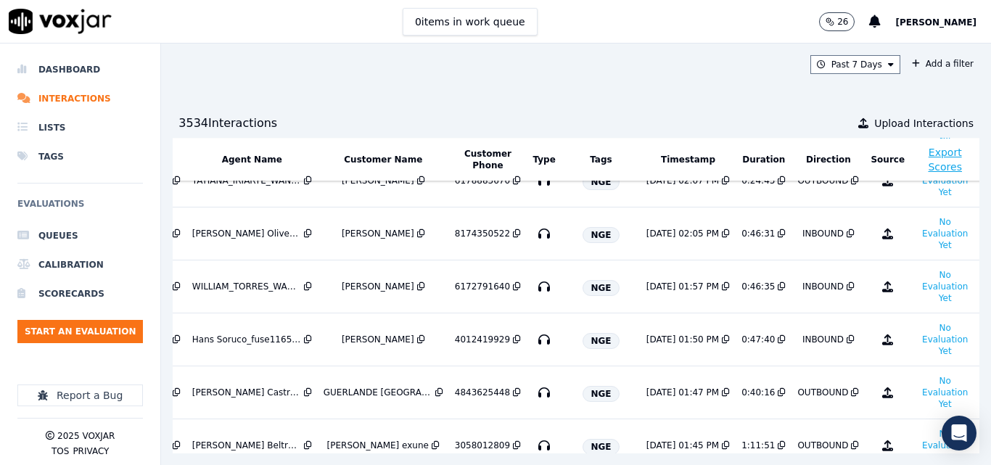
scroll to position [218, 232]
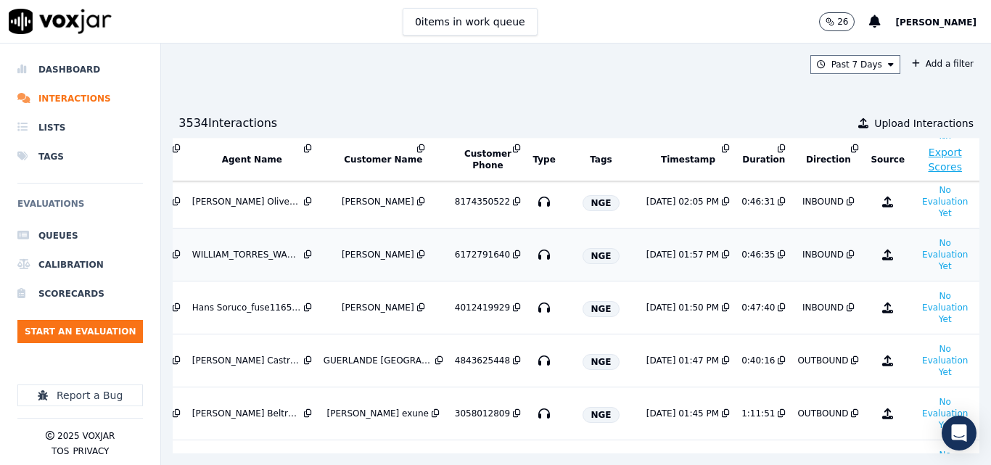
click at [417, 254] on icon at bounding box center [421, 254] width 8 height 9
click at [917, 263] on button "No Evaluation Yet" at bounding box center [945, 254] width 57 height 41
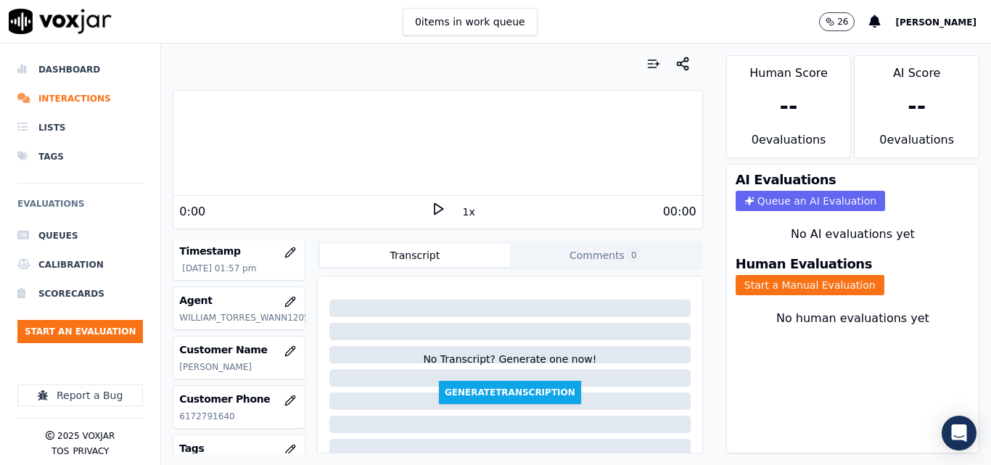
scroll to position [145, 0]
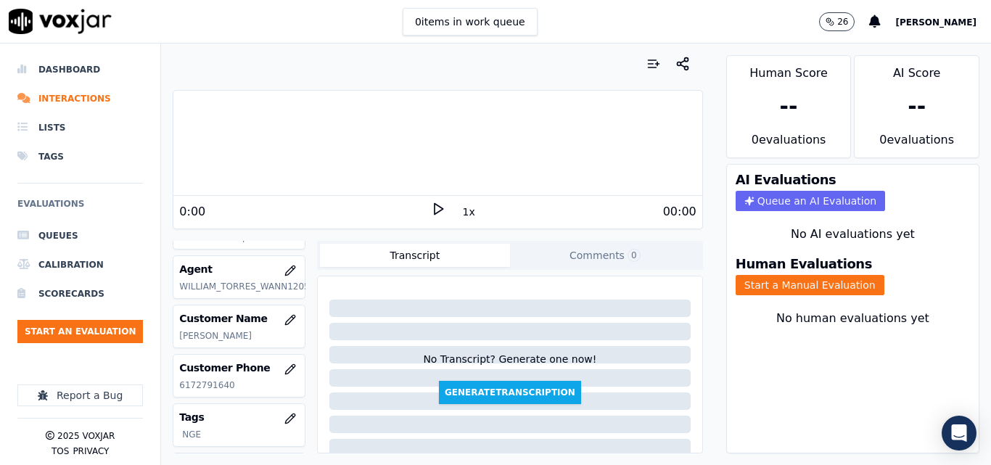
click at [205, 384] on p "6172791640" at bounding box center [239, 386] width 120 height 12
copy p "6172791640"
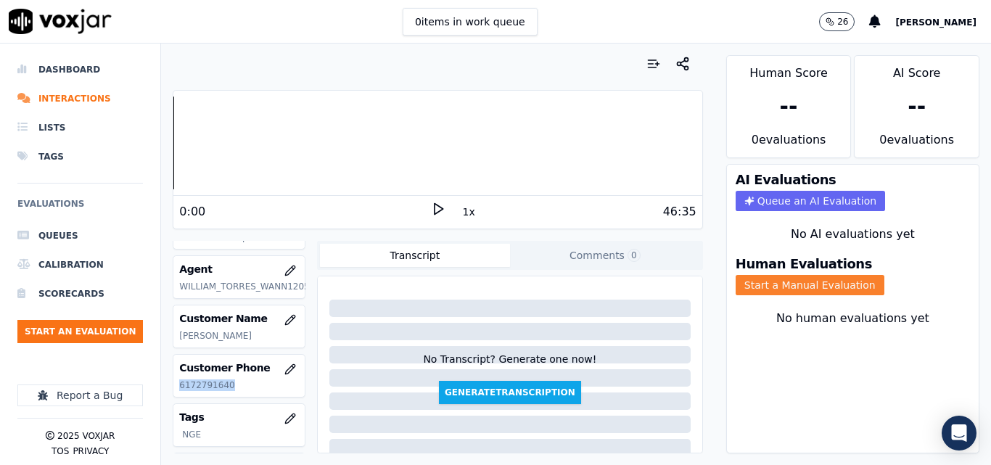
click at [791, 288] on button "Start a Manual Evaluation" at bounding box center [810, 285] width 149 height 20
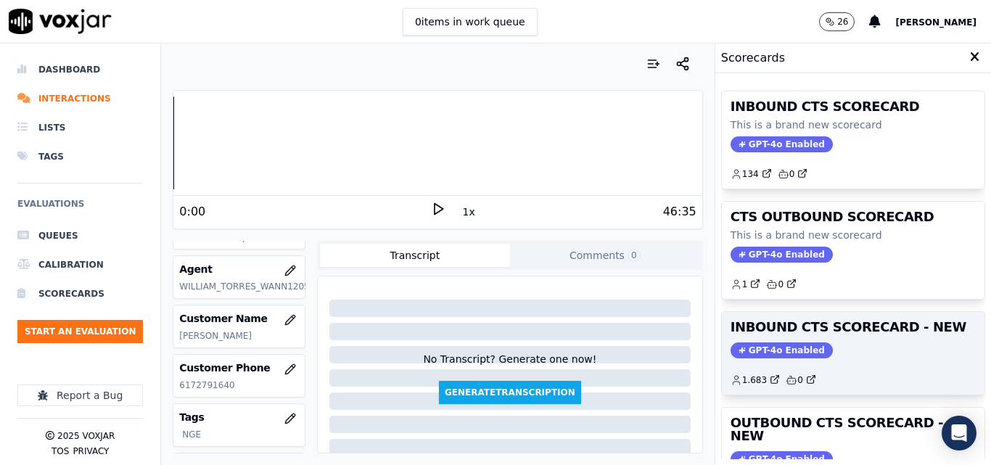
click at [850, 324] on h3 "INBOUND CTS SCORECARD - NEW" at bounding box center [853, 327] width 245 height 13
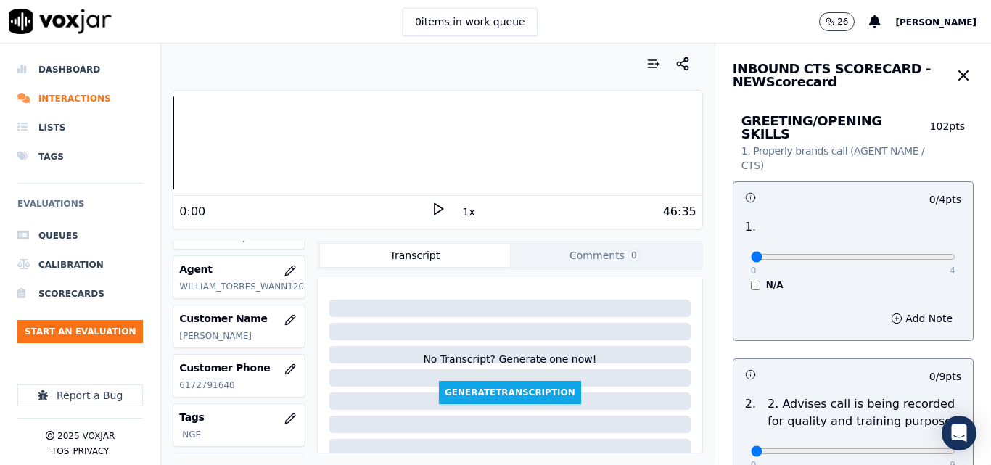
click at [950, 265] on p "4" at bounding box center [953, 271] width 6 height 12
type input "4"
click at [913, 254] on input "range" at bounding box center [853, 257] width 205 height 6
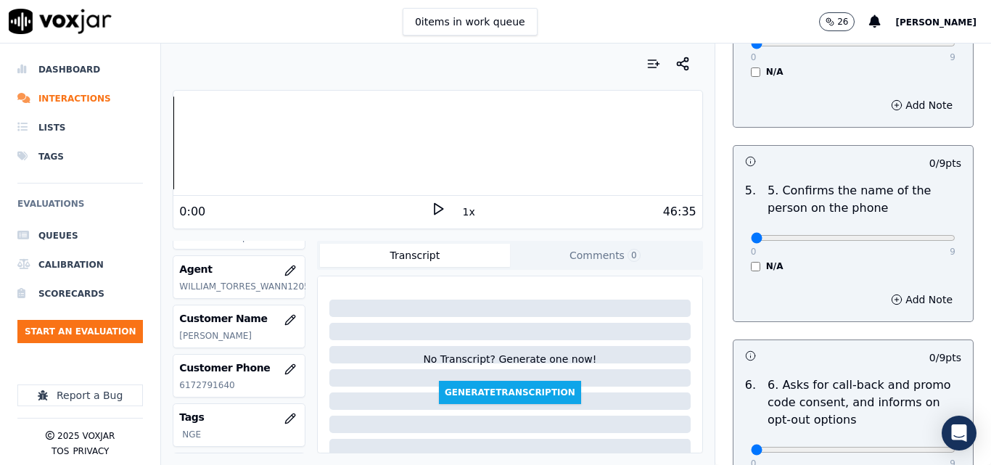
scroll to position [871, 0]
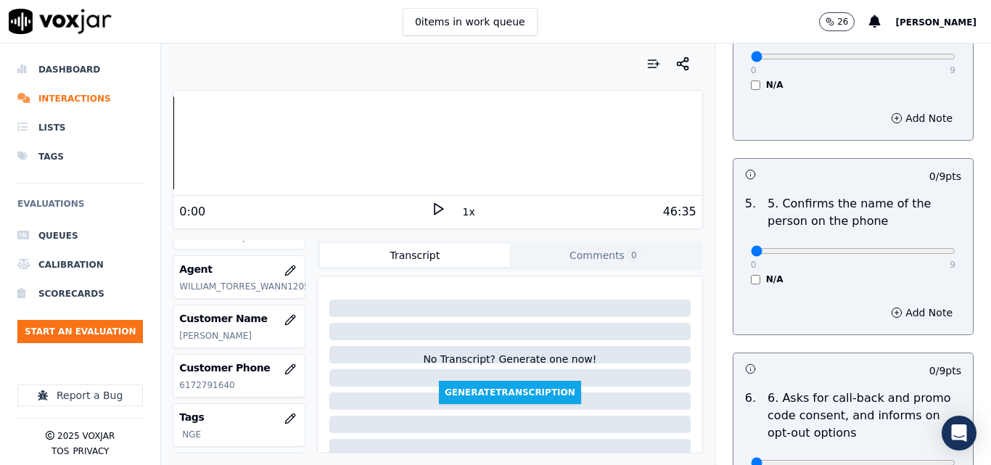
drag, startPoint x: 904, startPoint y: 232, endPoint x: 930, endPoint y: 232, distance: 26.9
click at [930, 232] on div "0 9 N/A" at bounding box center [854, 257] width 228 height 55
type input "9"
click at [432, 208] on icon at bounding box center [438, 209] width 15 height 15
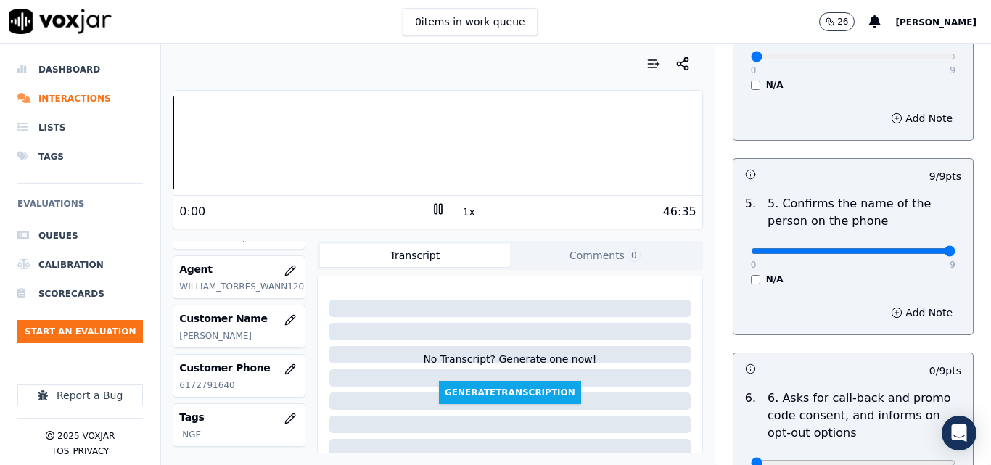
click at [460, 217] on button "1x" at bounding box center [469, 212] width 18 height 20
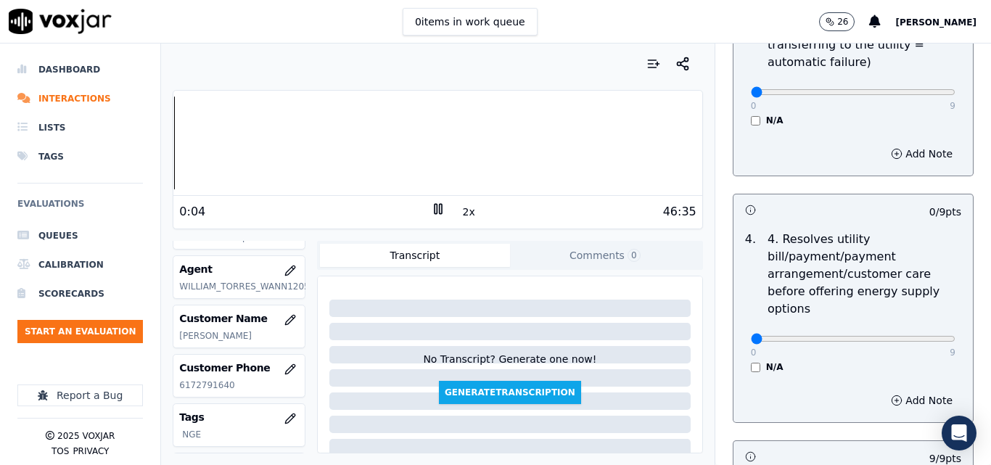
scroll to position [581, 0]
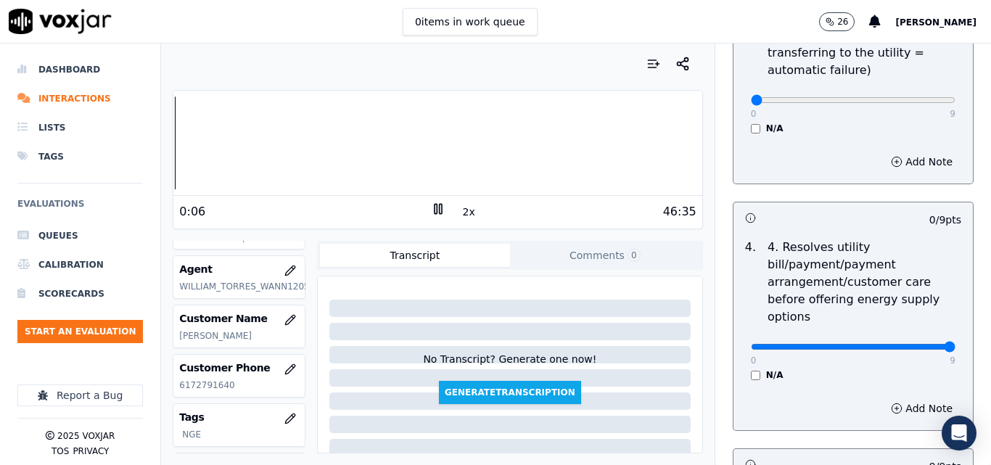
drag, startPoint x: 909, startPoint y: 331, endPoint x: 936, endPoint y: 333, distance: 26.2
type input "9"
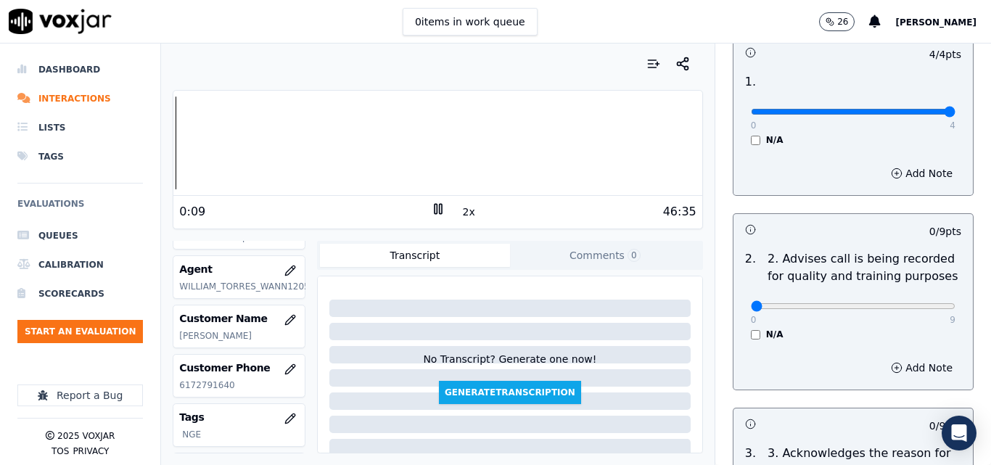
scroll to position [290, 0]
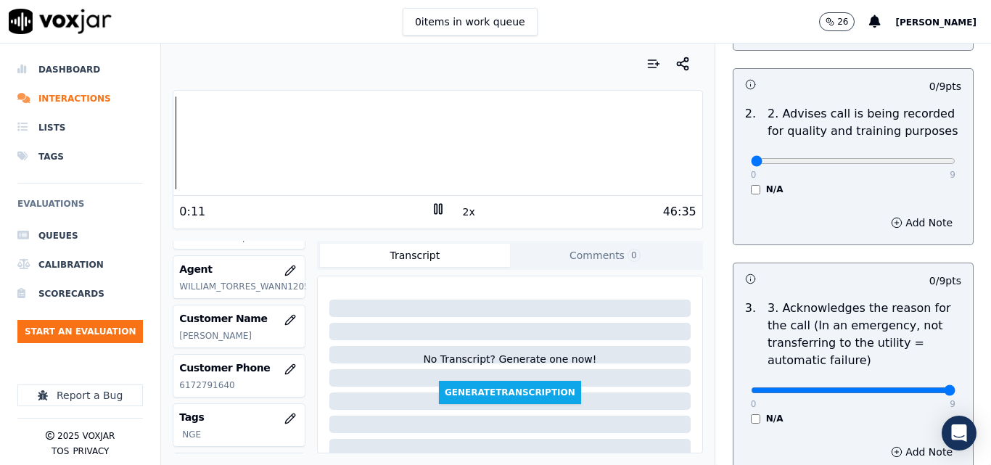
drag, startPoint x: 904, startPoint y: 376, endPoint x: 928, endPoint y: 368, distance: 24.6
type input "9"
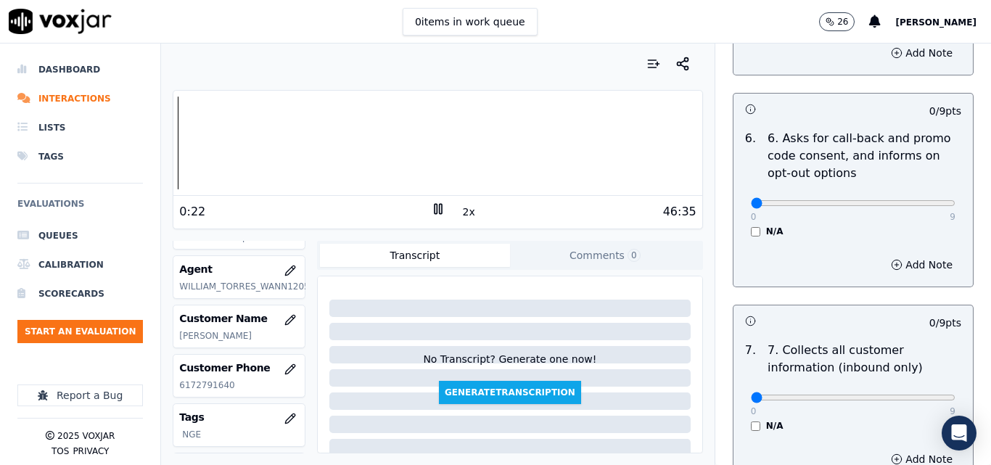
scroll to position [1161, 0]
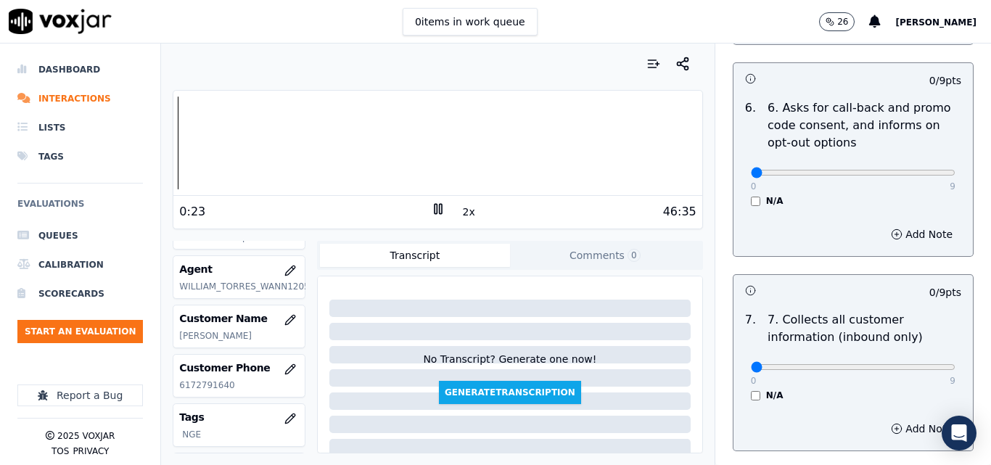
drag, startPoint x: 910, startPoint y: 348, endPoint x: 920, endPoint y: 351, distance: 10.6
click at [920, 358] on div "0 9" at bounding box center [853, 366] width 205 height 17
type input "9"
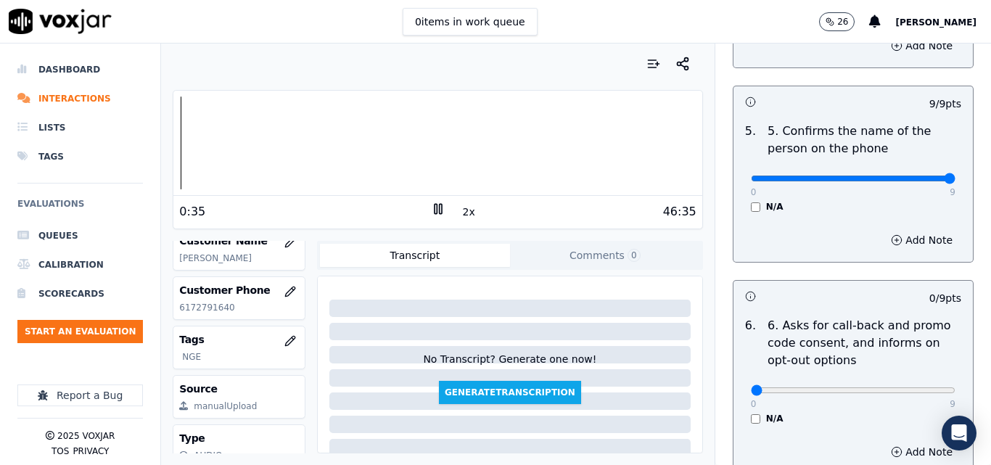
scroll to position [197, 0]
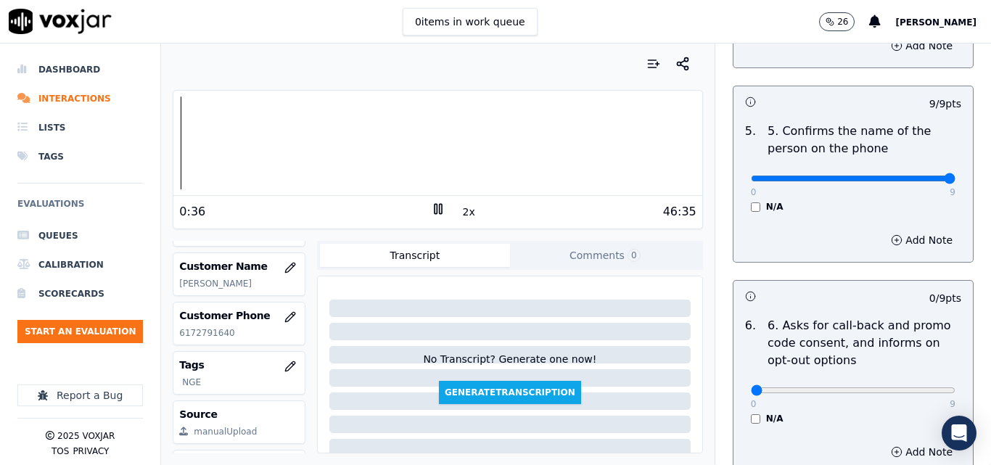
click at [205, 333] on p "6172791640" at bounding box center [239, 333] width 120 height 12
copy p "6172791640"
click at [381, 110] on div at bounding box center [437, 143] width 528 height 93
click at [464, 216] on button "2x" at bounding box center [469, 212] width 18 height 20
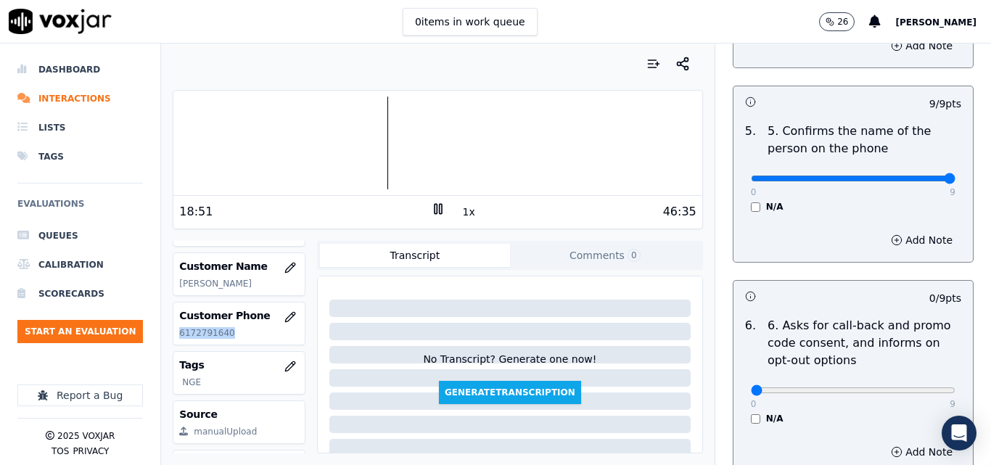
click at [377, 115] on div at bounding box center [437, 143] width 528 height 93
click at [460, 209] on button "1x" at bounding box center [469, 212] width 18 height 20
click at [460, 209] on button "2x" at bounding box center [469, 212] width 18 height 20
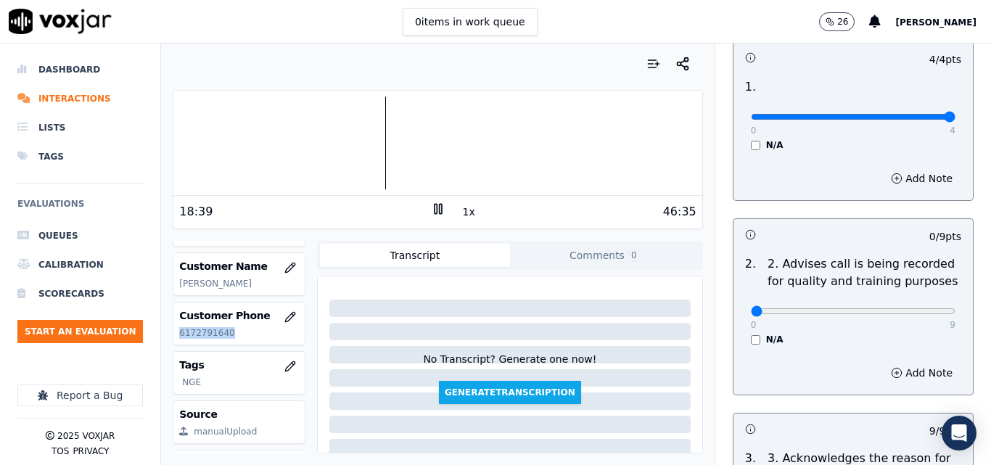
scroll to position [218, 0]
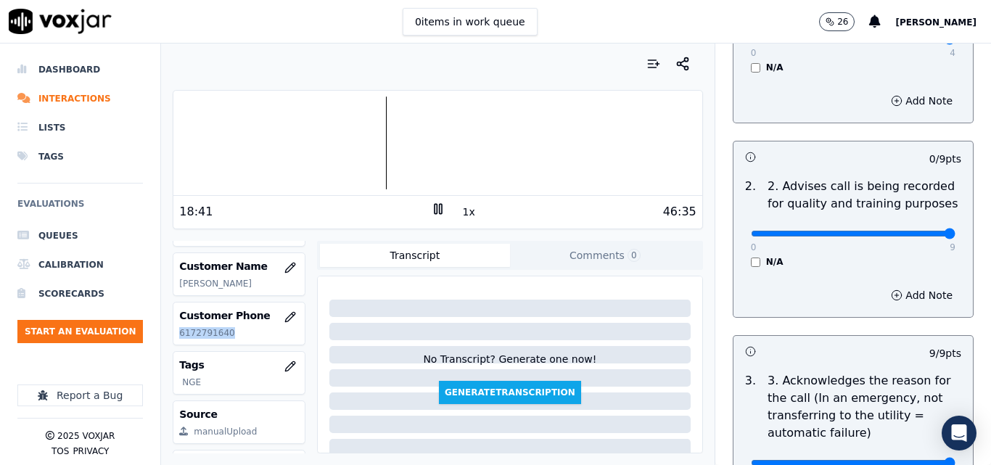
type input "9"
click at [920, 42] on input "range" at bounding box center [853, 39] width 205 height 6
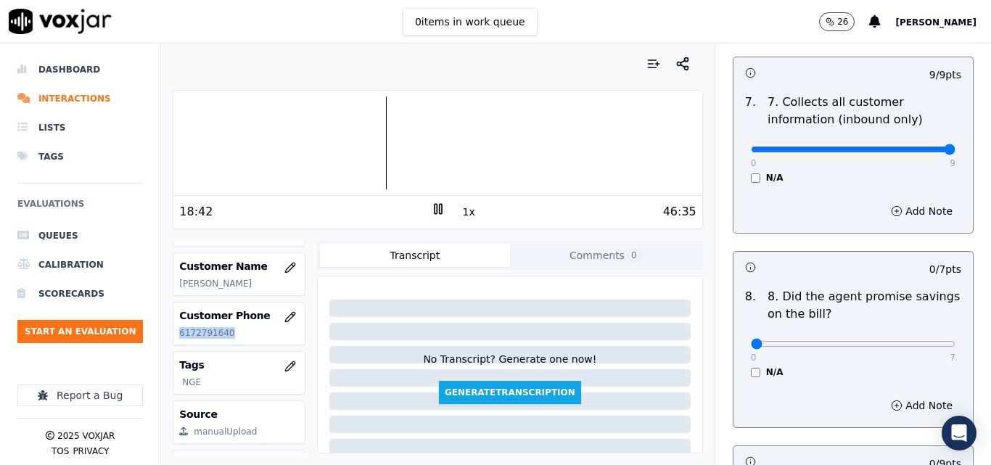
scroll to position [1306, 0]
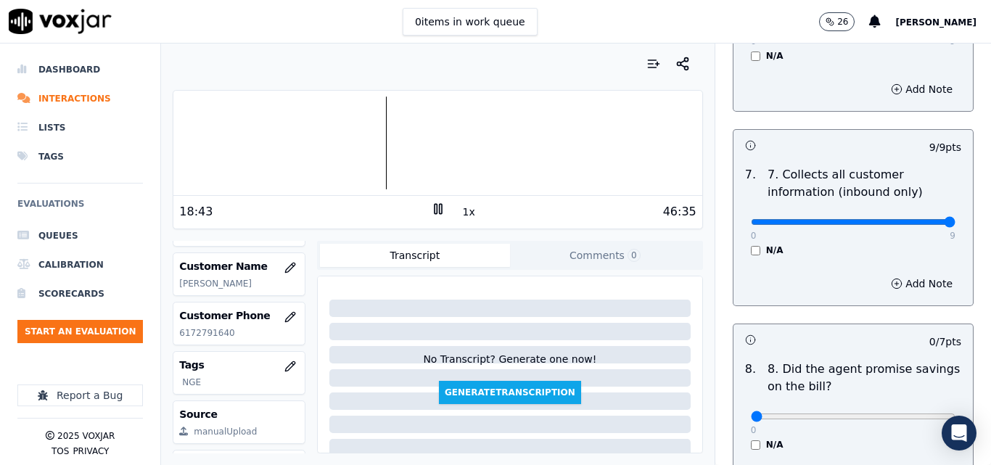
click at [467, 209] on div "18:43 1x 46:35" at bounding box center [437, 211] width 528 height 31
click at [467, 209] on button "1x" at bounding box center [469, 212] width 18 height 20
click at [467, 209] on button "1.5x" at bounding box center [474, 212] width 28 height 20
click at [481, 210] on div "46:35" at bounding box center [571, 211] width 251 height 17
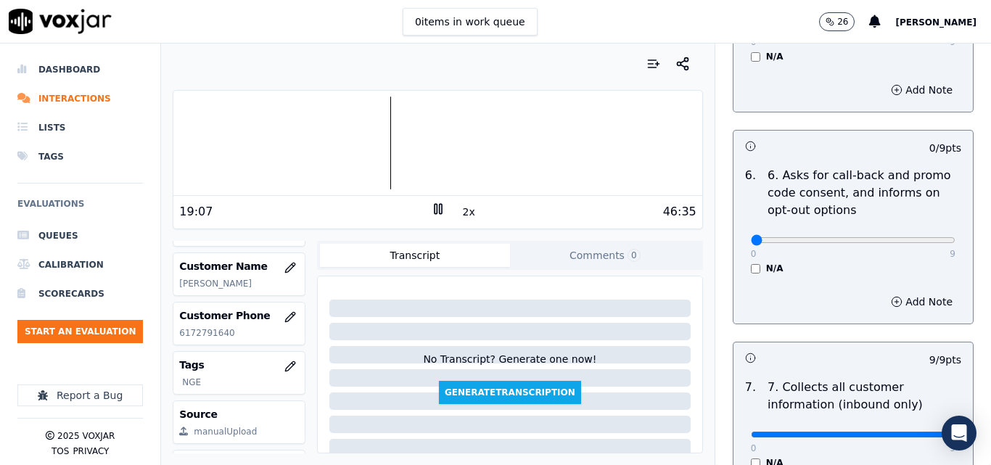
scroll to position [1089, 0]
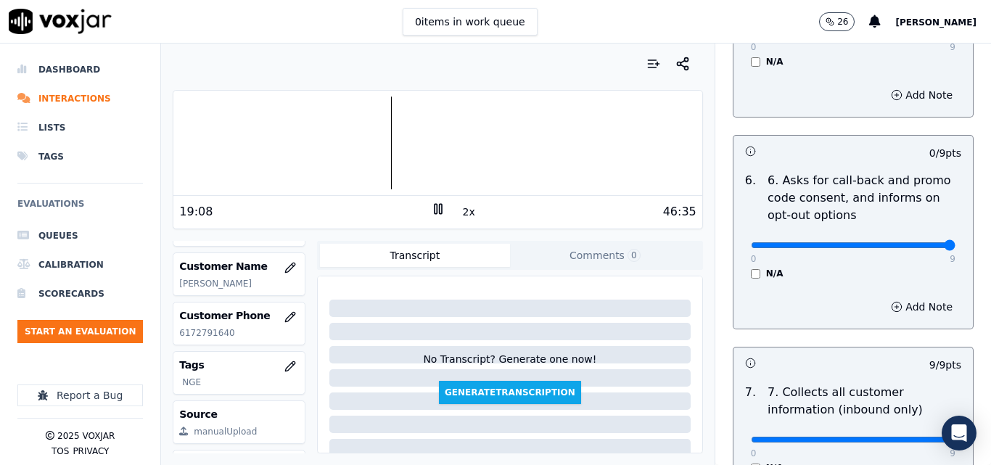
type input "9"
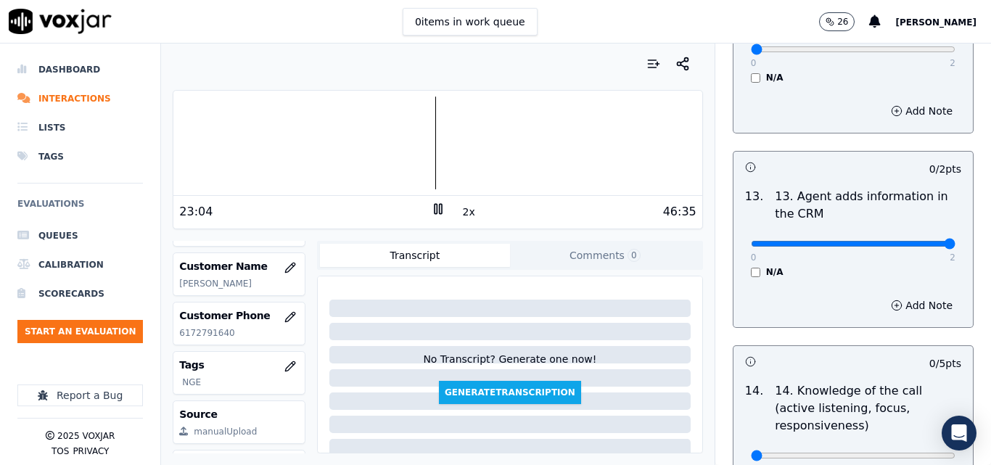
drag, startPoint x: 944, startPoint y: 232, endPoint x: 959, endPoint y: 233, distance: 14.6
type input "2"
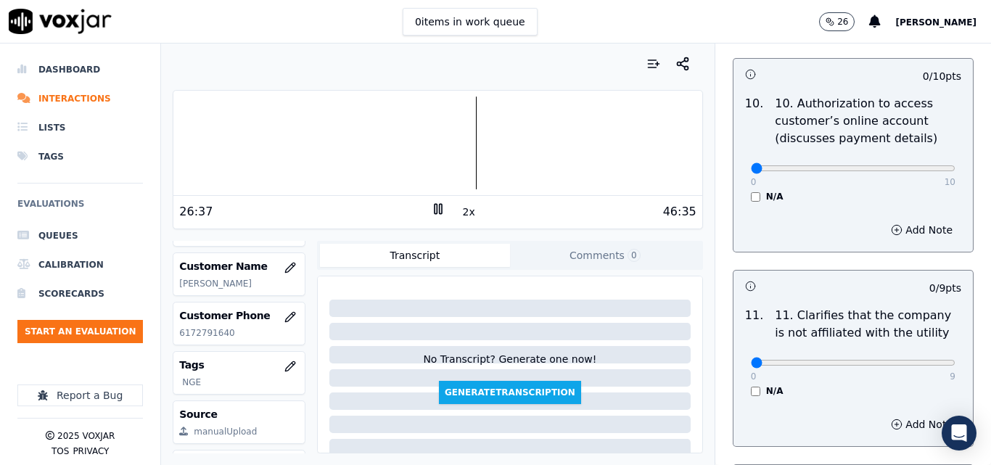
scroll to position [2051, 0]
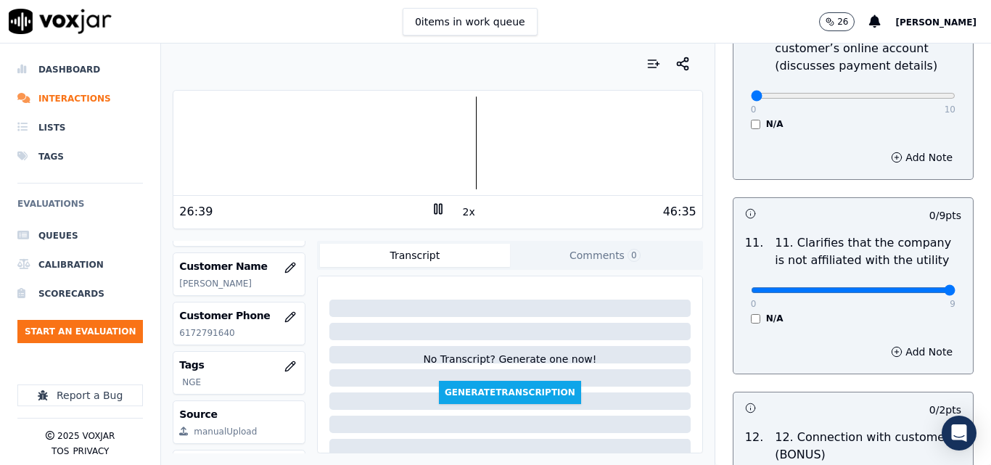
type input "9"
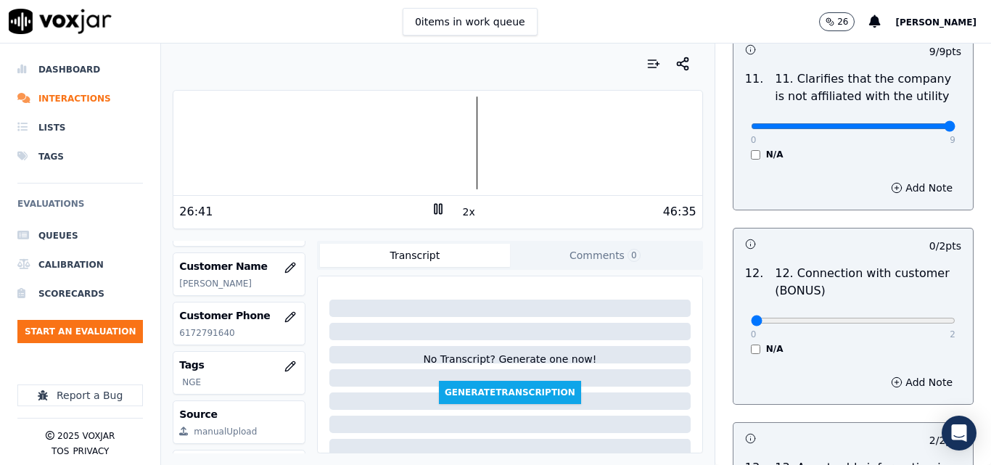
scroll to position [2196, 0]
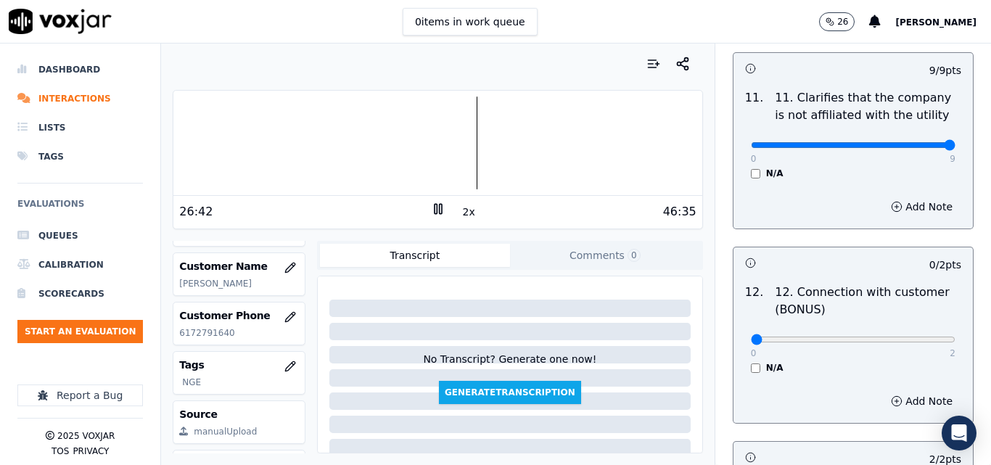
click at [833, 330] on div "0 2" at bounding box center [853, 338] width 205 height 17
click at [824, 330] on div "0 2" at bounding box center [853, 338] width 205 height 17
type input "1"
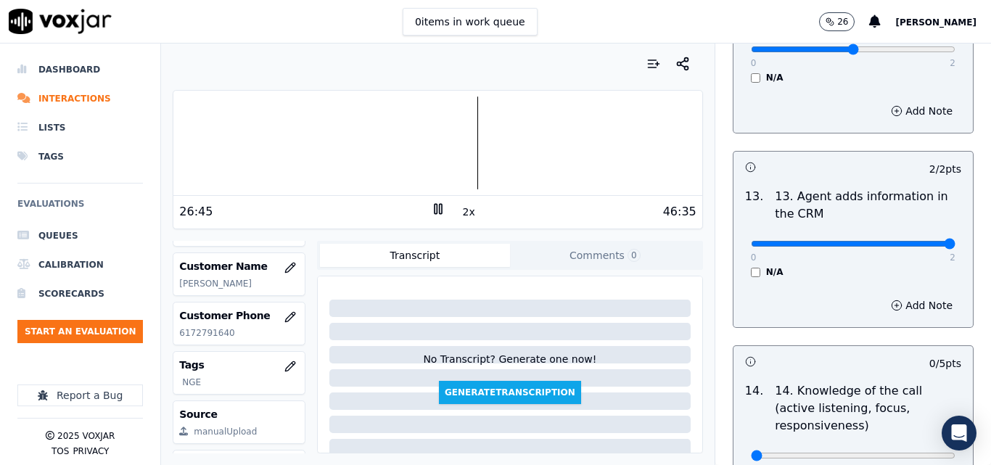
scroll to position [2651, 0]
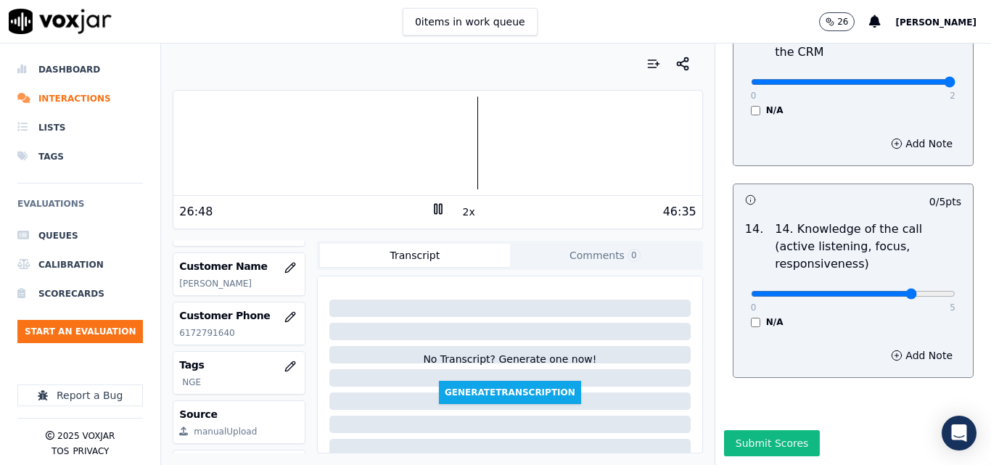
type input "4"
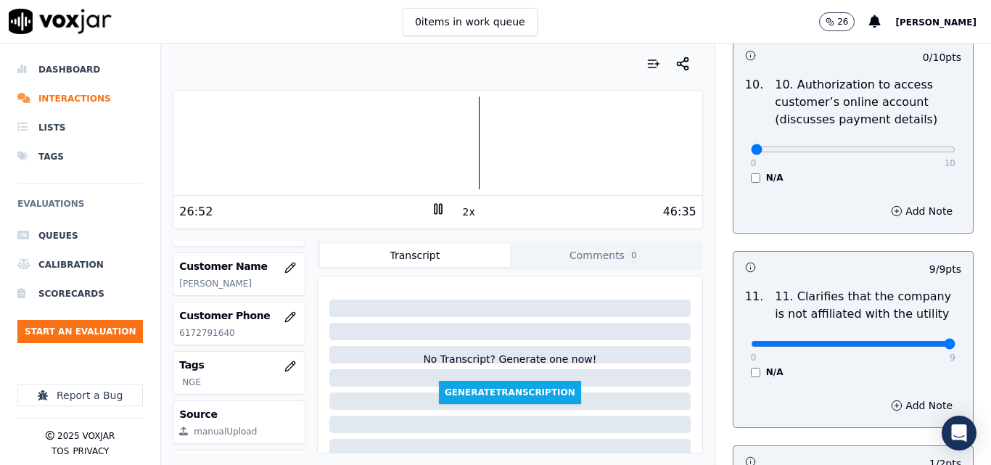
scroll to position [1780, 0]
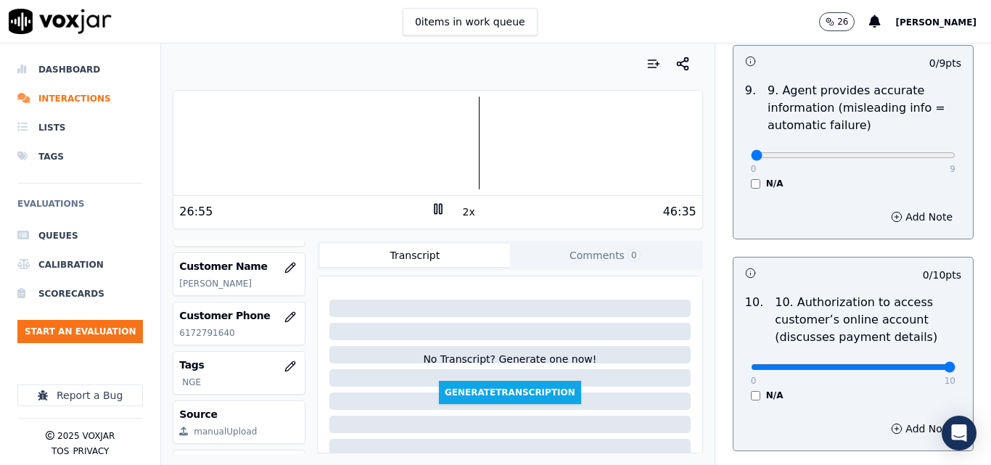
drag, startPoint x: 880, startPoint y: 355, endPoint x: 920, endPoint y: 351, distance: 40.2
type input "10"
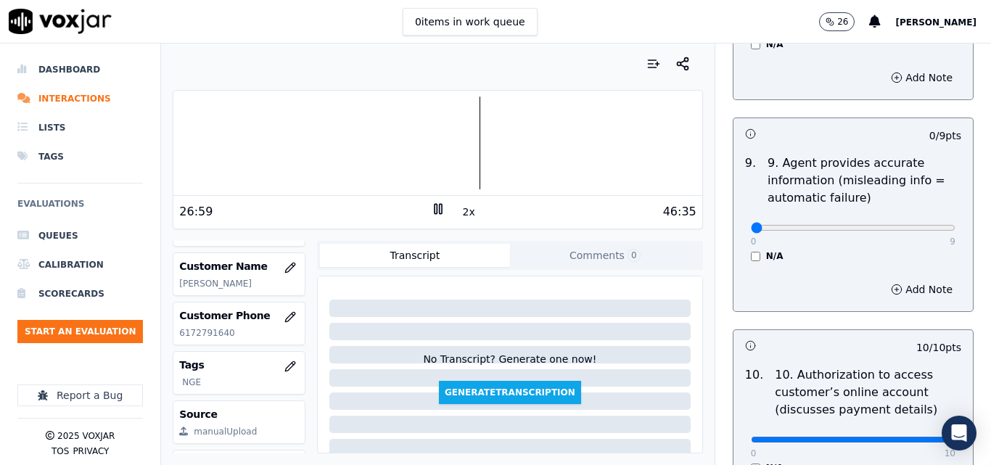
drag, startPoint x: 894, startPoint y: 224, endPoint x: 916, endPoint y: 215, distance: 23.7
click at [915, 215] on div "0 9 N/A" at bounding box center [854, 234] width 228 height 55
type input "9"
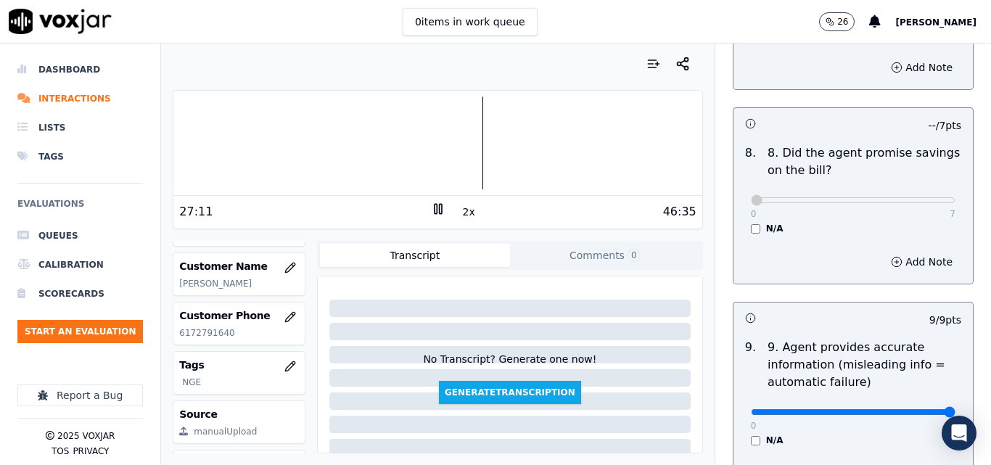
scroll to position [1524, 0]
drag, startPoint x: 892, startPoint y: 180, endPoint x: 872, endPoint y: 191, distance: 23.1
click at [891, 189] on div "0 7" at bounding box center [853, 197] width 205 height 17
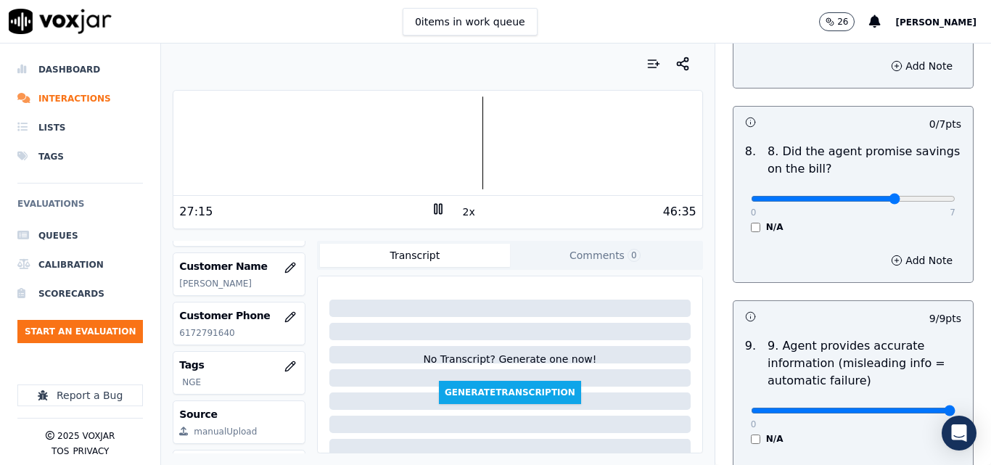
type input "6"
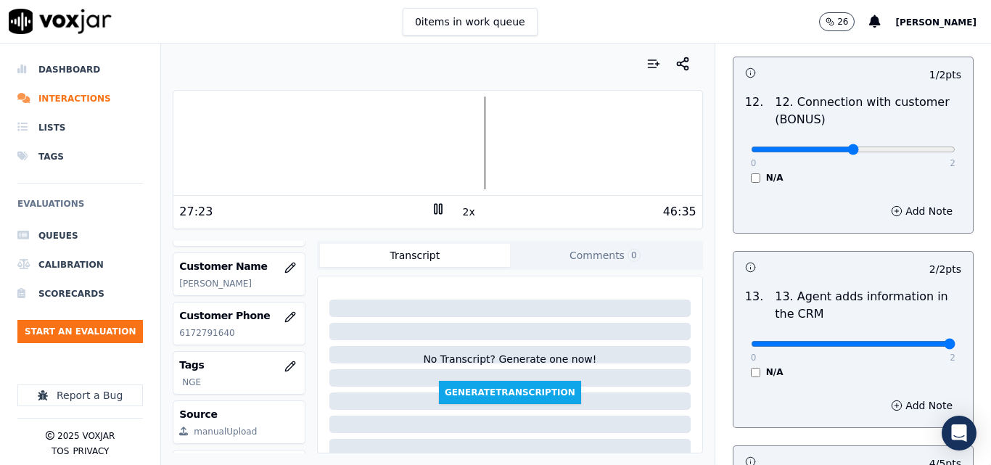
scroll to position [2651, 0]
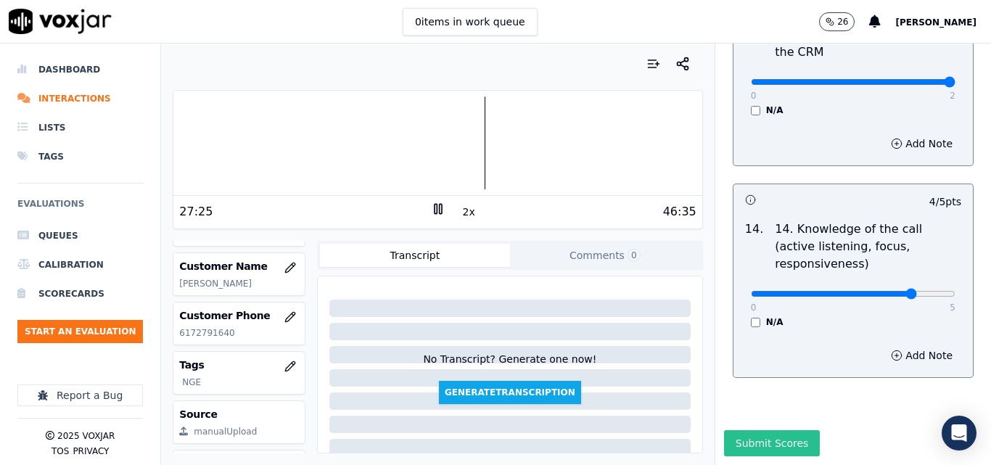
click at [749, 430] on button "Submit Scores" at bounding box center [772, 443] width 97 height 26
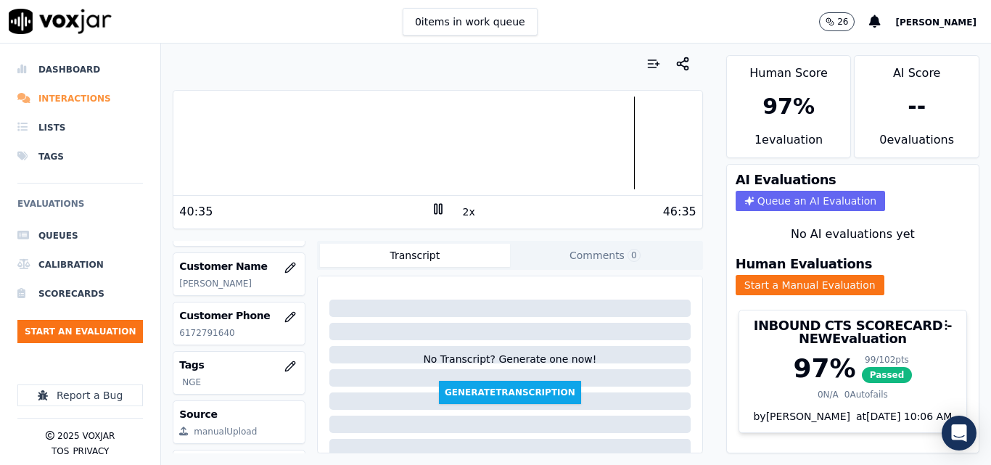
click at [59, 99] on li "Interactions" at bounding box center [80, 98] width 126 height 29
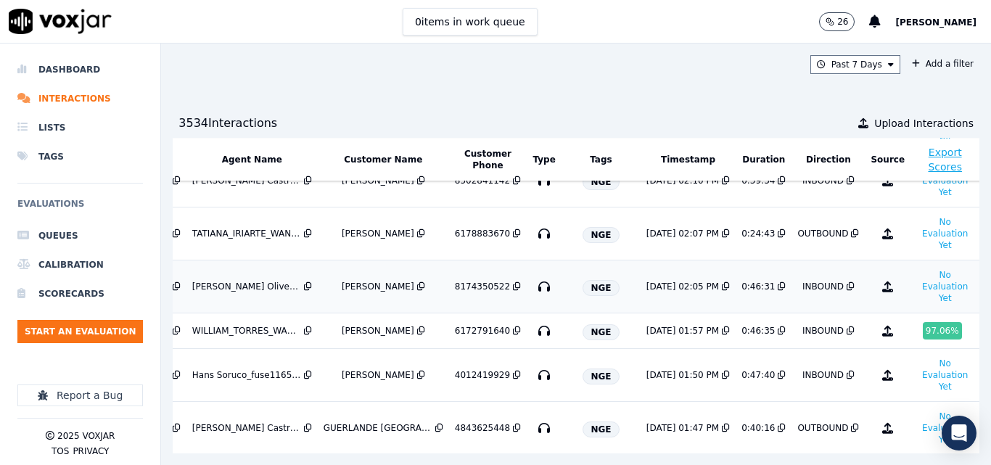
scroll to position [290, 232]
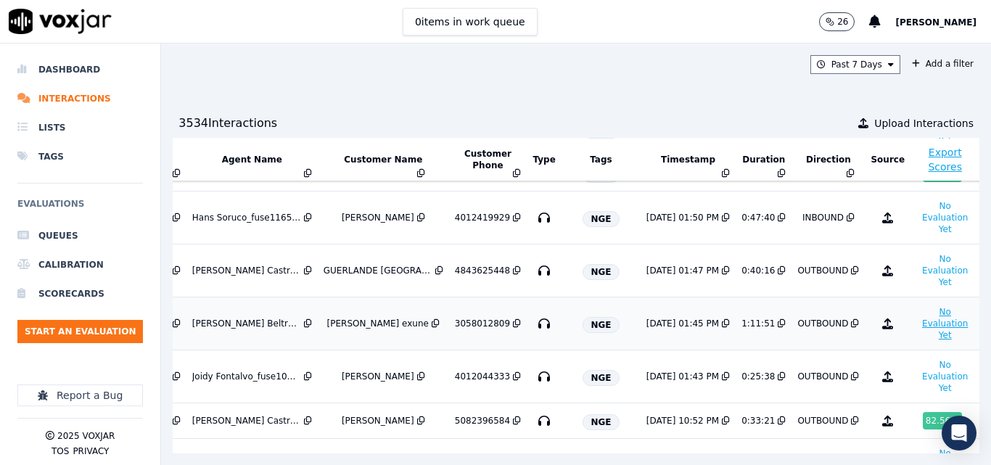
click at [917, 329] on button "No Evaluation Yet" at bounding box center [945, 323] width 57 height 41
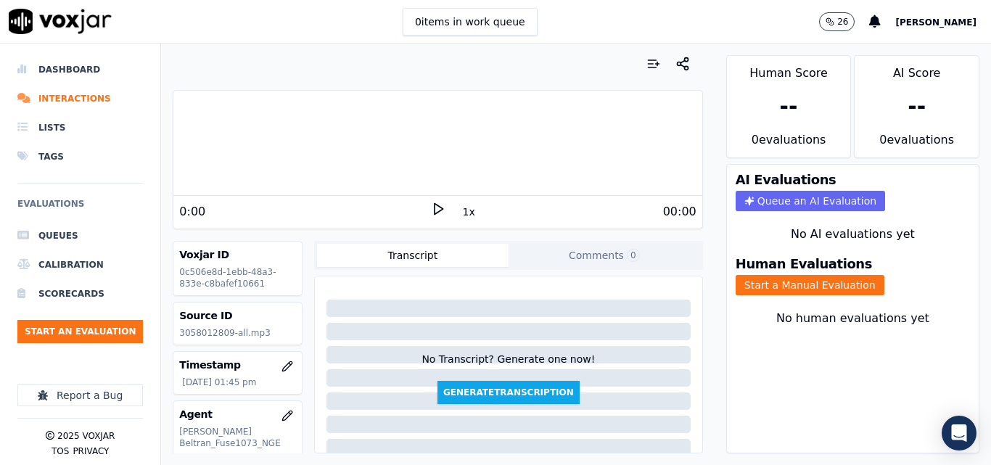
click at [431, 204] on icon at bounding box center [438, 209] width 15 height 15
click at [761, 283] on button "Start a Manual Evaluation" at bounding box center [810, 285] width 149 height 20
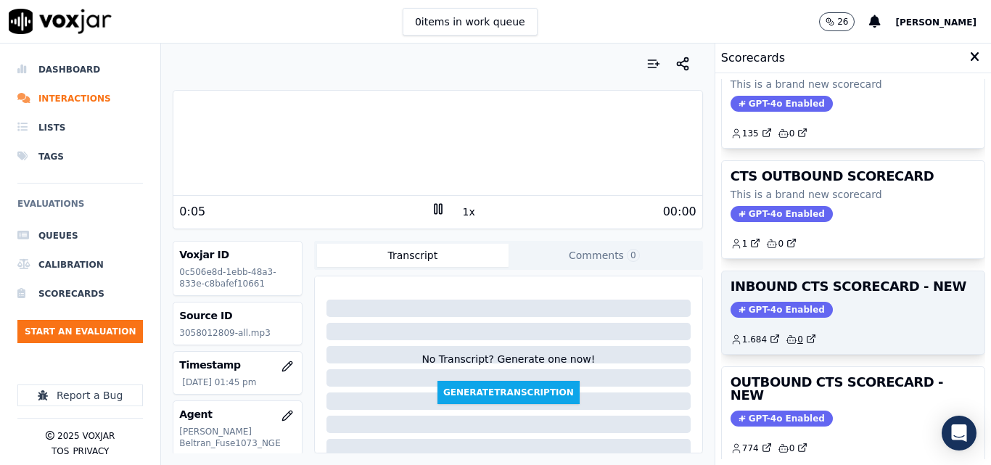
scroll to position [73, 0]
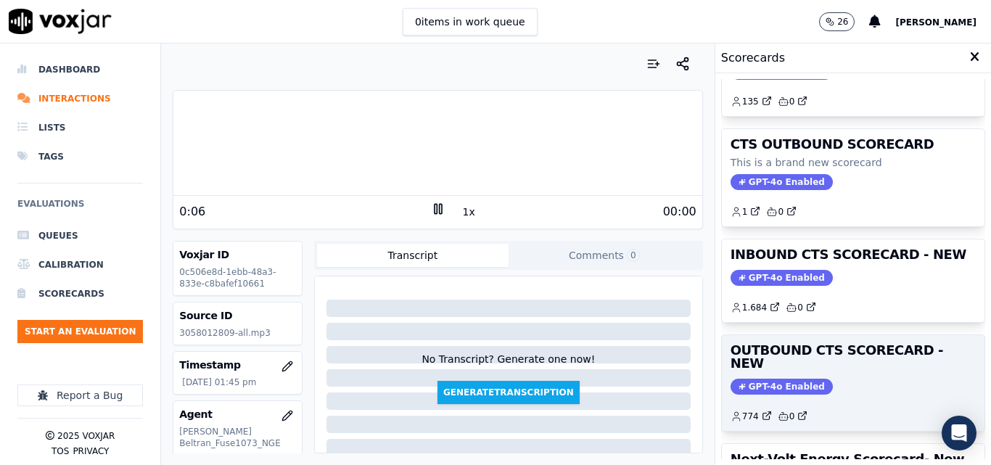
click at [794, 351] on h3 "OUTBOUND CTS SCORECARD - NEW" at bounding box center [853, 357] width 245 height 26
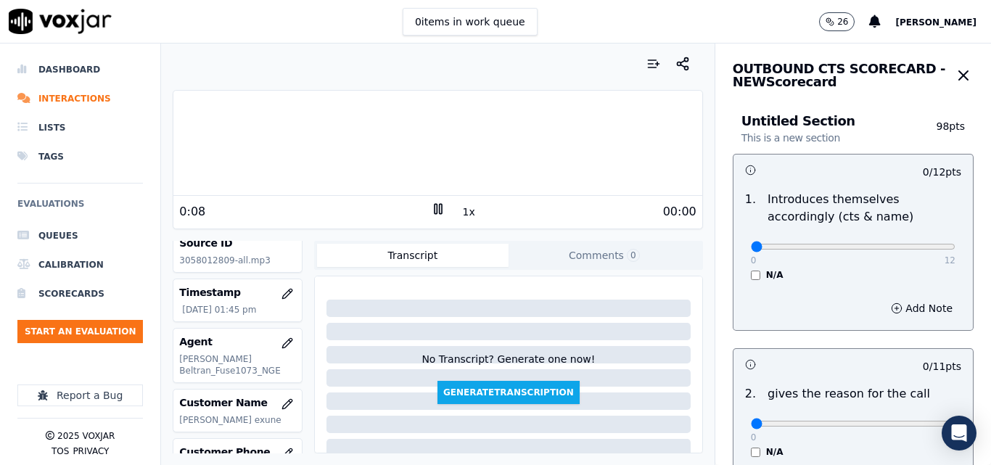
scroll to position [145, 0]
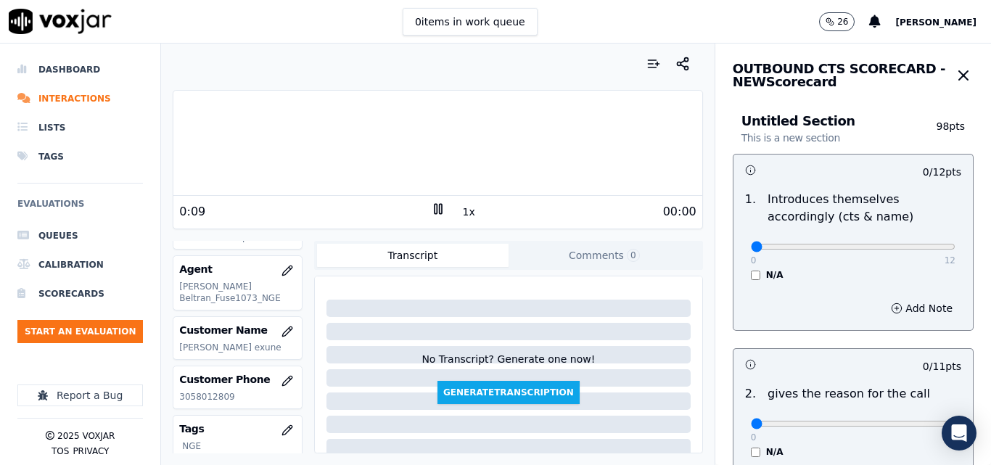
click at [213, 396] on p "3058012809" at bounding box center [237, 397] width 117 height 12
click at [201, 403] on div "Customer Phone [PHONE_NUMBER]" at bounding box center [237, 388] width 128 height 42
click at [198, 397] on p "3058012809" at bounding box center [237, 397] width 117 height 12
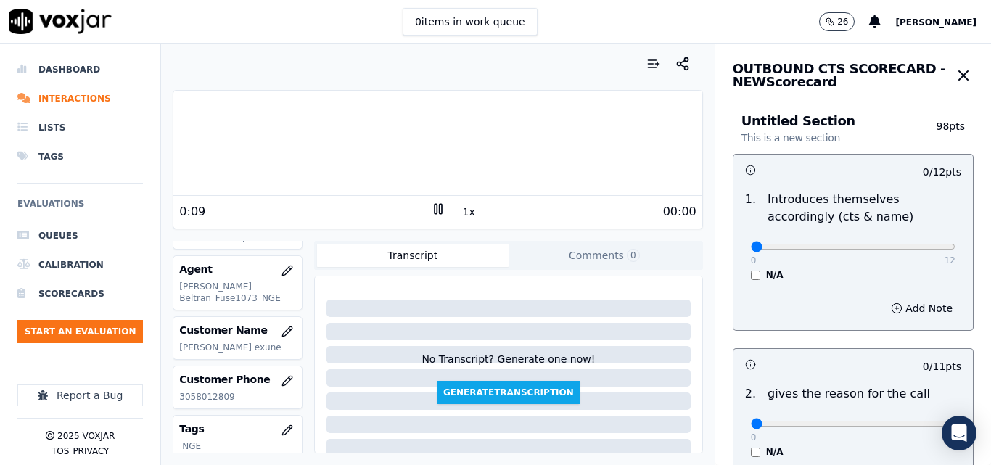
click at [198, 397] on p "3058012809" at bounding box center [237, 397] width 117 height 12
click at [202, 396] on p "3058012809" at bounding box center [237, 397] width 117 height 12
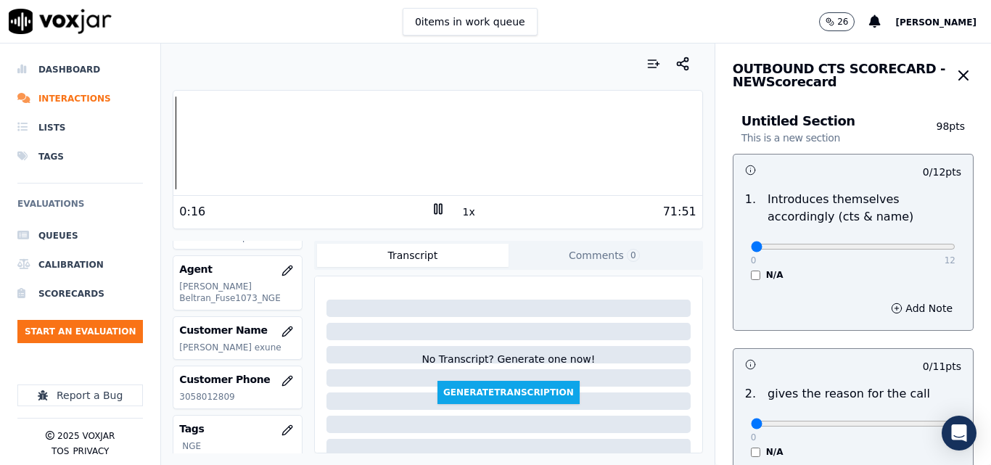
drag, startPoint x: 202, startPoint y: 396, endPoint x: 201, endPoint y: 388, distance: 8.7
click at [201, 388] on div "Customer Phone [PHONE_NUMBER]" at bounding box center [237, 388] width 128 height 42
click at [197, 399] on p "3058012809" at bounding box center [237, 397] width 117 height 12
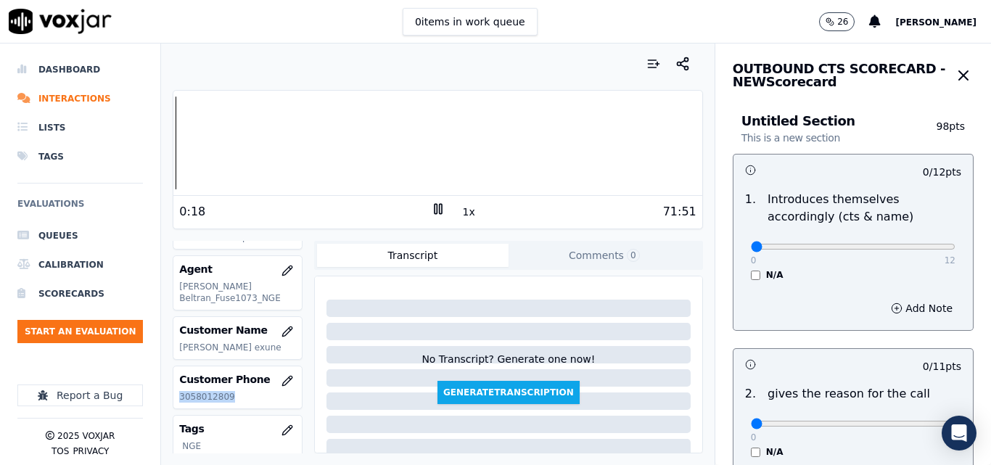
copy p "3058012809"
click at [894, 247] on input "range" at bounding box center [853, 247] width 205 height 6
drag, startPoint x: 917, startPoint y: 253, endPoint x: 932, endPoint y: 256, distance: 15.7
type input "12"
click at [932, 250] on input "range" at bounding box center [853, 247] width 205 height 6
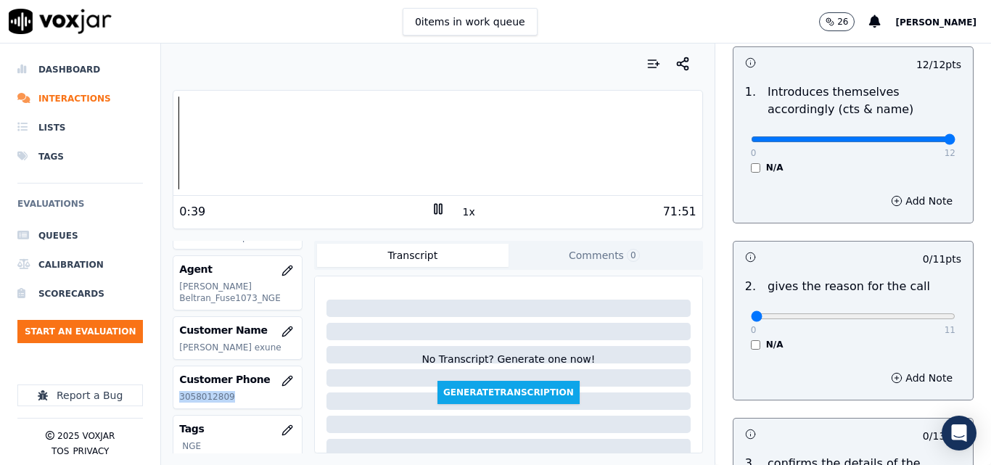
scroll to position [218, 0]
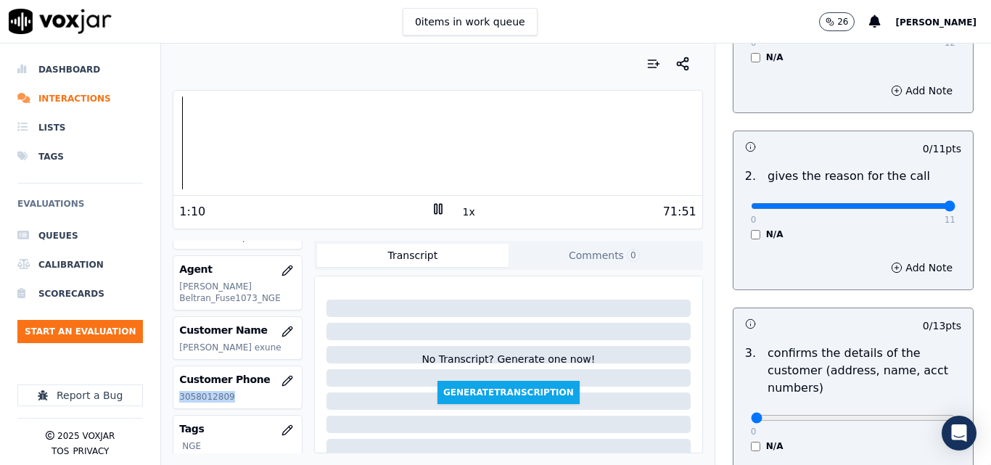
drag, startPoint x: 912, startPoint y: 205, endPoint x: 930, endPoint y: 198, distance: 18.9
type input "11"
click at [930, 32] on input "range" at bounding box center [853, 29] width 205 height 6
click at [433, 212] on icon at bounding box center [438, 209] width 15 height 15
click at [434, 214] on icon at bounding box center [438, 209] width 15 height 15
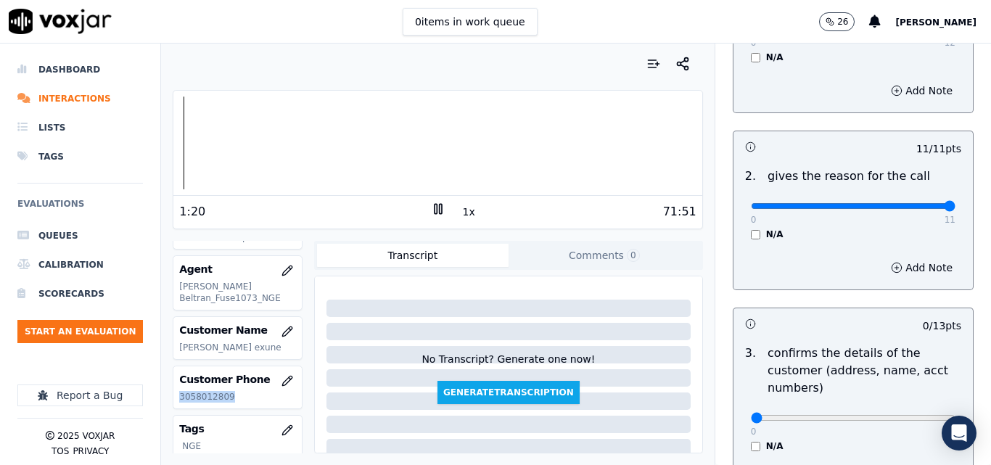
click at [193, 394] on p "3058012809" at bounding box center [237, 397] width 117 height 12
click at [460, 209] on button "1x" at bounding box center [469, 212] width 18 height 20
click at [460, 209] on button "1.5x" at bounding box center [474, 212] width 28 height 20
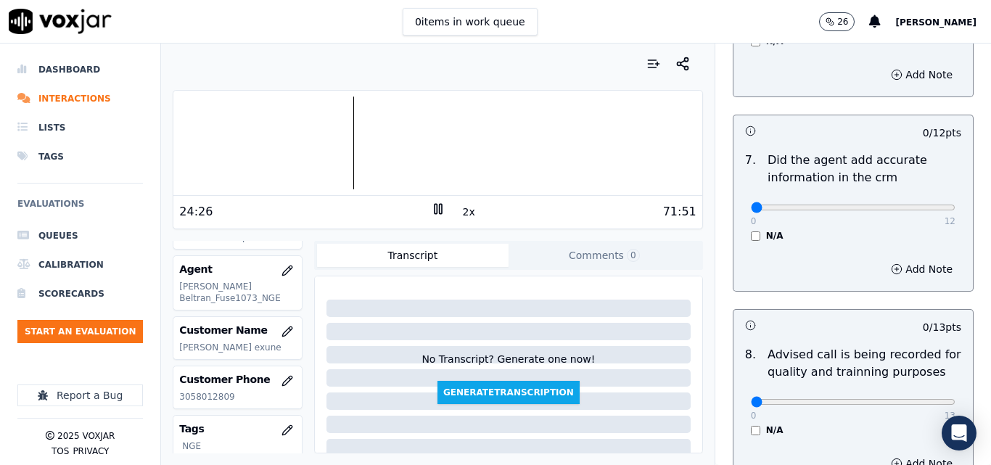
scroll to position [1254, 0]
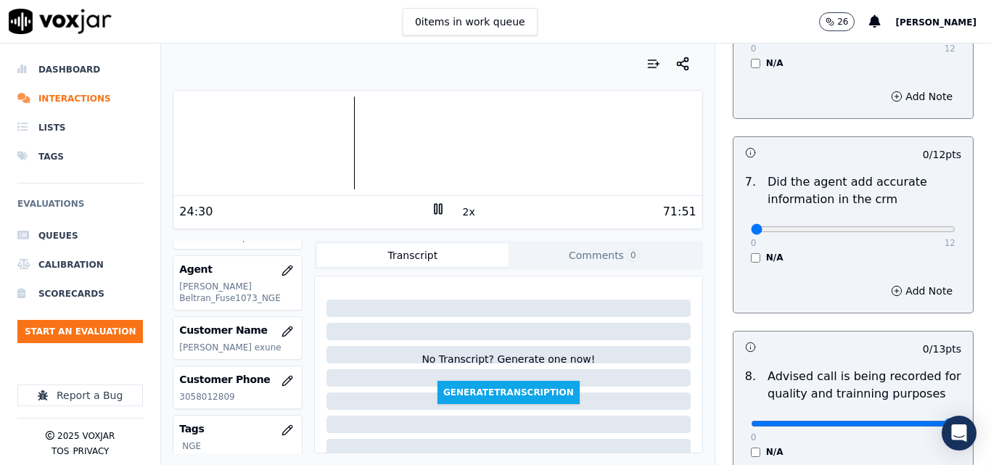
type input "13"
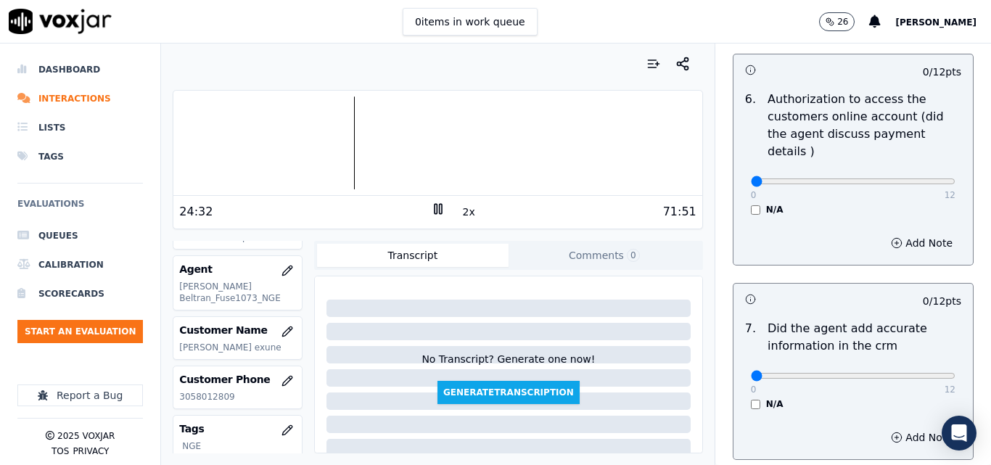
scroll to position [1036, 0]
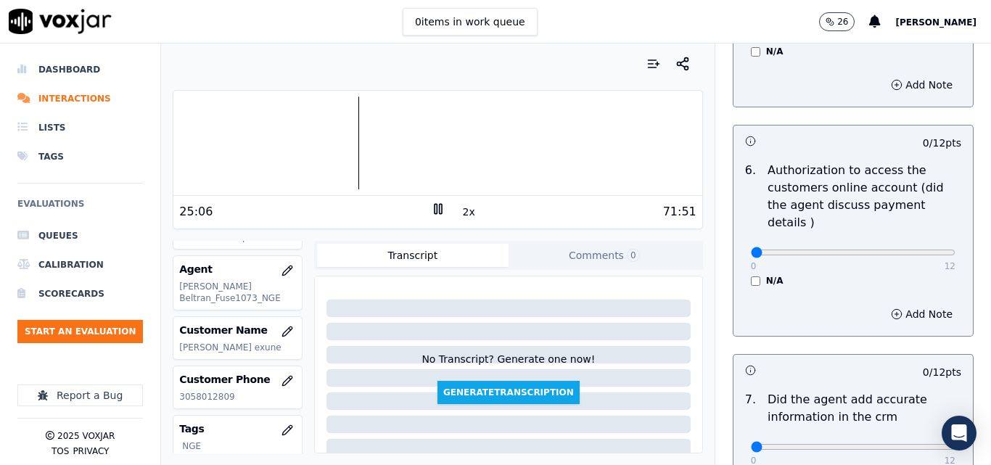
click at [348, 109] on div at bounding box center [437, 143] width 528 height 93
click at [461, 220] on button "2x" at bounding box center [469, 212] width 18 height 20
click at [461, 210] on button "1x" at bounding box center [469, 212] width 18 height 20
click at [448, 135] on div at bounding box center [437, 143] width 528 height 93
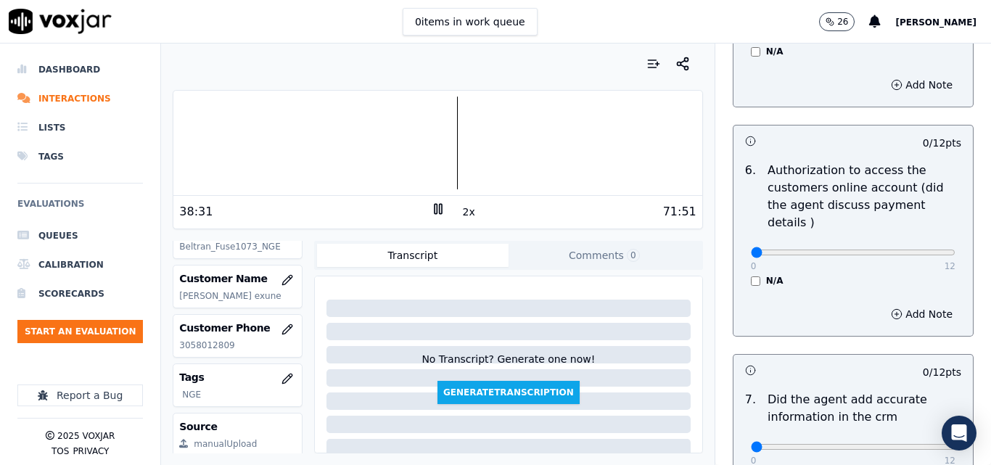
scroll to position [218, 0]
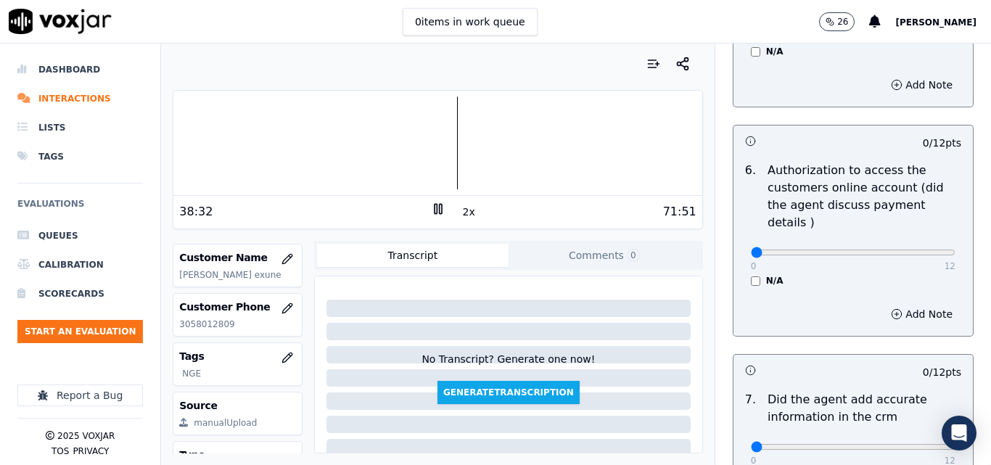
click at [218, 322] on p "3058012809" at bounding box center [237, 325] width 117 height 12
copy p "3058012809"
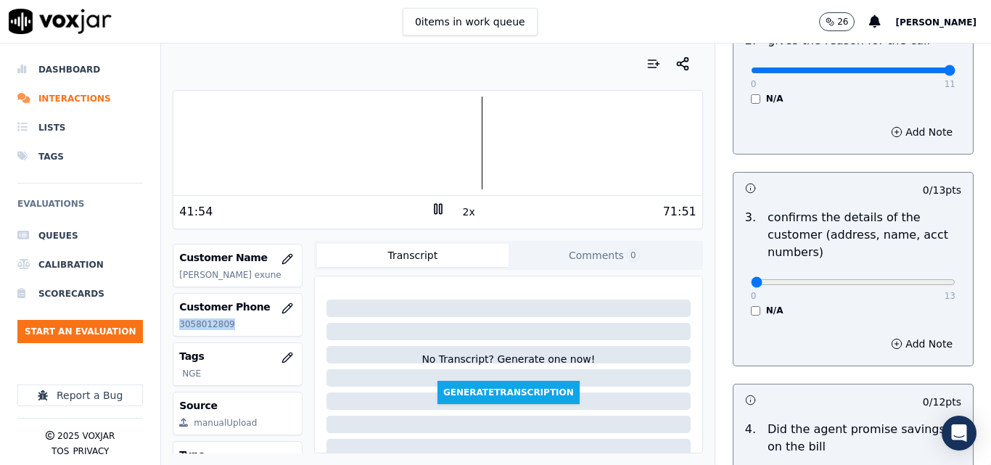
scroll to position [363, 0]
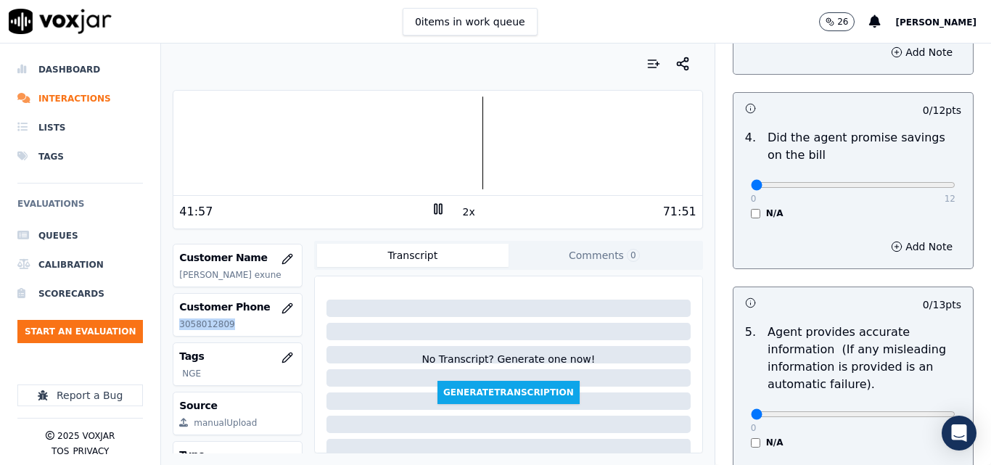
scroll to position [653, 0]
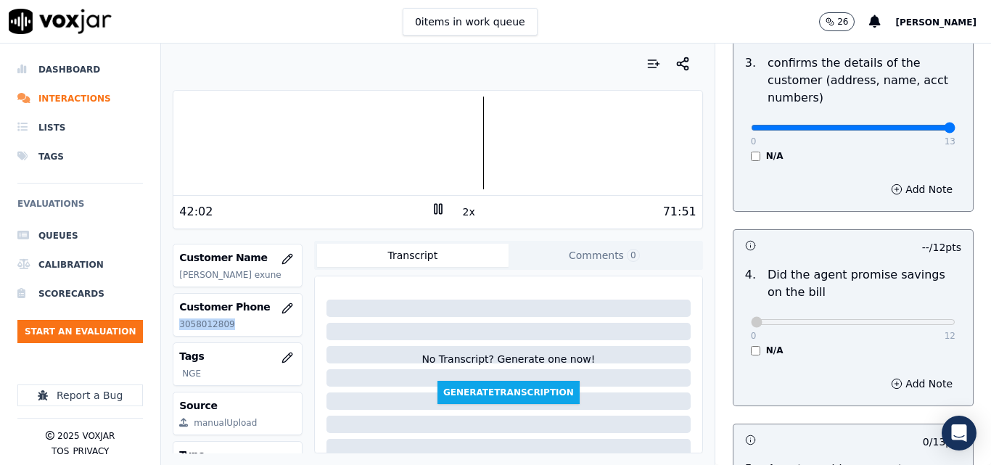
drag, startPoint x: 915, startPoint y: 126, endPoint x: 936, endPoint y: 128, distance: 20.5
type input "13"
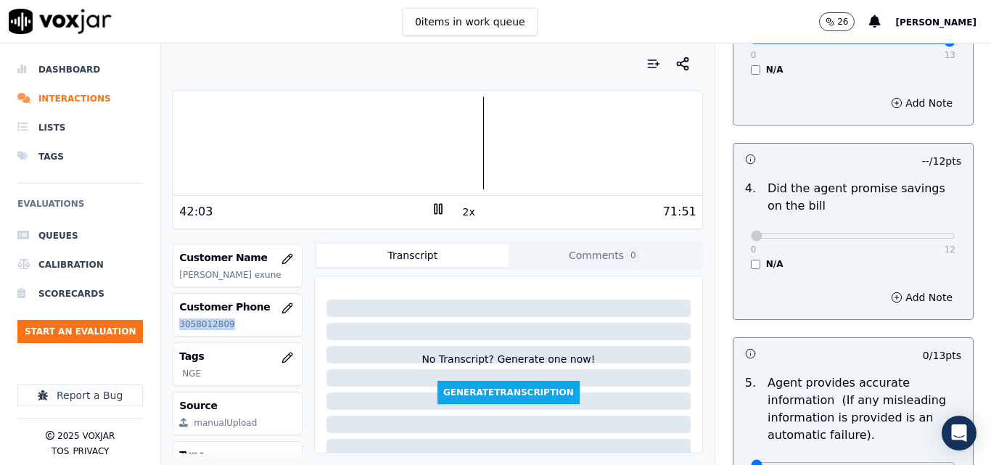
scroll to position [798, 0]
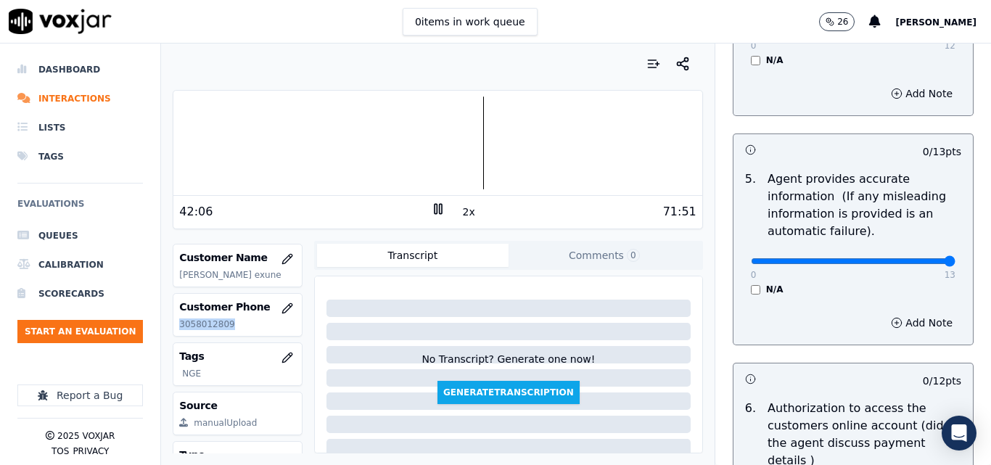
type input "13"
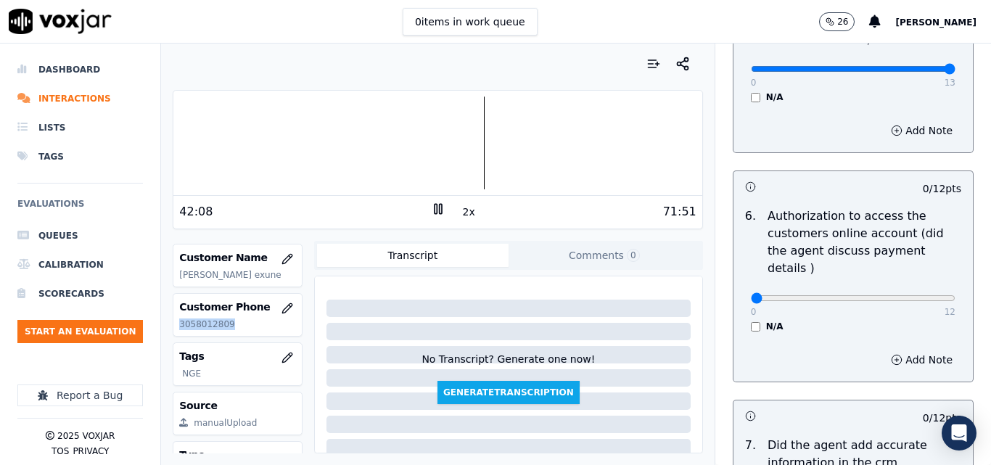
scroll to position [1016, 0]
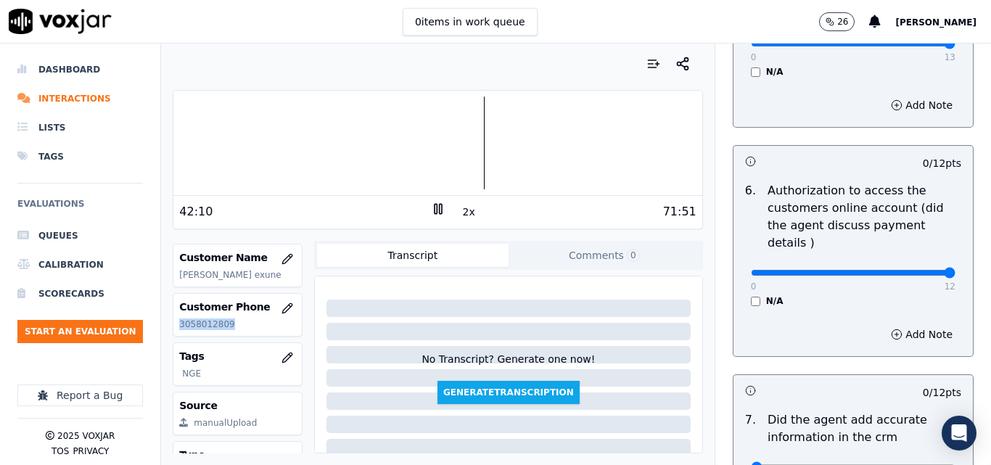
type input "12"
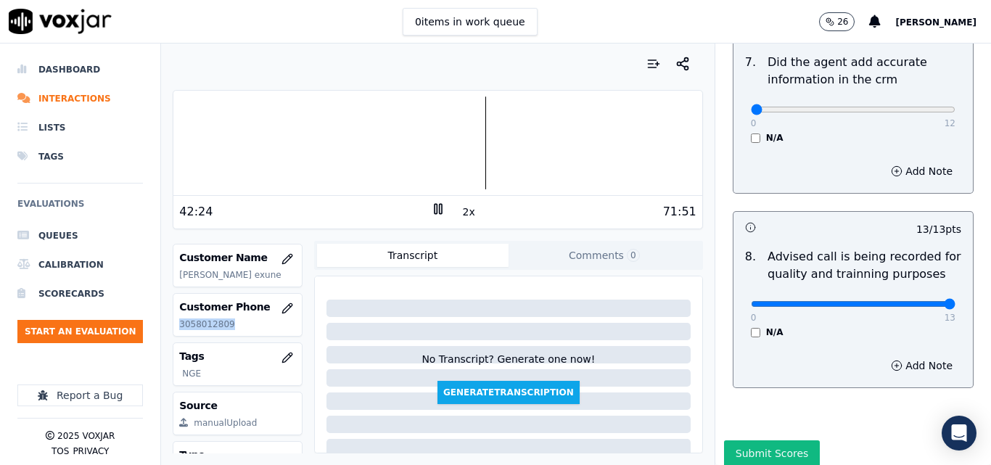
scroll to position [1379, 0]
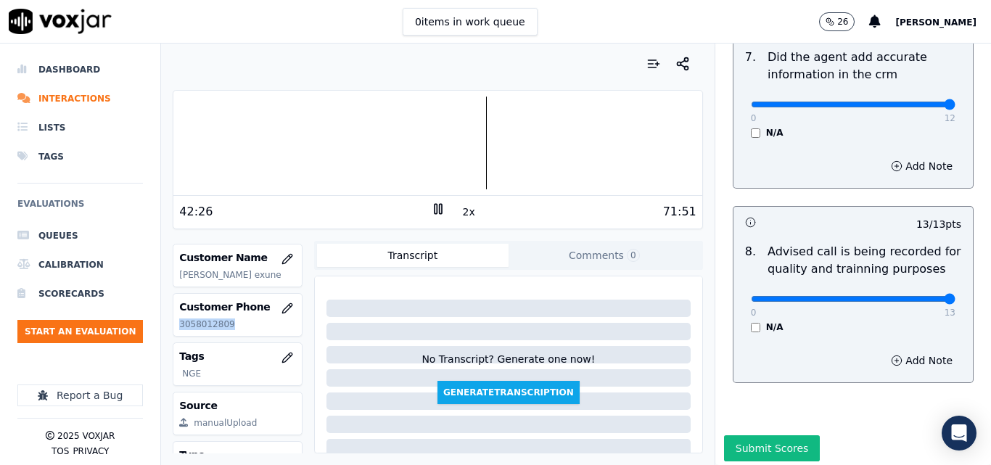
type input "12"
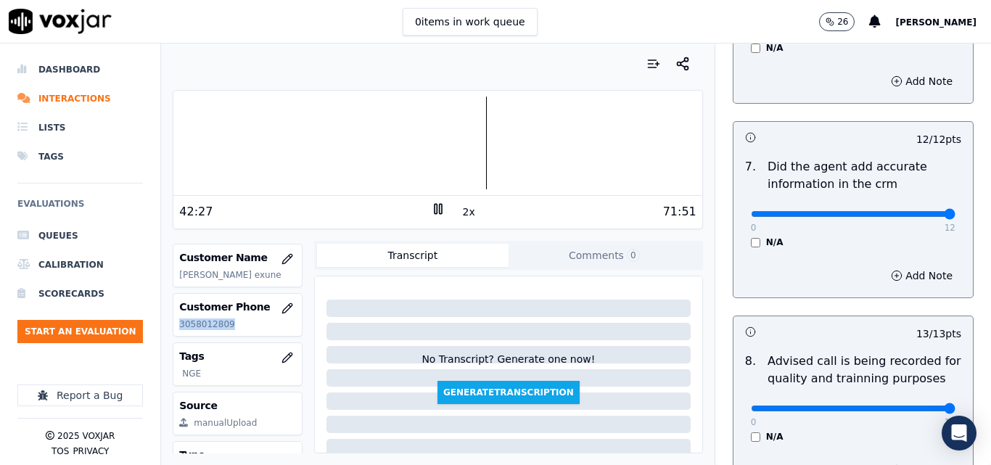
scroll to position [1234, 0]
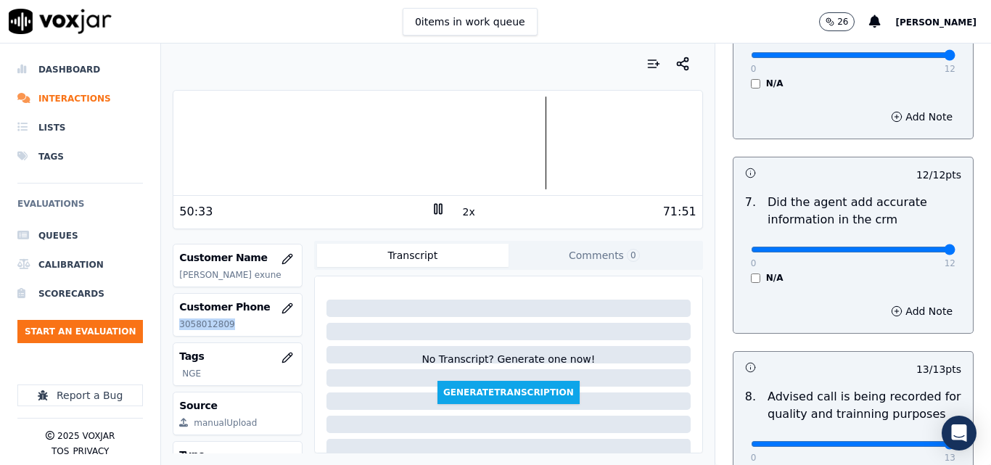
click at [531, 105] on div at bounding box center [437, 143] width 528 height 93
click at [525, 103] on div at bounding box center [437, 143] width 528 height 93
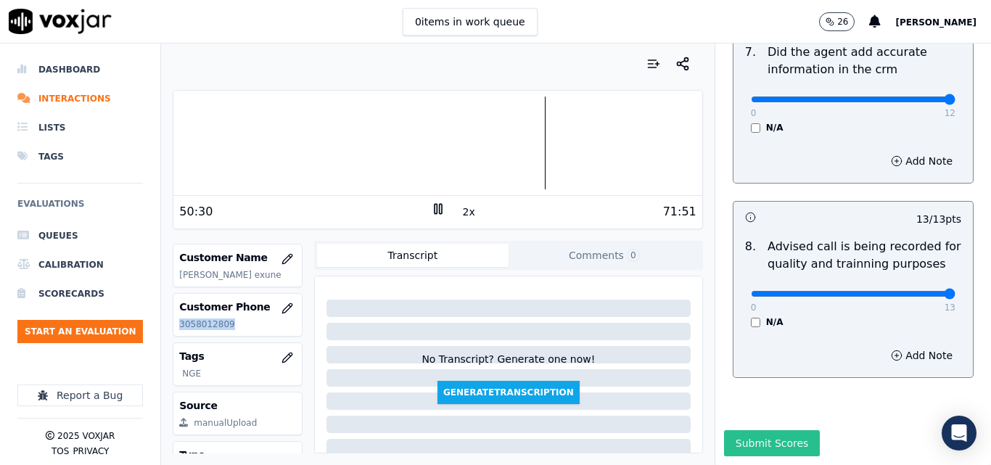
click at [770, 430] on button "Submit Scores" at bounding box center [772, 443] width 97 height 26
click at [435, 216] on div "2x" at bounding box center [438, 212] width 15 height 20
click at [439, 213] on rect at bounding box center [440, 208] width 2 height 9
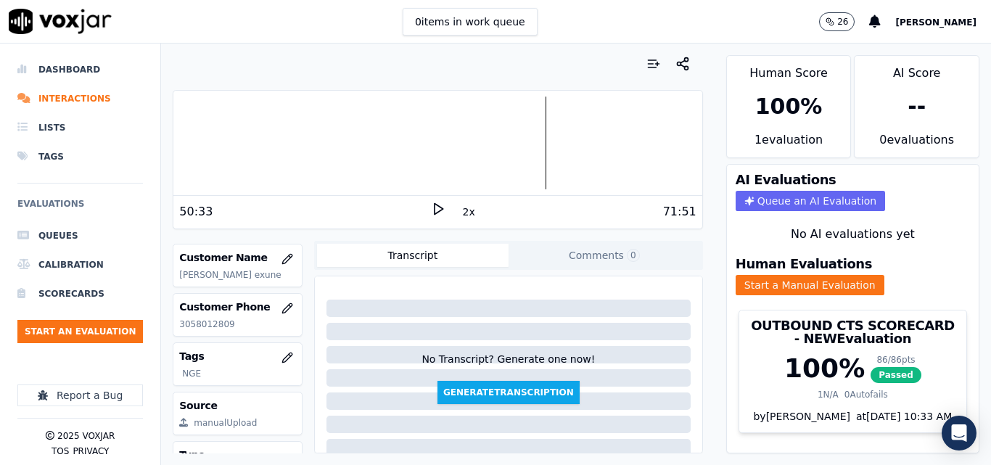
click at [446, 203] on div "71:51" at bounding box center [571, 211] width 251 height 17
click at [431, 208] on icon at bounding box center [438, 209] width 15 height 15
click at [89, 96] on li "Interactions" at bounding box center [80, 98] width 126 height 29
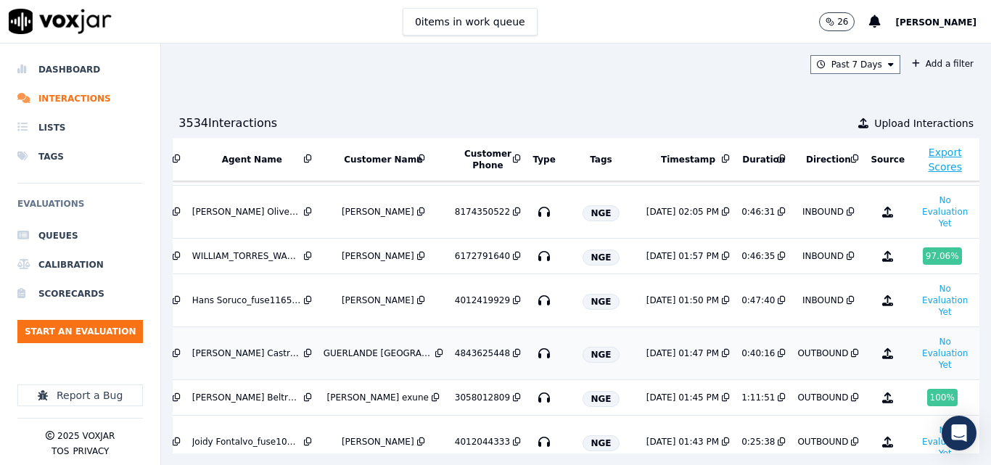
scroll to position [218, 232]
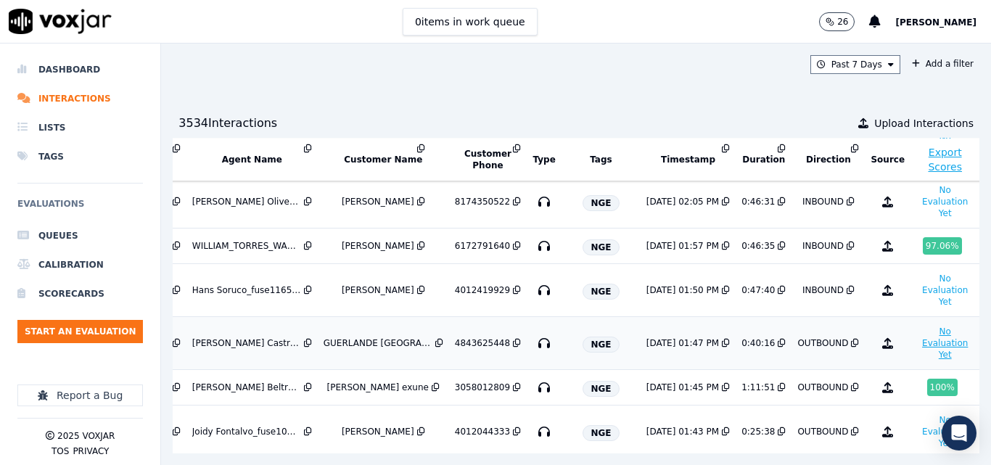
click at [917, 345] on button "No Evaluation Yet" at bounding box center [945, 343] width 57 height 41
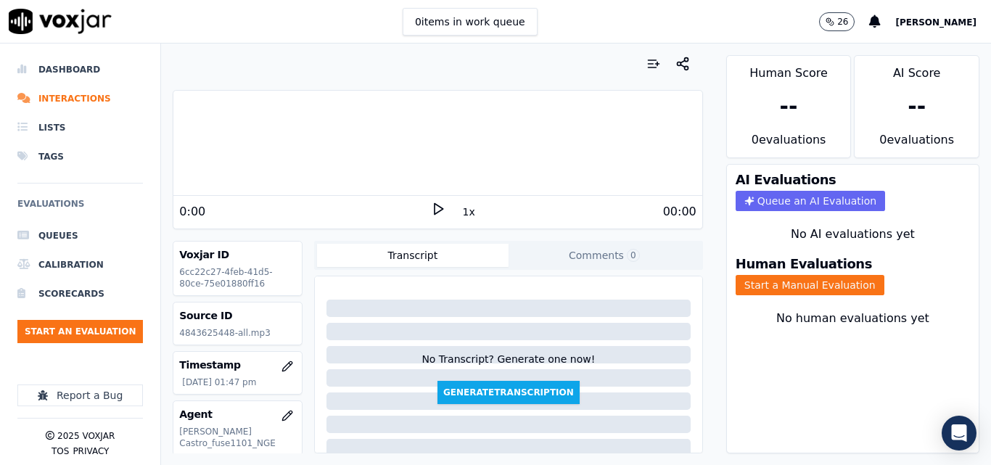
click at [435, 212] on icon at bounding box center [438, 209] width 15 height 15
click at [460, 212] on button "1x" at bounding box center [469, 212] width 18 height 20
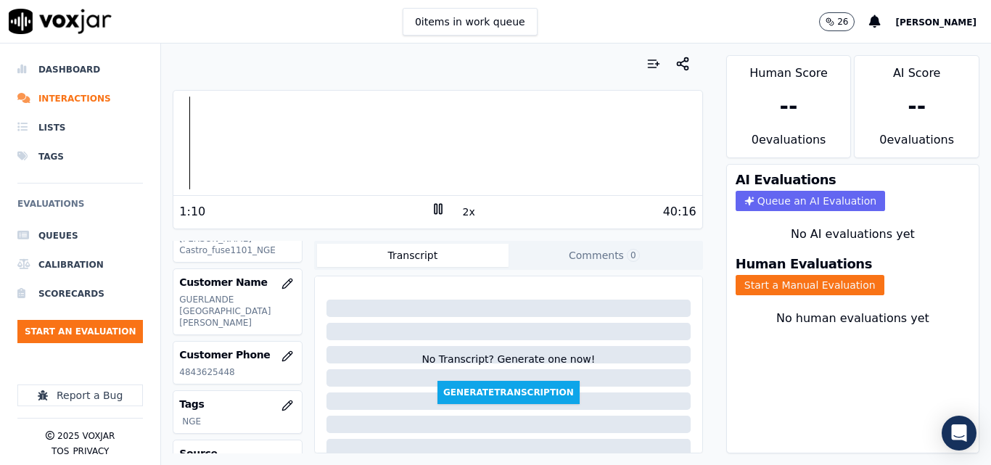
scroll to position [209, 0]
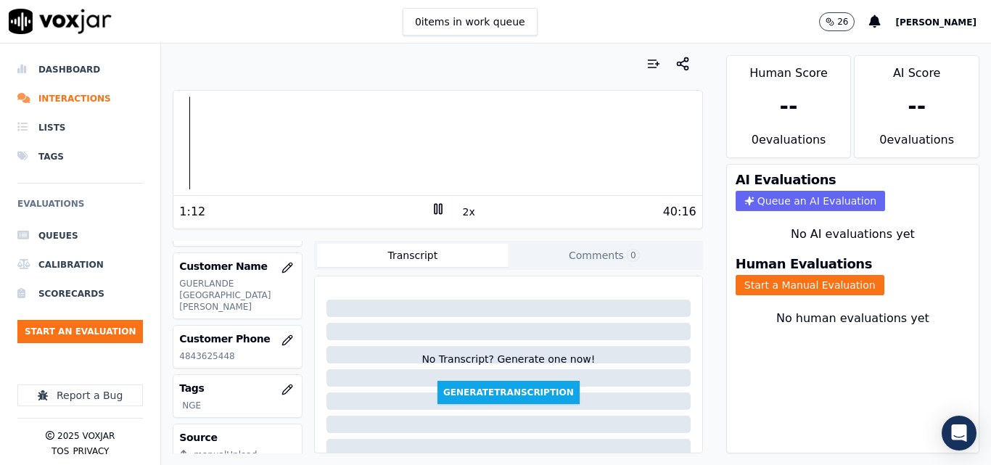
click at [202, 351] on p "4843625448" at bounding box center [237, 357] width 117 height 12
copy p "4843625448"
click at [216, 351] on p "4843625448" at bounding box center [237, 357] width 117 height 12
click at [777, 282] on button "Start a Manual Evaluation" at bounding box center [810, 285] width 149 height 20
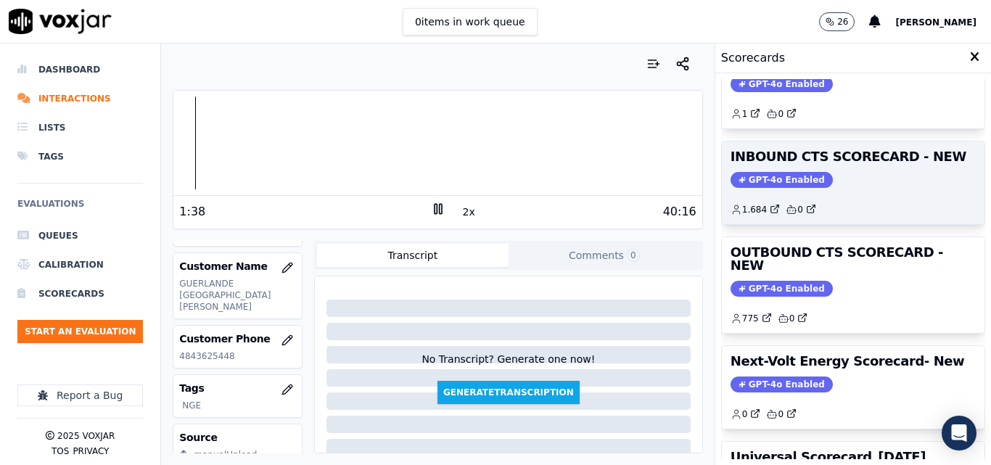
scroll to position [145, 0]
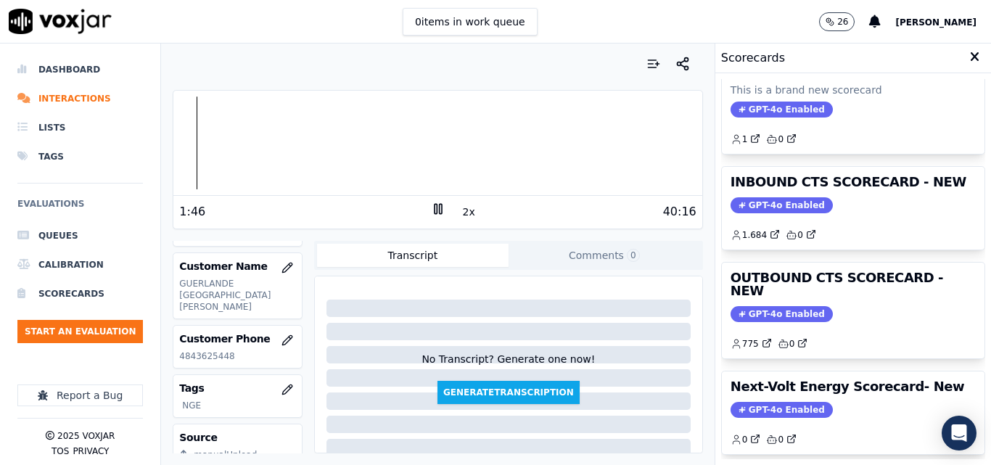
click at [152, 112] on div "Dashboard Interactions Lists Tags Evaluations Queues Calibration Scorecards Sta…" at bounding box center [495, 255] width 991 height 422
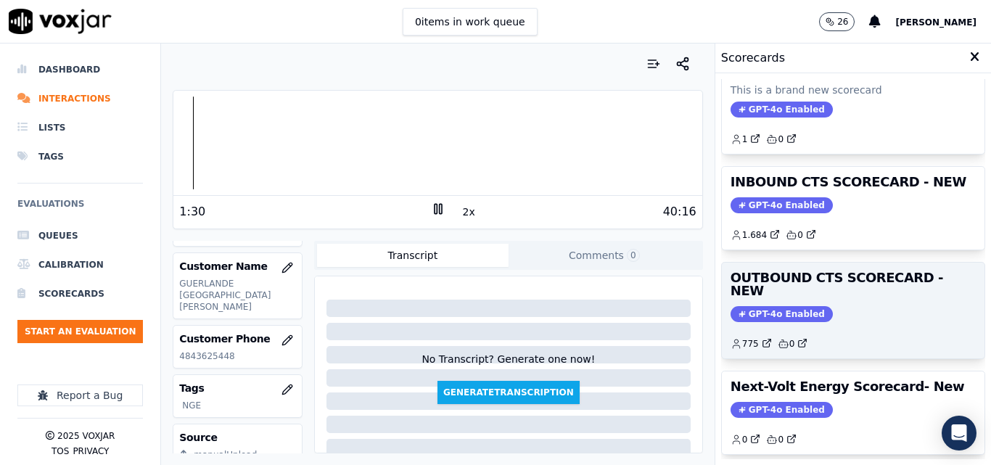
click at [870, 327] on div "775 0" at bounding box center [853, 338] width 245 height 23
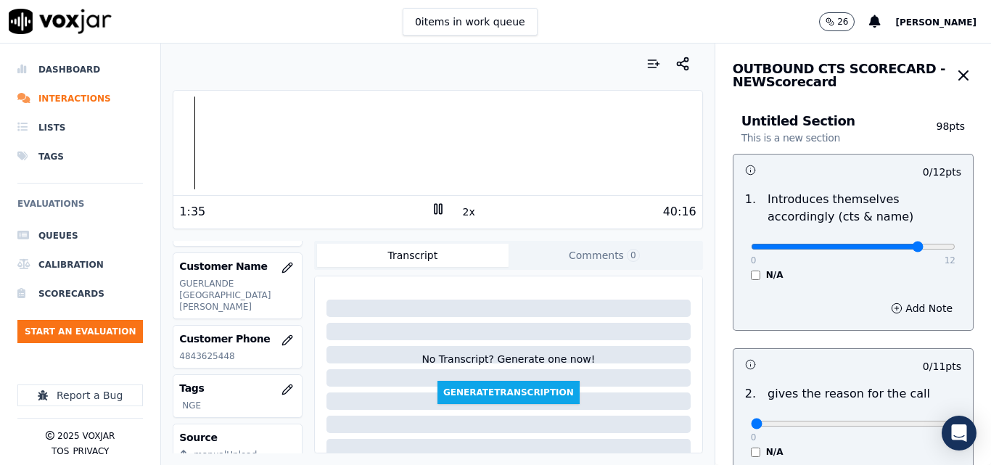
drag, startPoint x: 861, startPoint y: 247, endPoint x: 883, endPoint y: 244, distance: 22.0
type input "10"
click at [883, 244] on input "range" at bounding box center [853, 247] width 205 height 6
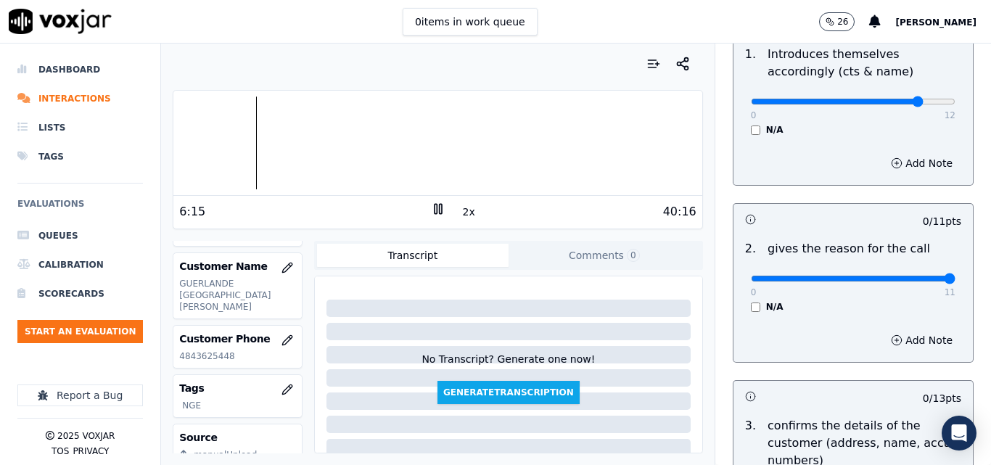
type input "11"
click at [914, 105] on input "range" at bounding box center [853, 102] width 205 height 6
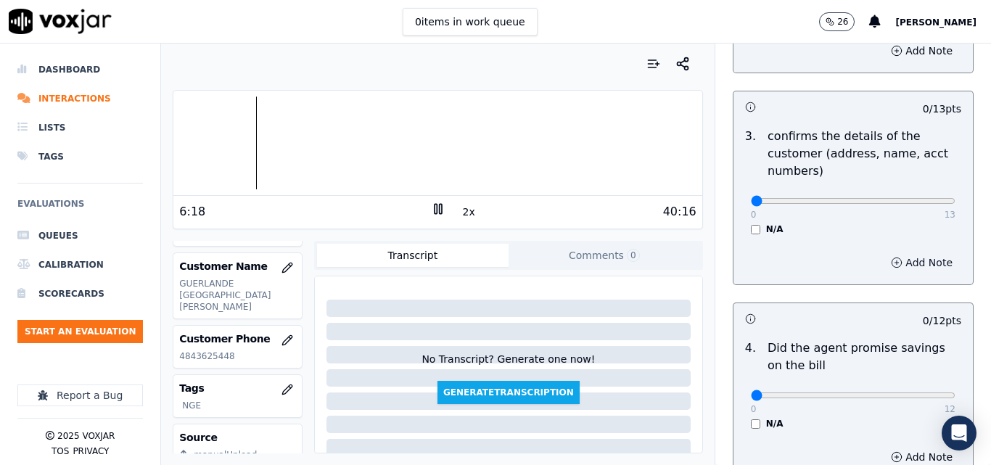
scroll to position [435, 0]
type input "12"
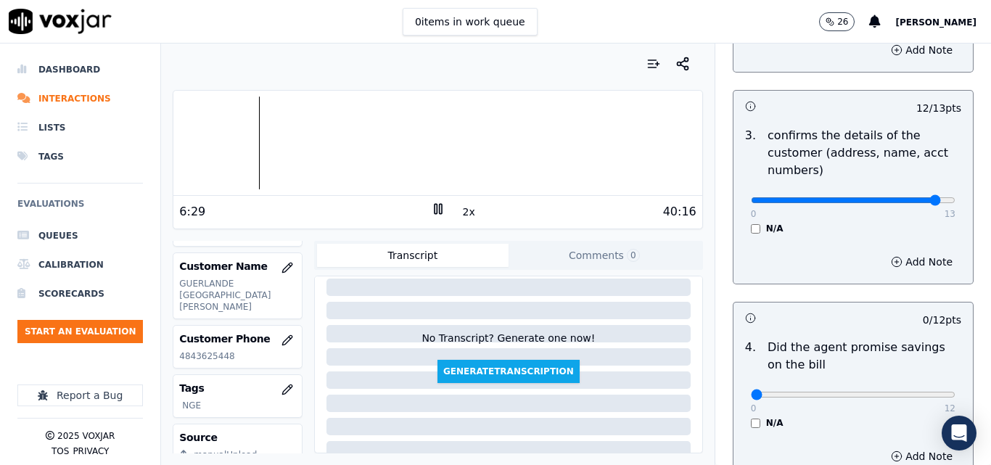
scroll to position [0, 0]
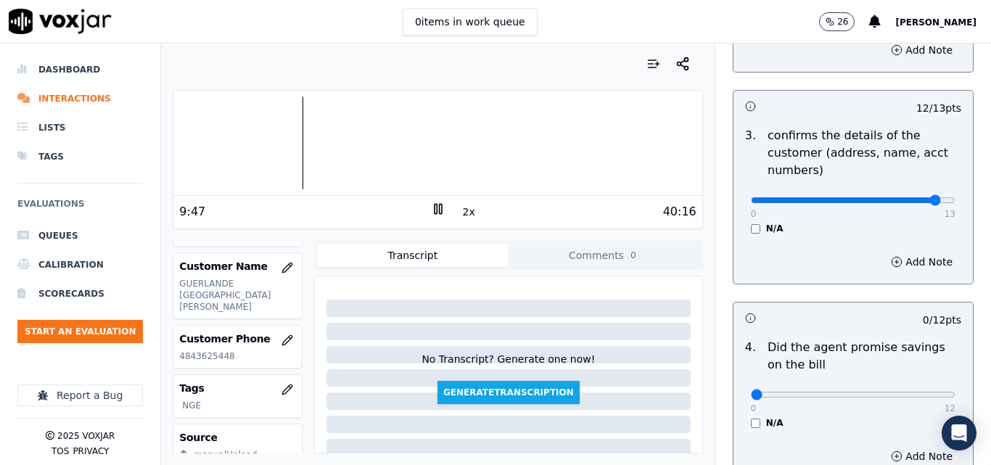
click at [435, 208] on rect at bounding box center [436, 208] width 2 height 9
click at [433, 213] on icon at bounding box center [438, 209] width 15 height 15
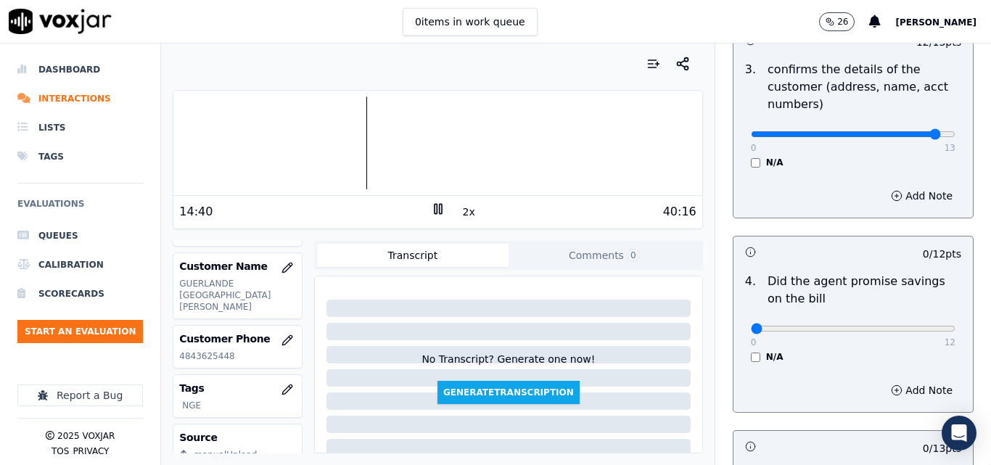
scroll to position [581, 0]
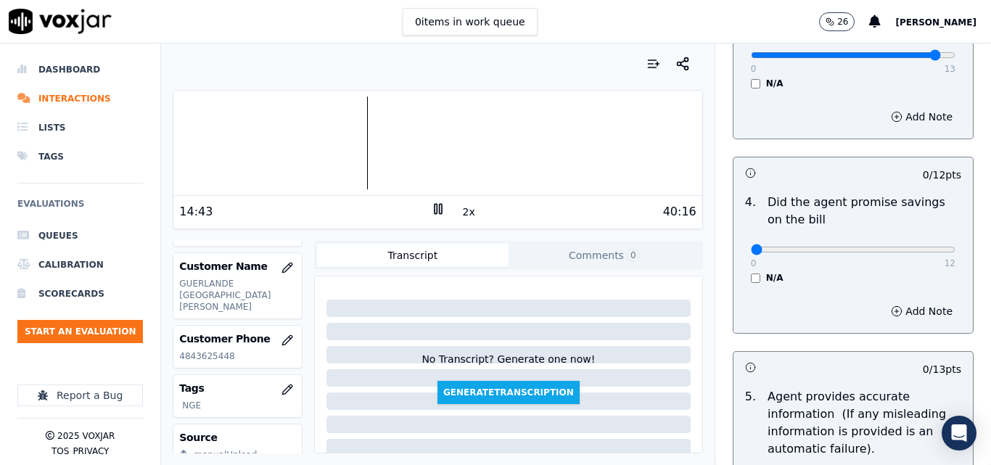
click at [741, 285] on div "4 . Did the agent promise savings on the bill 0 12 N/A" at bounding box center [854, 239] width 240 height 102
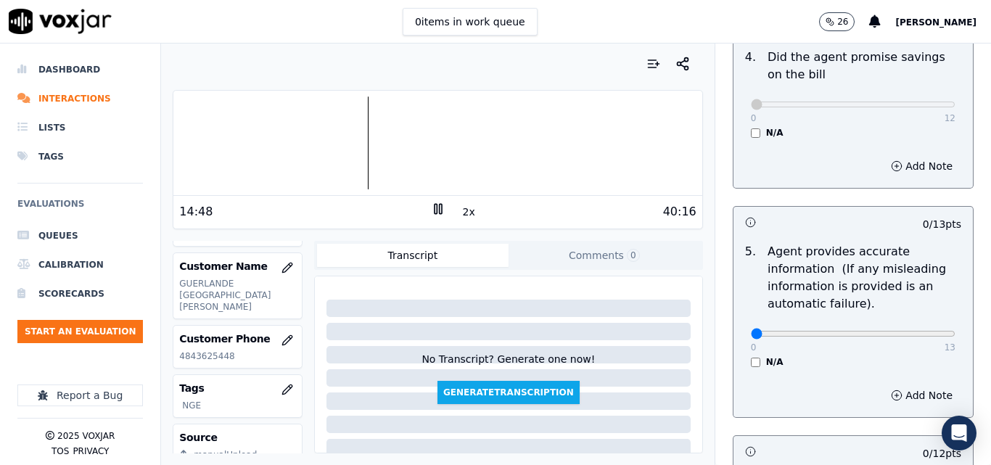
scroll to position [871, 0]
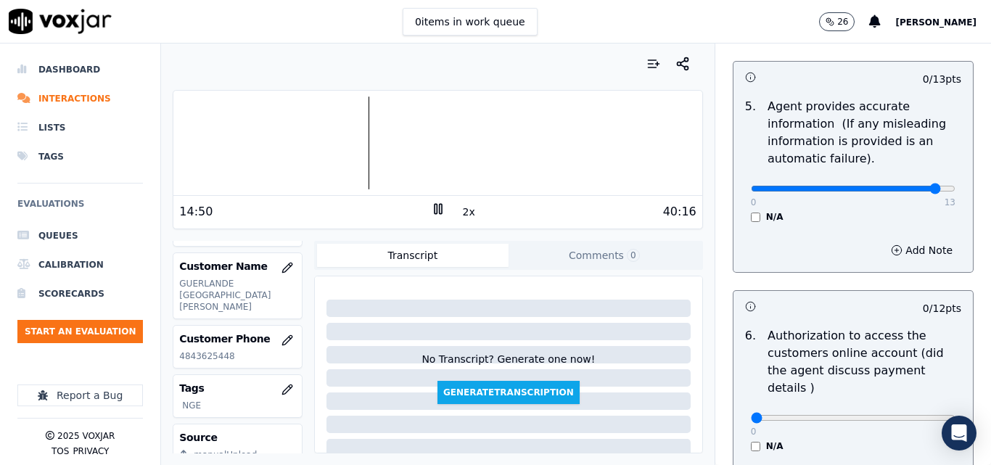
type input "13"
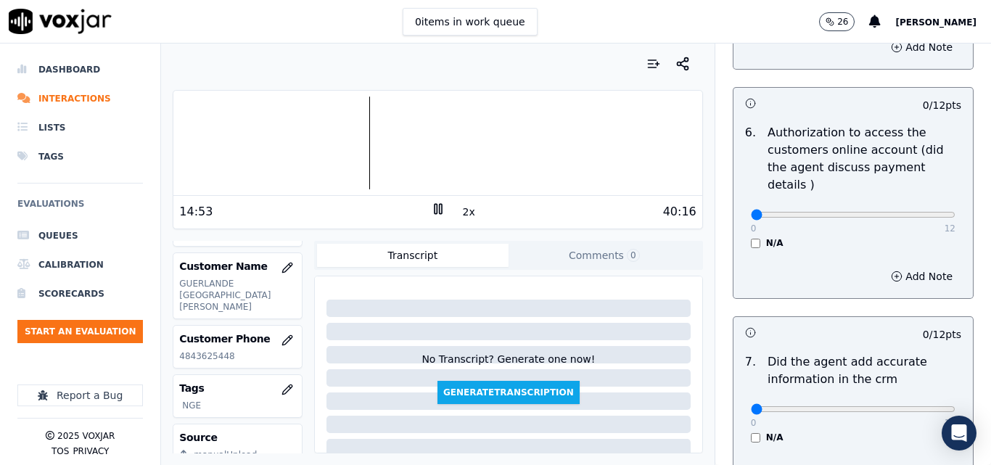
scroll to position [1089, 0]
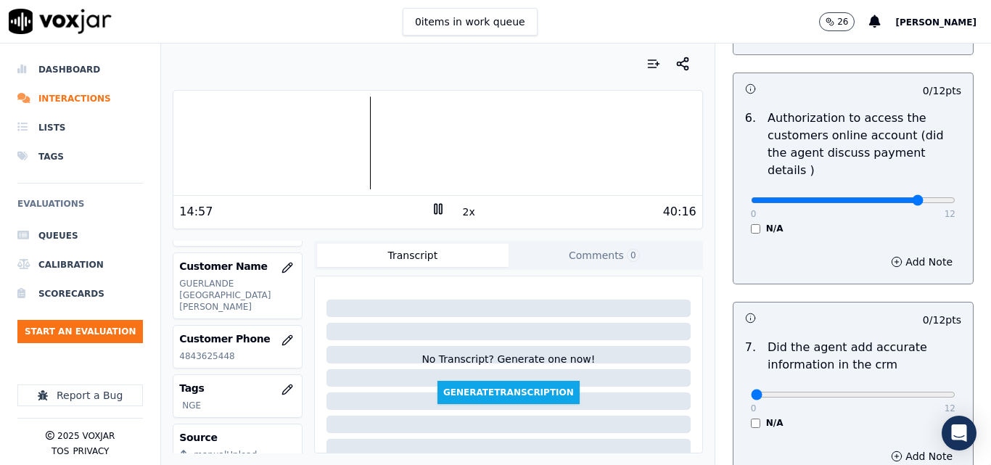
type input "10"
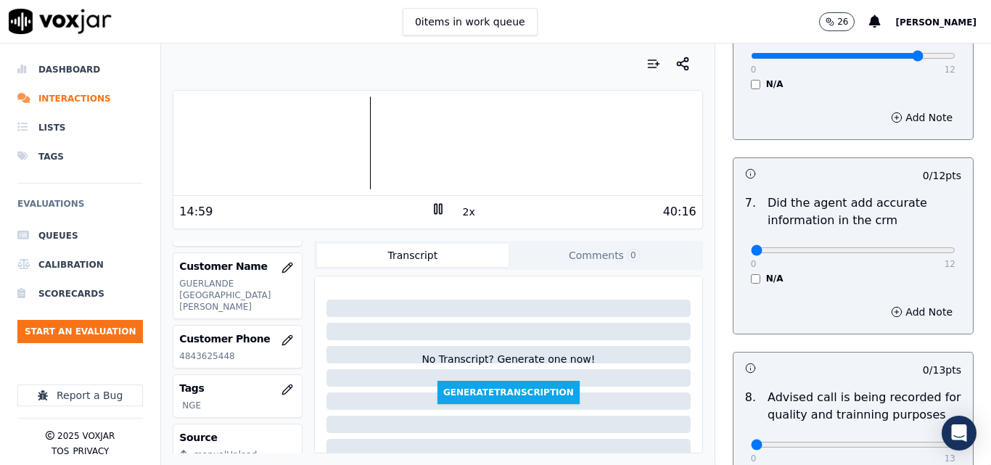
scroll to position [1234, 0]
drag, startPoint x: 895, startPoint y: 237, endPoint x: 920, endPoint y: 230, distance: 25.7
type input "12"
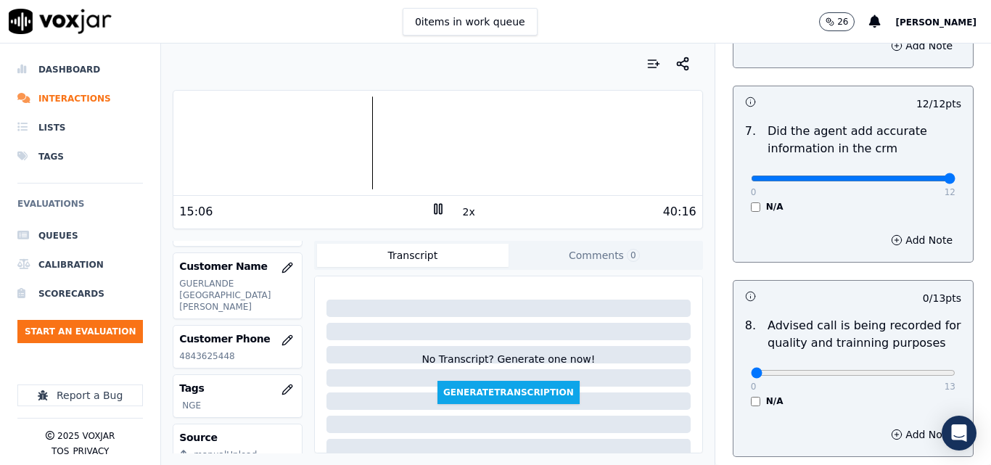
scroll to position [1379, 0]
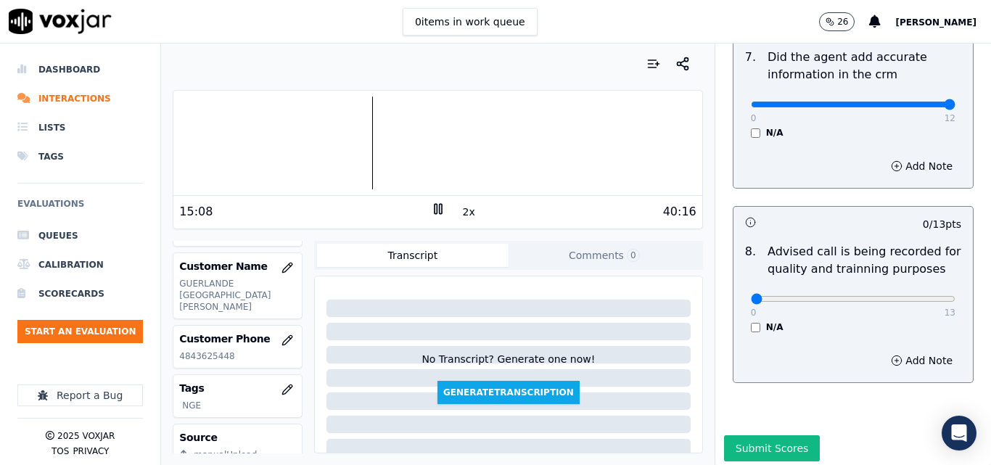
click at [913, 290] on div "0 13" at bounding box center [853, 298] width 205 height 17
type input "13"
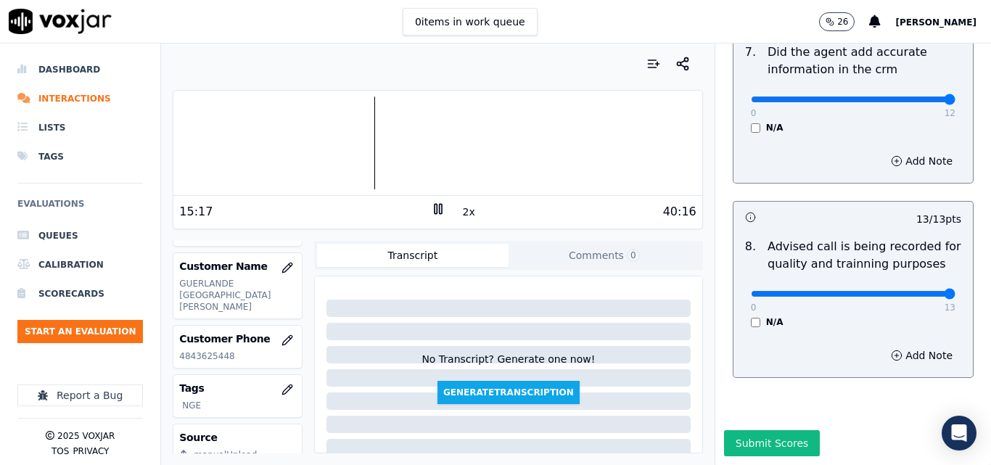
scroll to position [1399, 0]
click at [775, 430] on button "Submit Scores" at bounding box center [772, 443] width 97 height 26
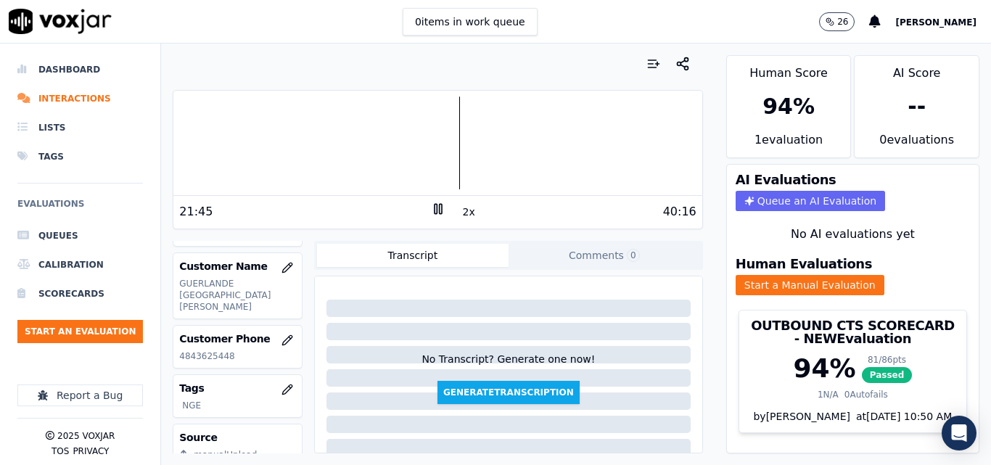
scroll to position [282, 0]
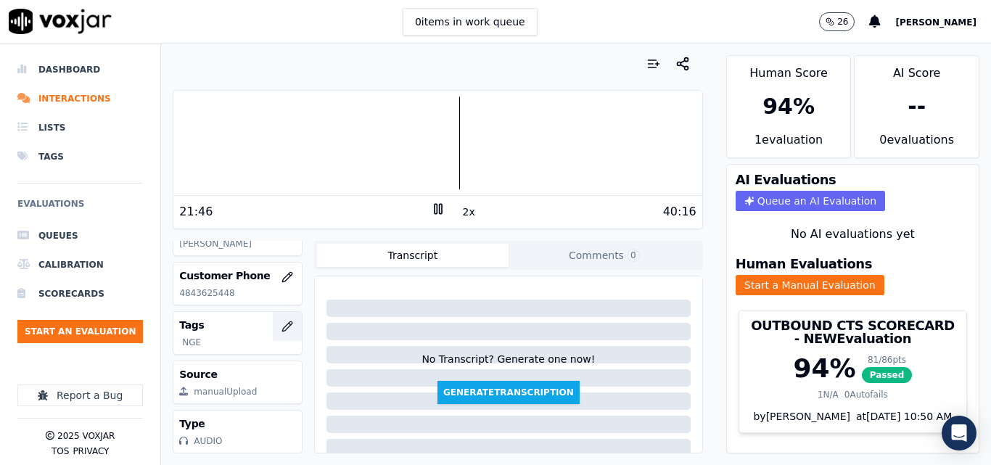
click at [273, 312] on button "button" at bounding box center [287, 326] width 29 height 29
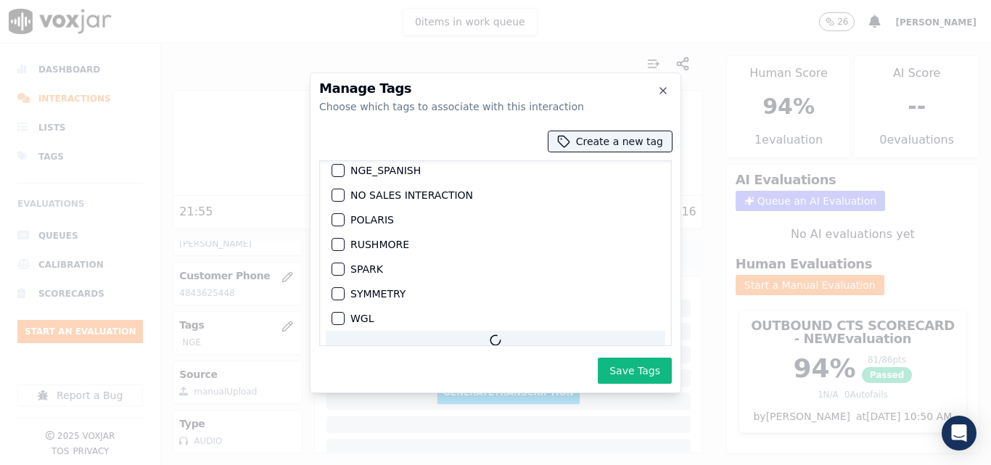
scroll to position [258, 0]
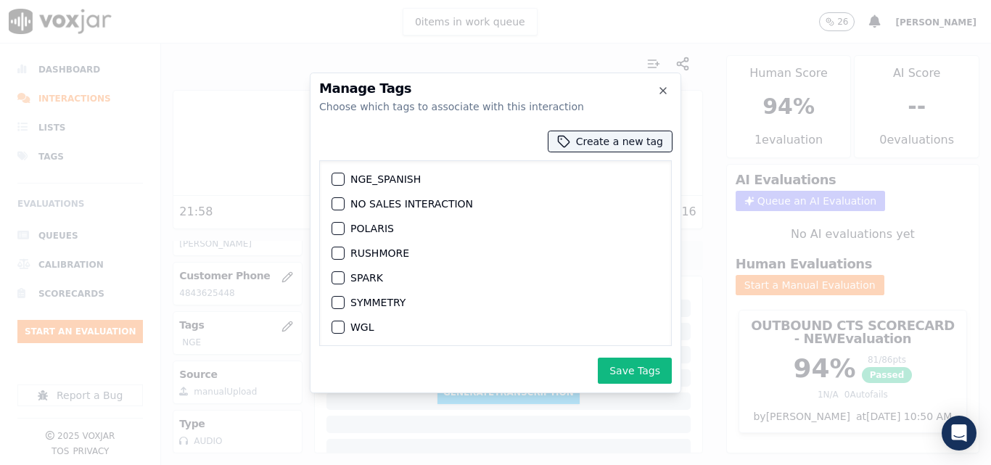
click at [337, 272] on button "SPARK" at bounding box center [338, 277] width 13 height 13
click at [618, 369] on button "Save Tags" at bounding box center [635, 371] width 74 height 26
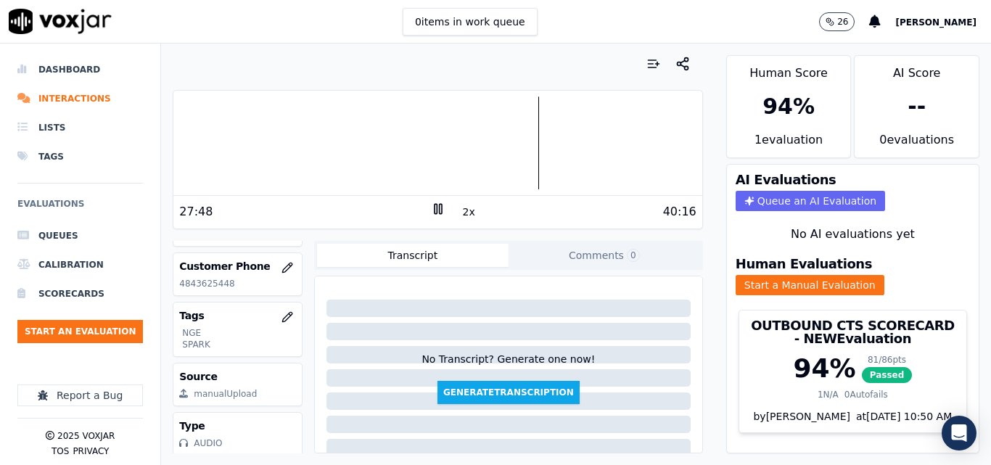
click at [520, 120] on div at bounding box center [437, 143] width 528 height 93
click at [464, 207] on button "2x" at bounding box center [469, 212] width 18 height 20
click at [517, 135] on div at bounding box center [437, 143] width 528 height 93
click at [514, 128] on div at bounding box center [437, 143] width 528 height 93
click at [511, 127] on div at bounding box center [437, 143] width 528 height 93
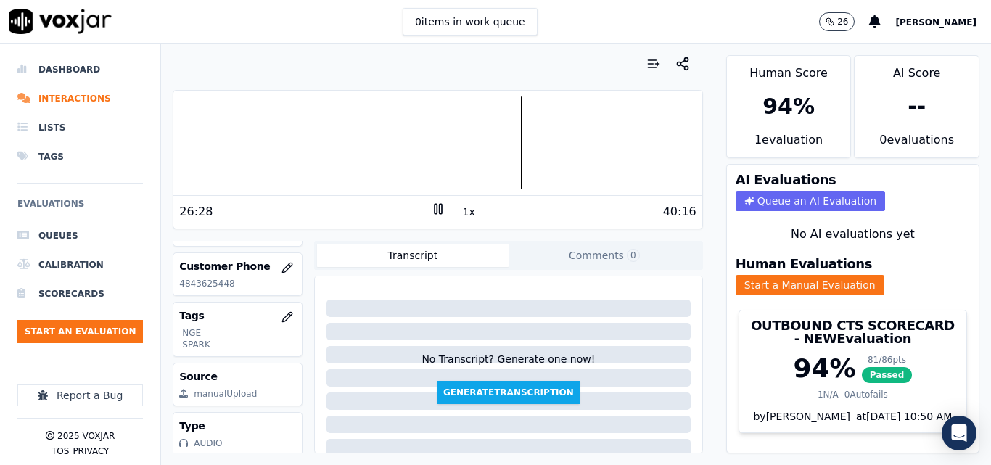
click at [511, 126] on div at bounding box center [437, 143] width 528 height 93
click at [506, 141] on div at bounding box center [437, 143] width 528 height 93
click at [504, 126] on div at bounding box center [437, 143] width 528 height 93
click at [504, 112] on div at bounding box center [437, 143] width 528 height 93
click at [501, 104] on div at bounding box center [437, 143] width 528 height 93
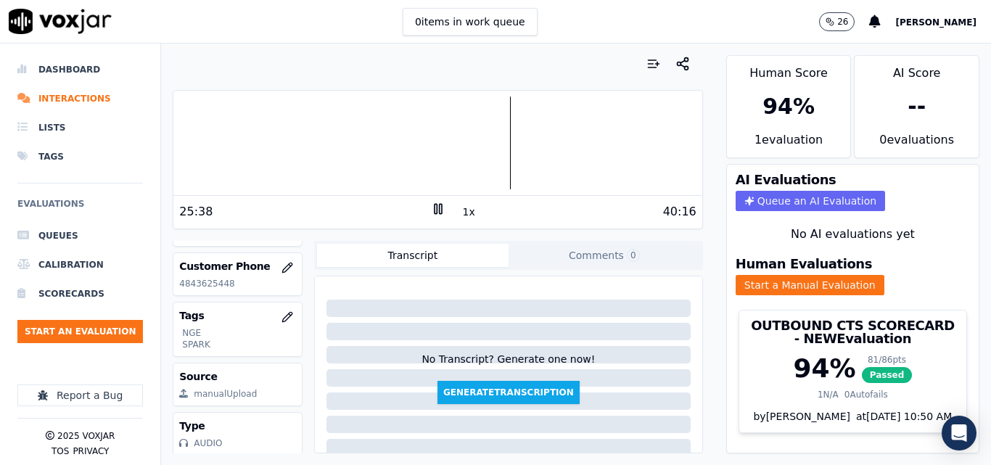
click at [460, 209] on button "1x" at bounding box center [469, 212] width 18 height 20
click at [460, 209] on button "1.5x" at bounding box center [474, 212] width 28 height 20
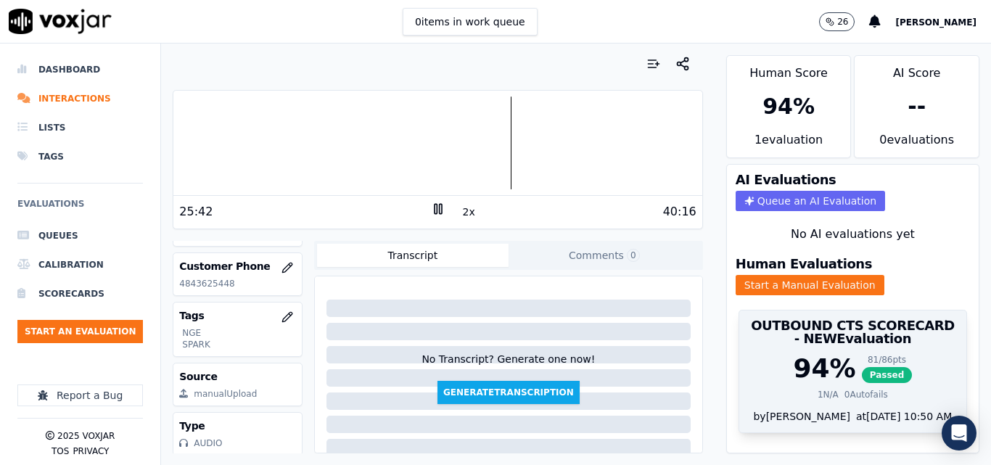
click at [787, 390] on div "1 N/A 0 Autofails" at bounding box center [853, 395] width 210 height 12
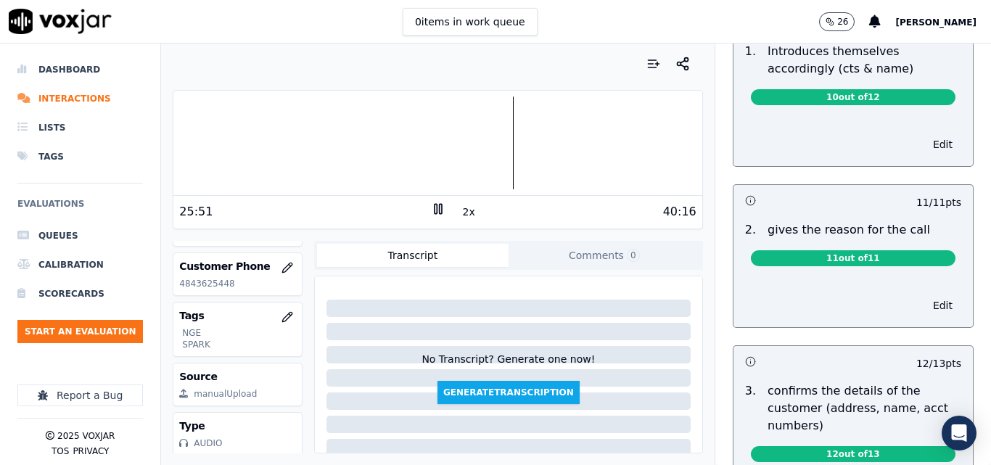
scroll to position [0, 0]
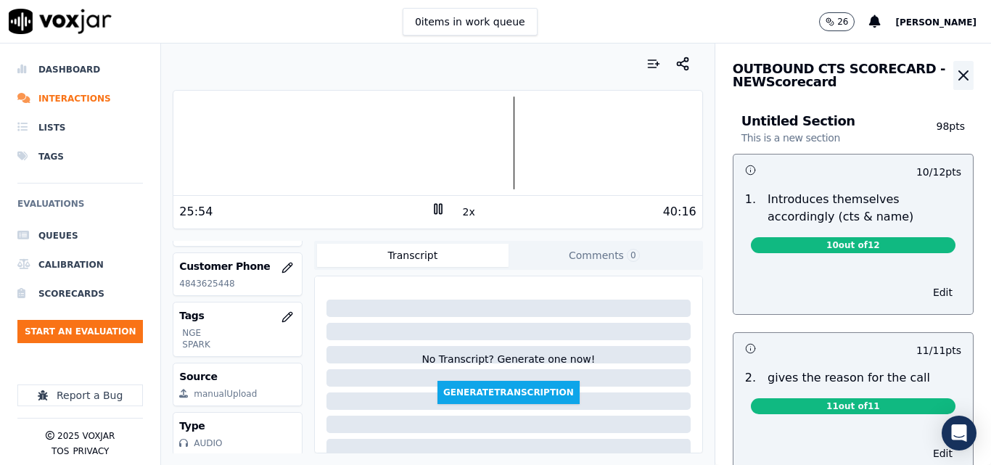
click at [954, 85] on button "button" at bounding box center [964, 75] width 20 height 29
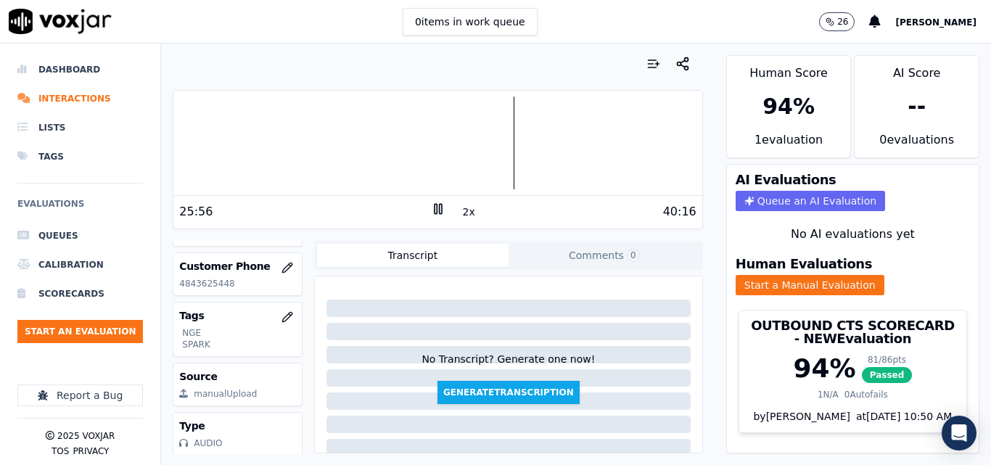
click at [460, 210] on button "2x" at bounding box center [469, 212] width 18 height 20
click at [460, 216] on button "1x" at bounding box center [469, 212] width 18 height 20
click at [460, 216] on button "1.5x" at bounding box center [474, 212] width 28 height 20
click at [460, 213] on button "2x" at bounding box center [469, 212] width 18 height 20
click at [460, 213] on button "1x" at bounding box center [469, 212] width 18 height 20
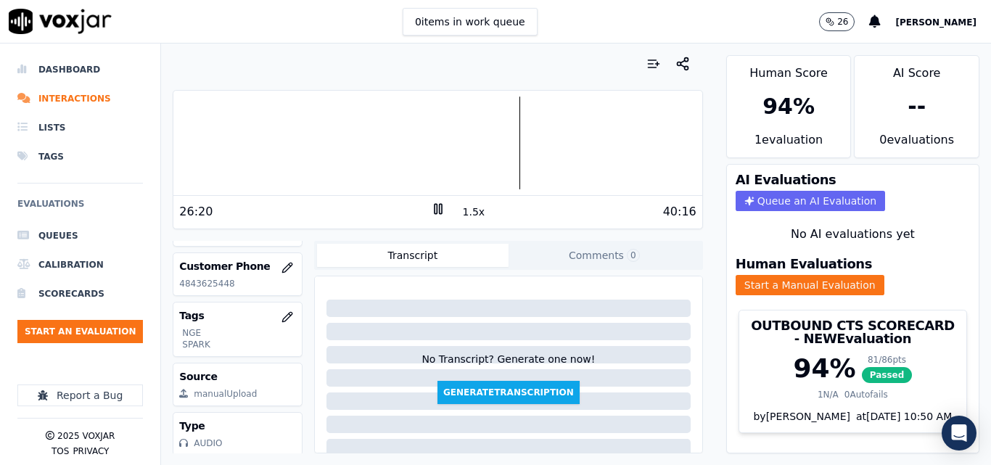
click at [460, 213] on button "1.5x" at bounding box center [474, 212] width 28 height 20
click at [52, 108] on li "Interactions" at bounding box center [80, 98] width 126 height 29
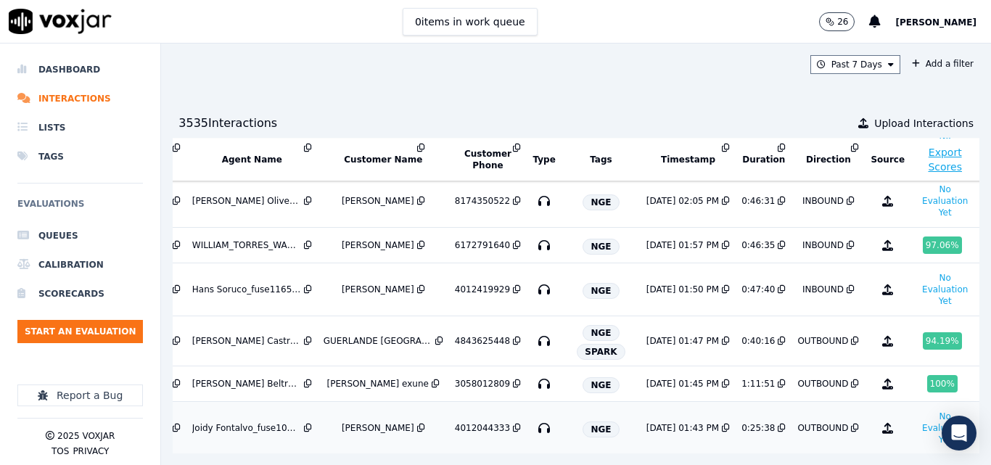
scroll to position [218, 232]
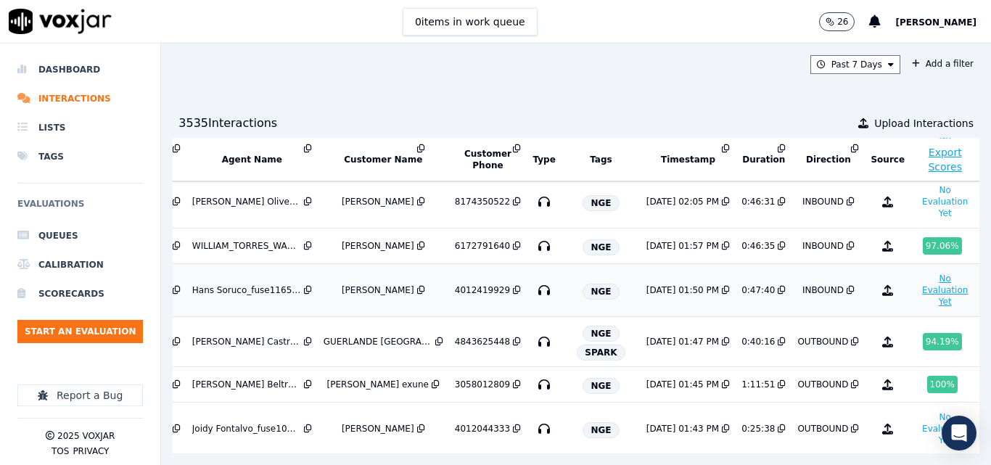
click at [917, 288] on button "No Evaluation Yet" at bounding box center [945, 290] width 57 height 41
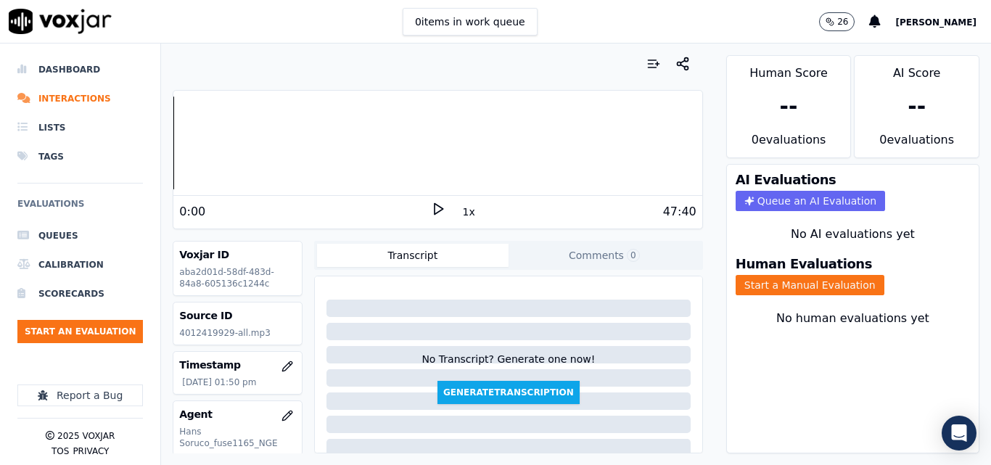
click at [0, 274] on nav "Dashboard Interactions Lists Tags Evaluations Queues Calibration Scorecards Sta…" at bounding box center [80, 255] width 161 height 422
click at [435, 204] on icon at bounding box center [438, 209] width 15 height 15
click at [816, 279] on button "Start a Manual Evaluation" at bounding box center [810, 285] width 149 height 20
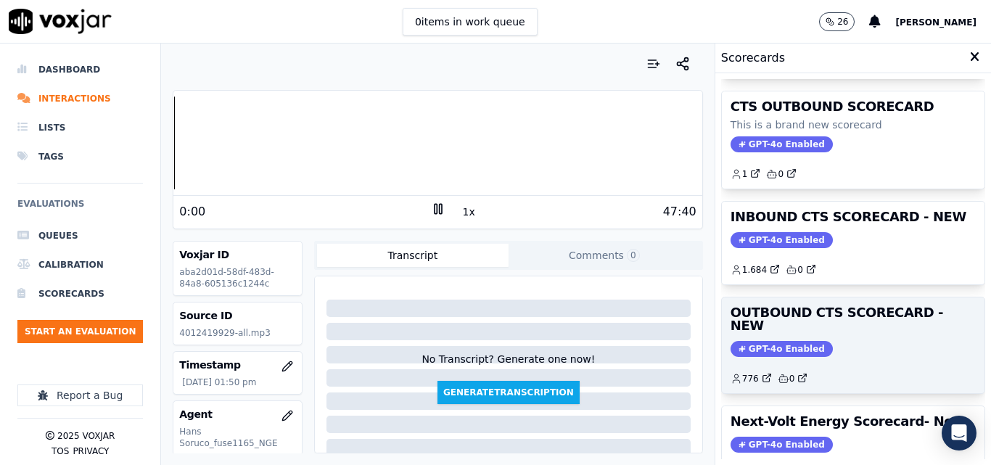
scroll to position [145, 0]
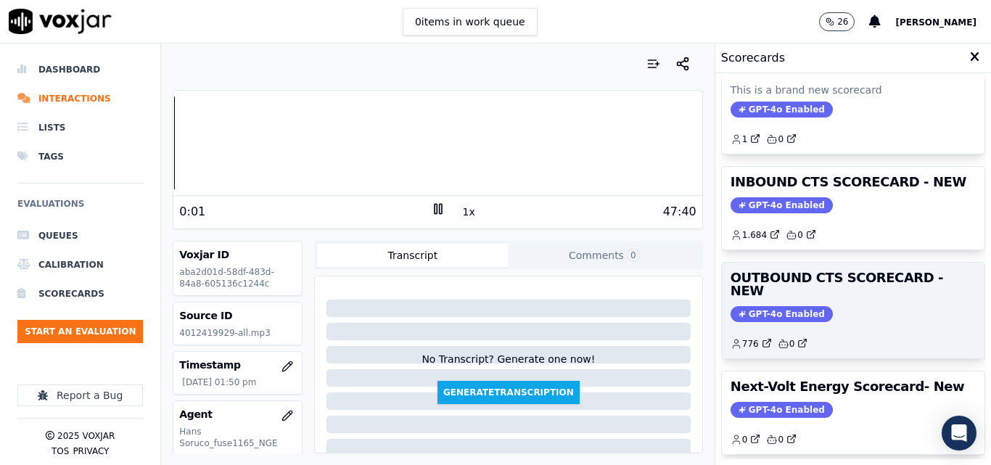
click at [840, 290] on div "OUTBOUND CTS SCORECARD - NEW GPT-4o Enabled 776 0" at bounding box center [853, 311] width 263 height 96
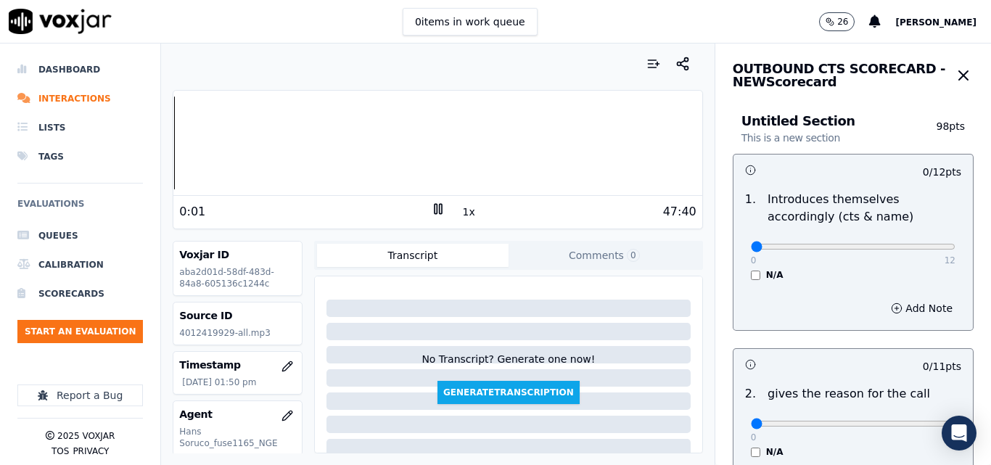
click at [460, 210] on button "1x" at bounding box center [469, 212] width 18 height 20
click at [460, 210] on button "1.5x" at bounding box center [474, 212] width 28 height 20
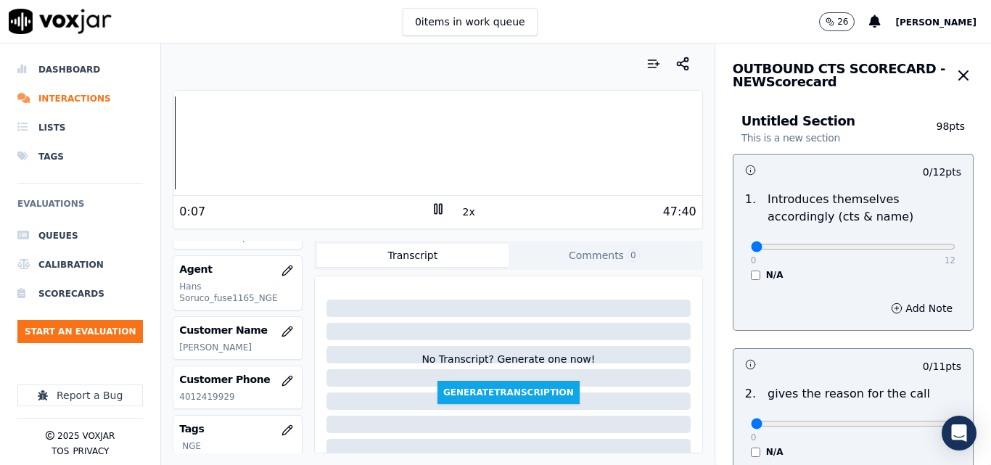
click at [208, 396] on p "4012419929" at bounding box center [237, 397] width 117 height 12
drag, startPoint x: 208, startPoint y: 396, endPoint x: 934, endPoint y: 67, distance: 797.4
click at [955, 67] on icon "button" at bounding box center [963, 75] width 17 height 17
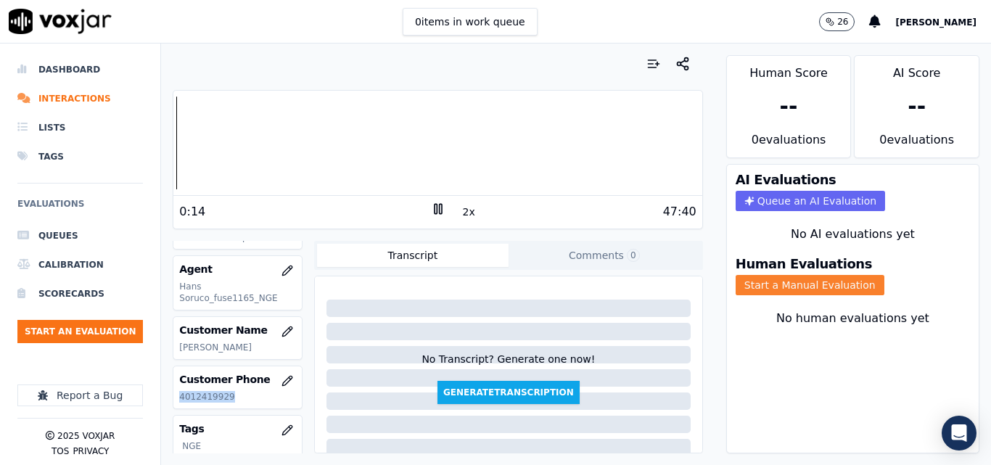
click at [780, 287] on button "Start a Manual Evaluation" at bounding box center [810, 285] width 149 height 20
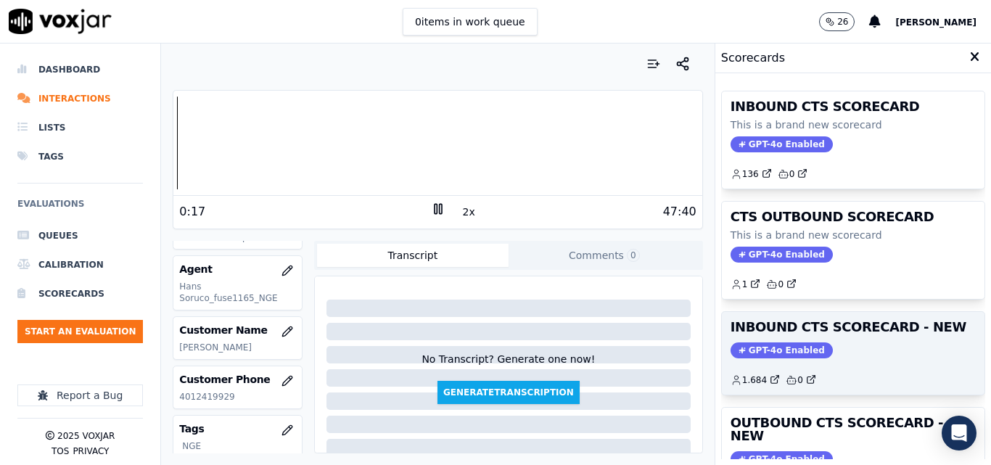
click at [827, 347] on div "GPT-4o Enabled" at bounding box center [853, 351] width 245 height 16
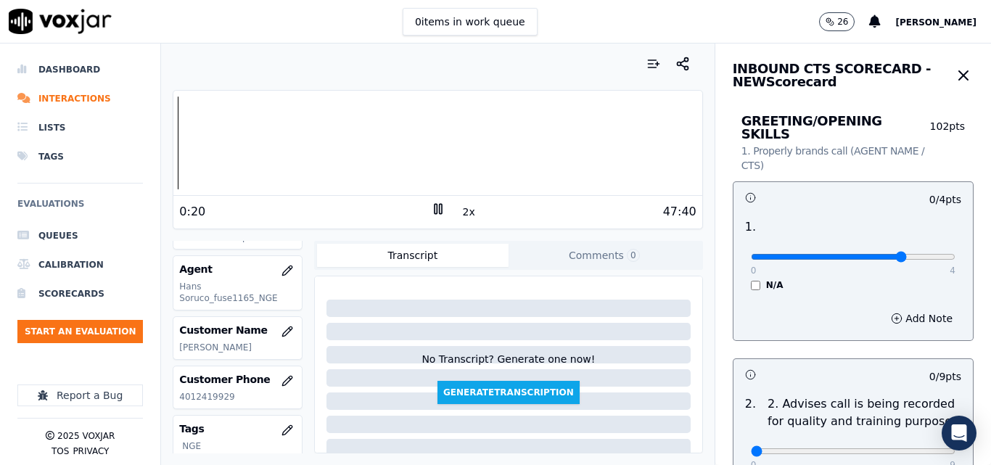
click at [888, 254] on input "range" at bounding box center [853, 257] width 205 height 6
drag, startPoint x: 888, startPoint y: 247, endPoint x: 912, endPoint y: 242, distance: 24.5
type input "4"
click at [912, 254] on input "range" at bounding box center [853, 257] width 205 height 6
click at [202, 390] on div "Customer Phone [PHONE_NUMBER]" at bounding box center [237, 388] width 128 height 42
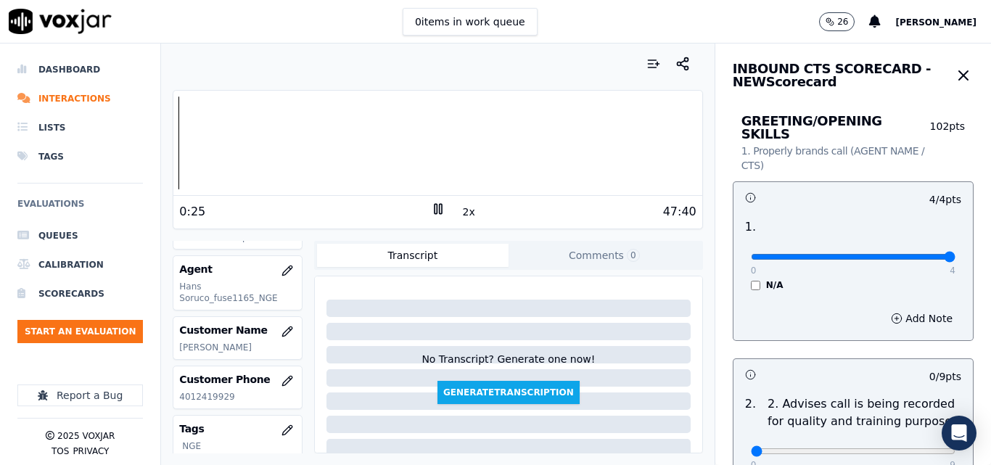
click at [206, 397] on p "4012419929" at bounding box center [237, 397] width 117 height 12
copy p "4012419929"
click at [0, 272] on nav "Dashboard Interactions Lists Tags Evaluations Queues Calibration Scorecards Sta…" at bounding box center [80, 255] width 161 height 422
click at [0, 111] on nav "Dashboard Interactions Lists Tags Evaluations Queues Calibration Scorecards Sta…" at bounding box center [80, 255] width 161 height 422
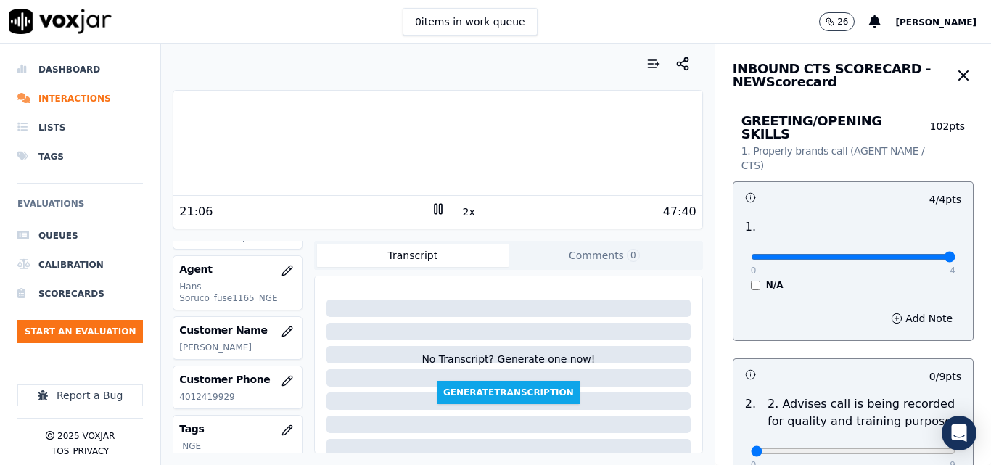
click at [460, 209] on button "2x" at bounding box center [469, 212] width 18 height 20
click at [439, 208] on rect at bounding box center [440, 208] width 2 height 9
click at [431, 214] on icon at bounding box center [438, 209] width 15 height 15
click at [435, 212] on rect at bounding box center [436, 208] width 2 height 9
